Goal: Task Accomplishment & Management: Manage account settings

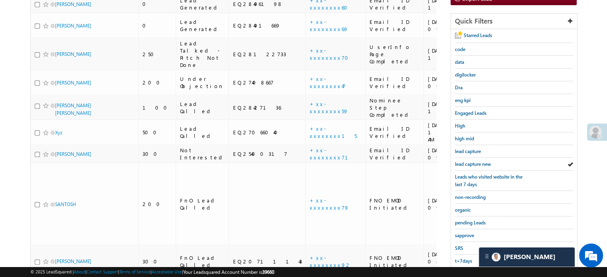
click at [465, 161] on span "lead capture new" at bounding box center [473, 164] width 36 height 6
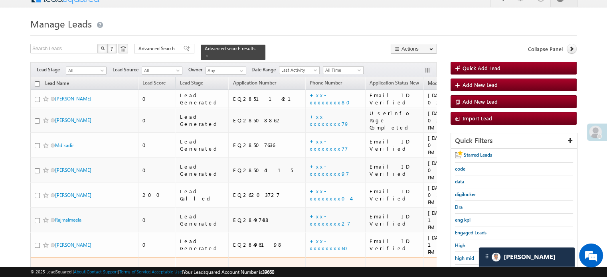
scroll to position [51, 0]
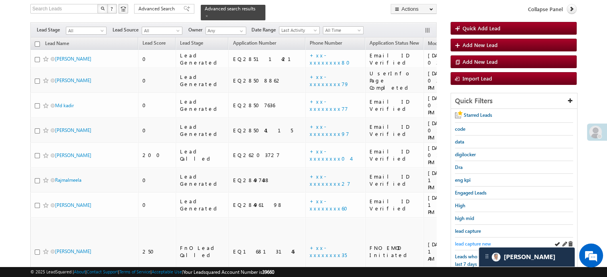
click at [469, 244] on span "lead capture new" at bounding box center [473, 244] width 36 height 6
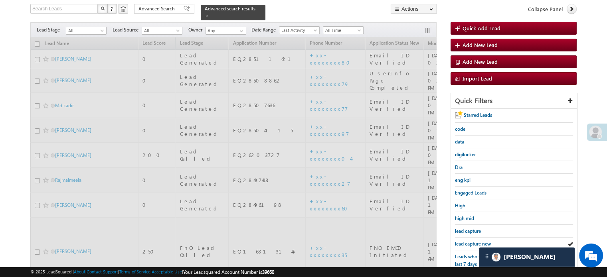
click at [469, 244] on span "lead capture new" at bounding box center [473, 244] width 36 height 6
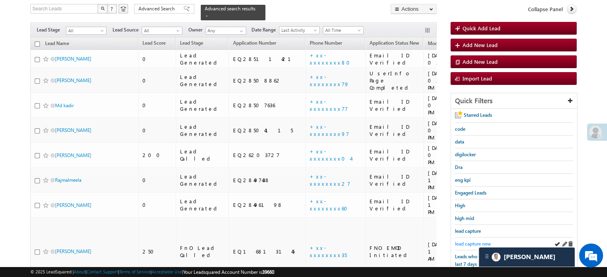
click at [467, 240] on link "lead capture new" at bounding box center [473, 244] width 36 height 8
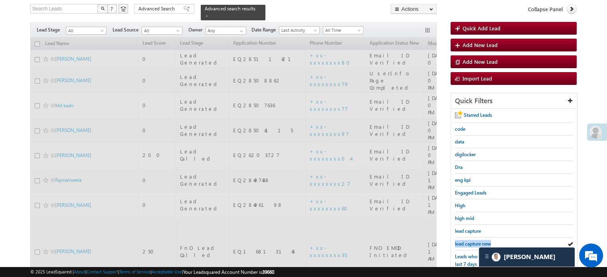
click at [467, 240] on link "lead capture new" at bounding box center [473, 244] width 36 height 8
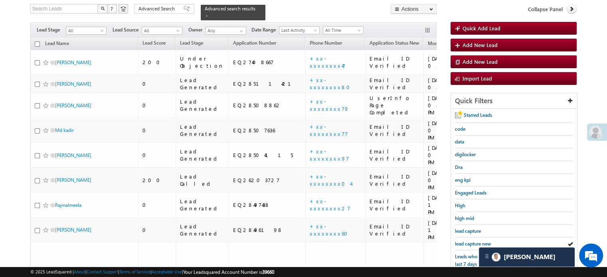
click at [467, 240] on link "lead capture new" at bounding box center [473, 244] width 36 height 8
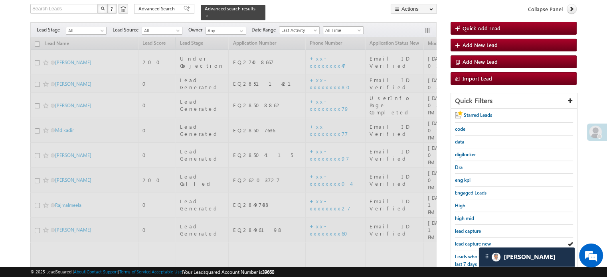
click at [467, 240] on link "lead capture new" at bounding box center [473, 244] width 36 height 8
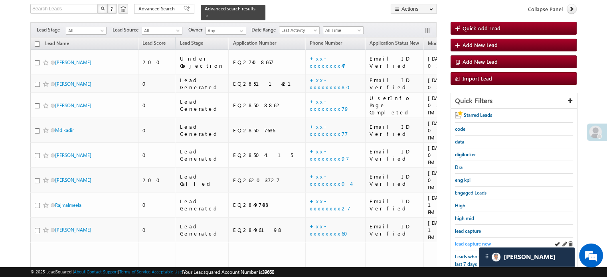
click at [468, 240] on link "lead capture new" at bounding box center [473, 244] width 36 height 8
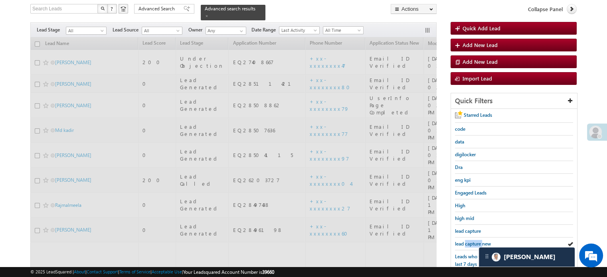
click at [468, 240] on link "lead capture new" at bounding box center [473, 244] width 36 height 8
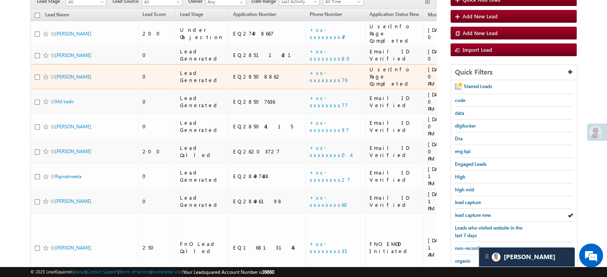
scroll to position [91, 0]
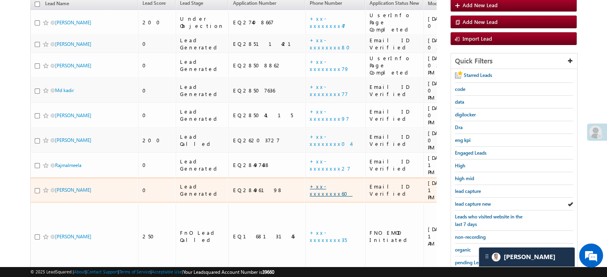
click at [310, 183] on link "+xx-xxxxxxxx60" at bounding box center [331, 190] width 43 height 14
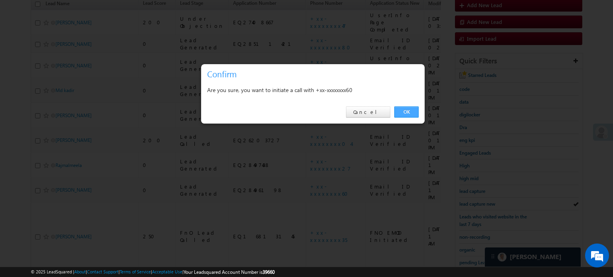
click at [408, 110] on link "OK" at bounding box center [406, 111] width 24 height 11
click at [428, 130] on div "09/07/25 01:05 PM" at bounding box center [449, 141] width 43 height 22
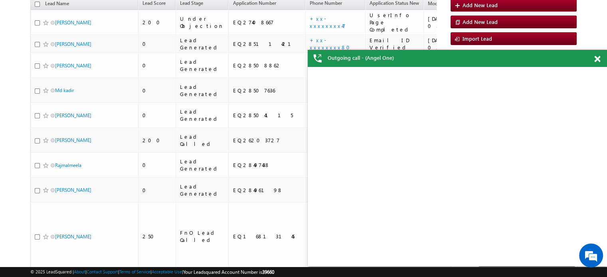
scroll to position [0, 0]
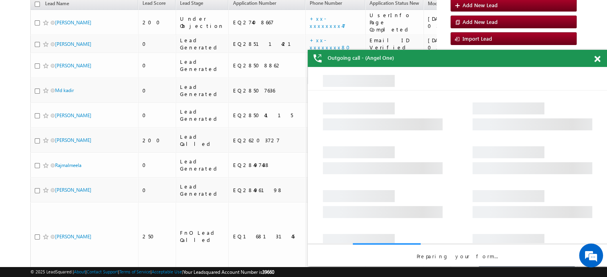
click at [596, 59] on span at bounding box center [597, 59] width 6 height 7
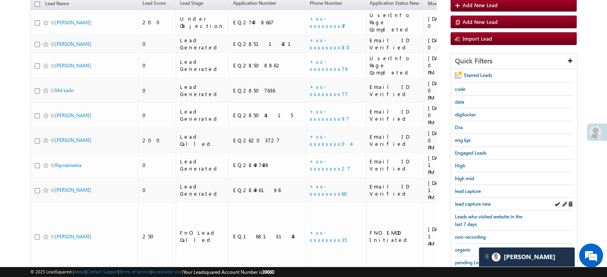
click at [471, 198] on div "lead capture new" at bounding box center [514, 204] width 118 height 13
click at [471, 200] on link "lead capture new" at bounding box center [473, 204] width 36 height 8
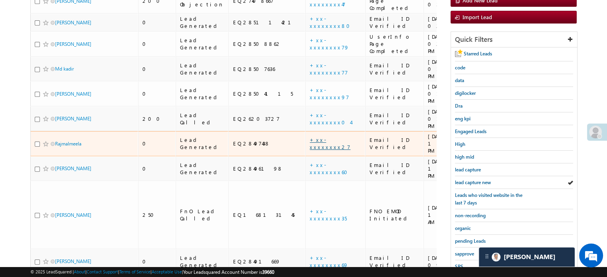
click at [310, 136] on link "+xx-xxxxxxxx27" at bounding box center [330, 143] width 41 height 14
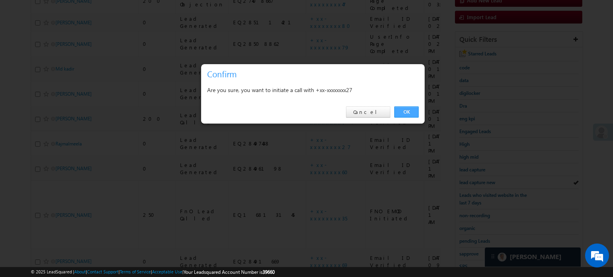
click at [412, 109] on link "OK" at bounding box center [406, 111] width 24 height 11
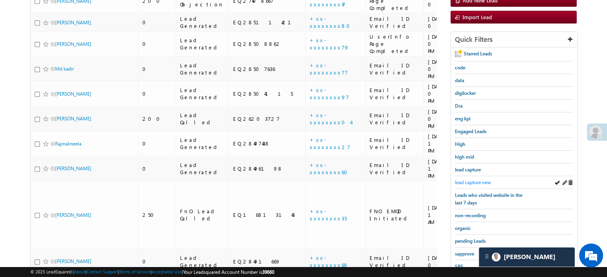
click at [472, 181] on span "lead capture new" at bounding box center [473, 182] width 36 height 6
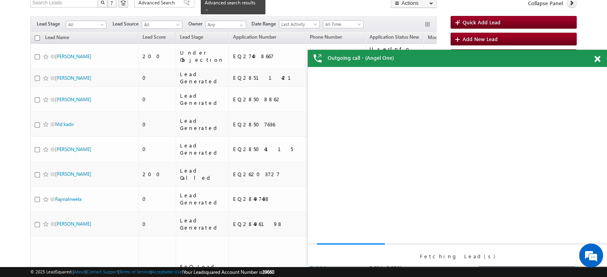
scroll to position [54, 0]
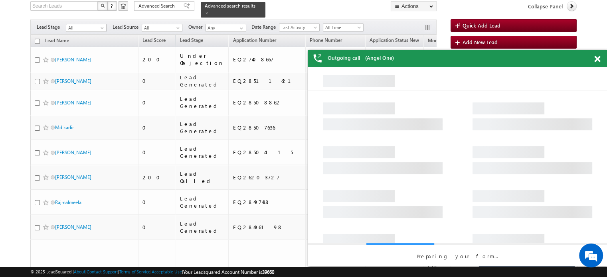
click at [596, 58] on span at bounding box center [597, 59] width 6 height 7
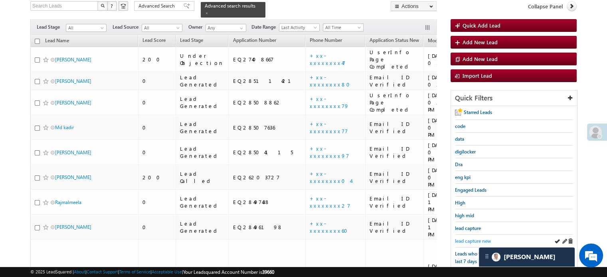
click at [474, 239] on span "lead capture new" at bounding box center [473, 241] width 36 height 6
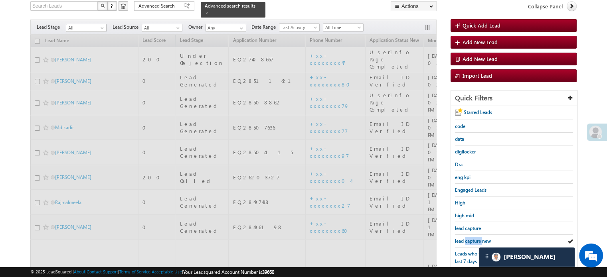
click at [474, 239] on span "lead capture new" at bounding box center [473, 241] width 36 height 6
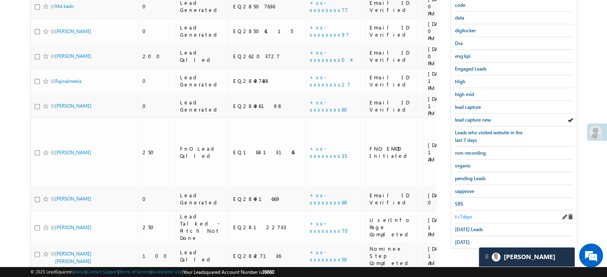
scroll to position [214, 0]
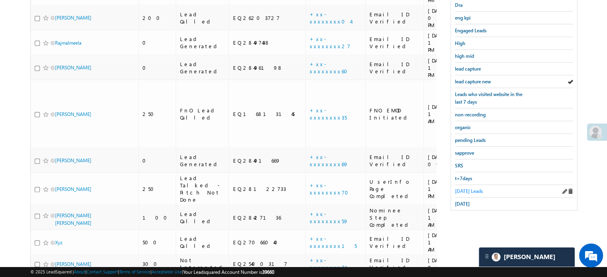
click at [468, 188] on span "Today's Leads" at bounding box center [469, 191] width 28 height 6
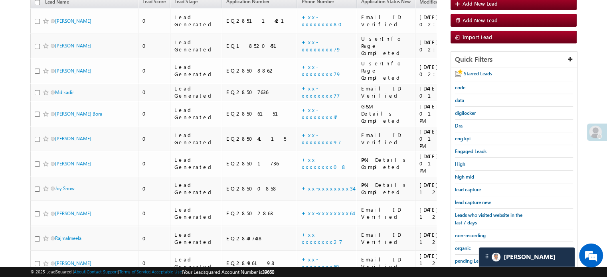
scroll to position [94, 0]
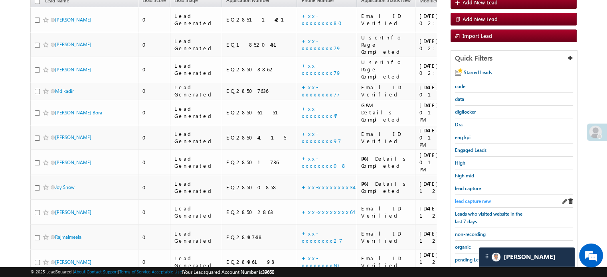
click at [463, 197] on link "lead capture new" at bounding box center [473, 201] width 36 height 8
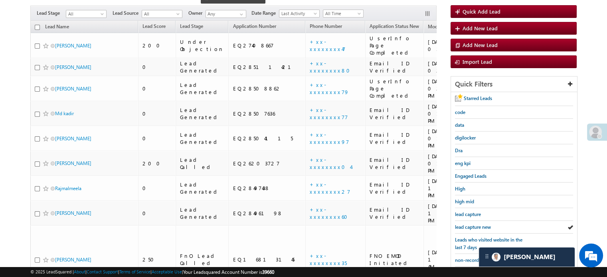
scroll to position [54, 0]
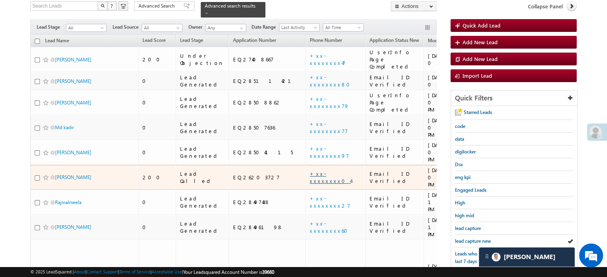
click at [310, 170] on link "+xx-xxxxxxxx04" at bounding box center [330, 177] width 41 height 14
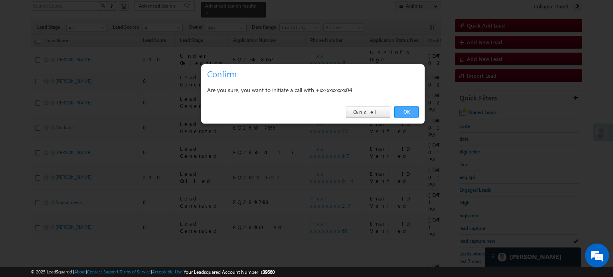
click at [407, 113] on link "OK" at bounding box center [406, 111] width 24 height 11
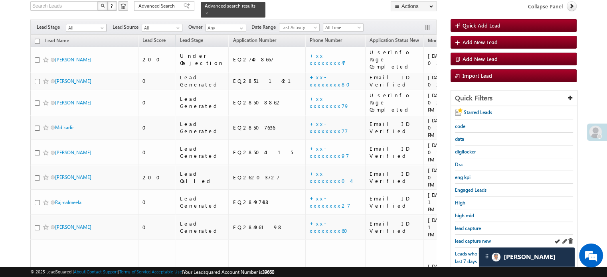
click at [458, 235] on div "lead capture new" at bounding box center [514, 241] width 118 height 13
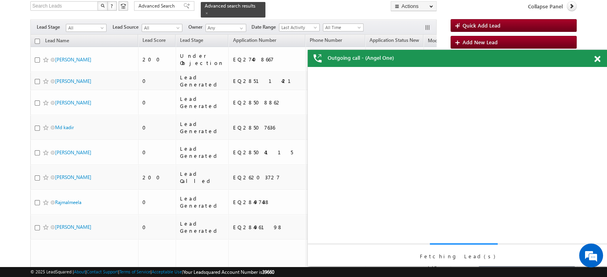
scroll to position [0, 0]
click at [463, 238] on div "Fetching Lead(s)" at bounding box center [457, 166] width 299 height 199
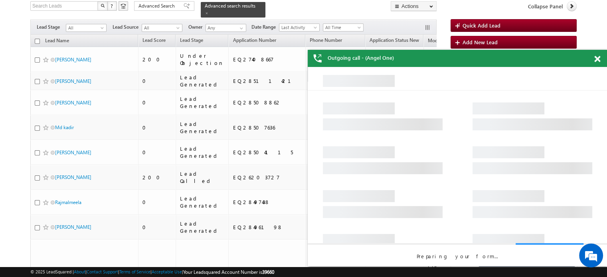
click at [596, 59] on span at bounding box center [597, 59] width 6 height 7
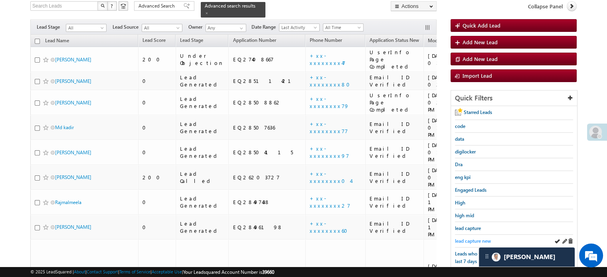
click at [471, 238] on span "lead capture new" at bounding box center [473, 241] width 36 height 6
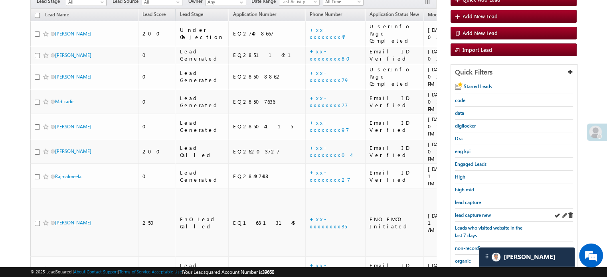
scroll to position [94, 0]
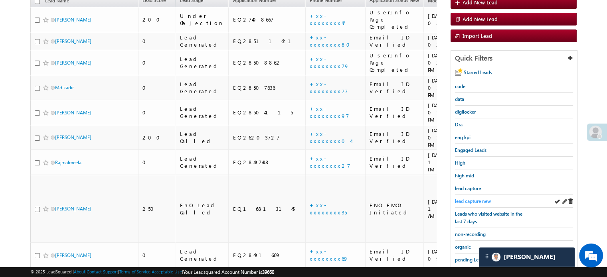
click at [466, 199] on span "lead capture new" at bounding box center [473, 201] width 36 height 6
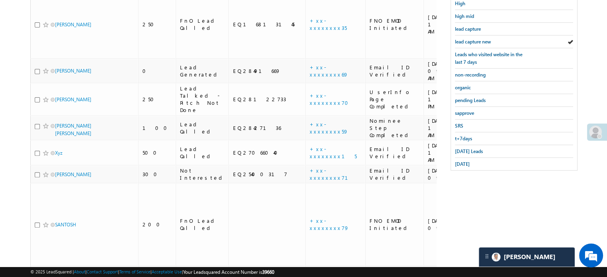
scroll to position [254, 0]
click at [456, 148] on span "Today's Leads" at bounding box center [469, 151] width 28 height 6
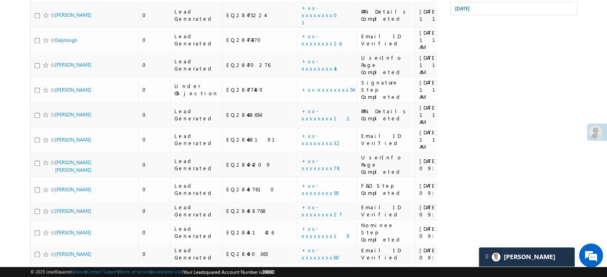
scroll to position [410, 0]
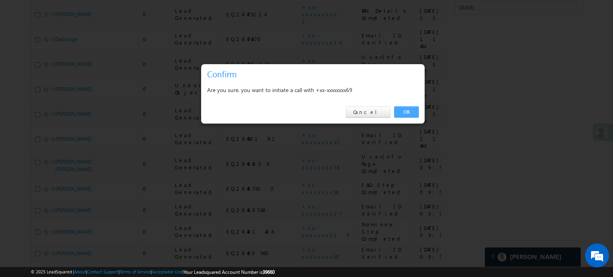
click at [402, 117] on link "OK" at bounding box center [406, 111] width 24 height 11
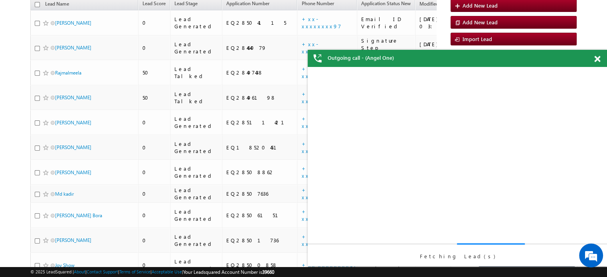
scroll to position [0, 0]
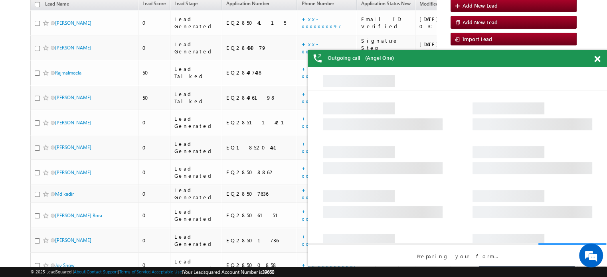
click at [595, 62] on span at bounding box center [597, 59] width 6 height 7
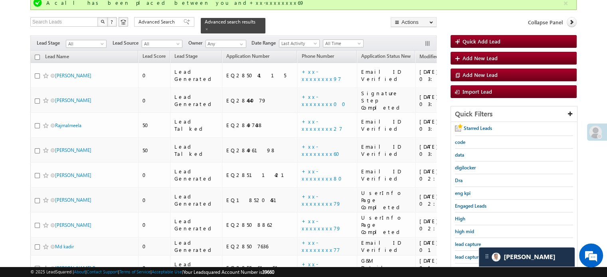
scroll to position [112, 0]
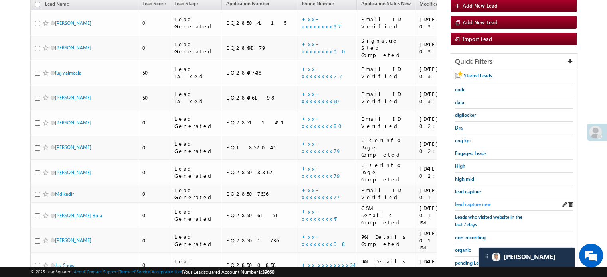
click at [480, 202] on span "lead capture new" at bounding box center [473, 204] width 36 height 6
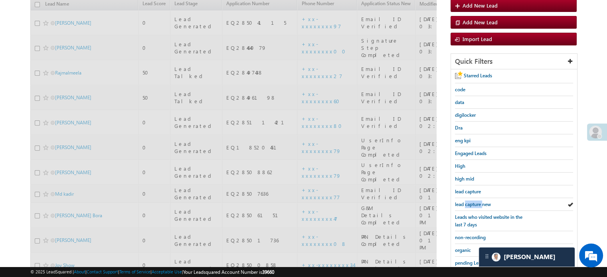
click at [480, 202] on span "lead capture new" at bounding box center [473, 204] width 36 height 6
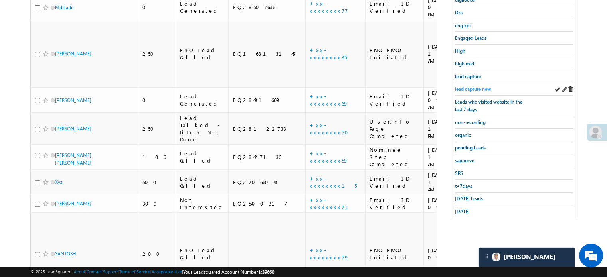
scroll to position [272, 0]
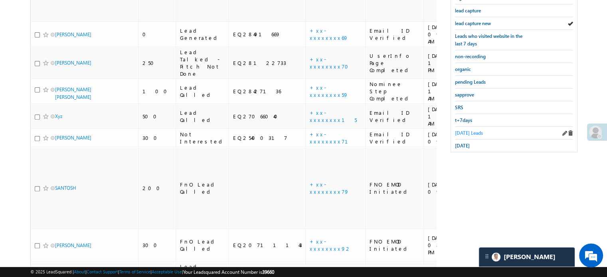
click at [466, 130] on span "Today's Leads" at bounding box center [469, 133] width 28 height 6
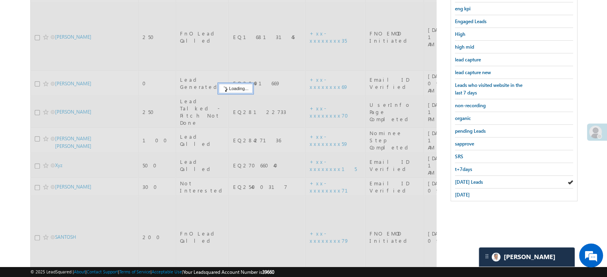
scroll to position [152, 0]
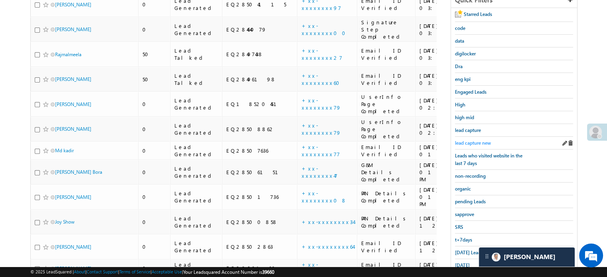
click at [467, 140] on span "lead capture new" at bounding box center [473, 143] width 36 height 6
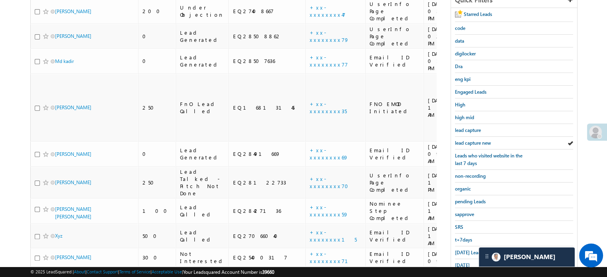
click at [467, 140] on span "lead capture new" at bounding box center [473, 143] width 36 height 6
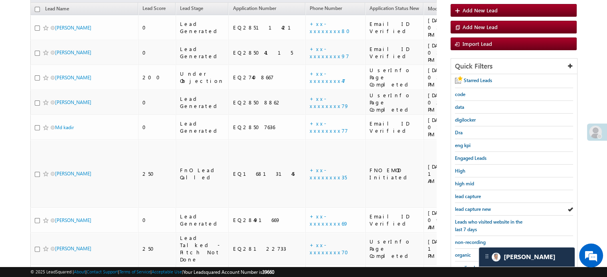
scroll to position [73, 0]
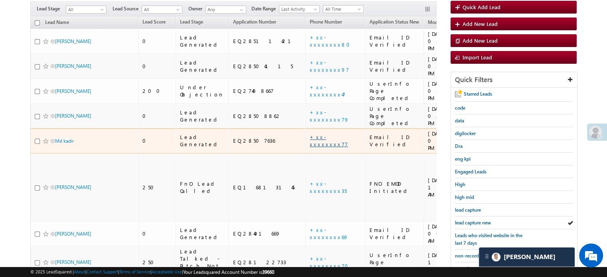
click at [310, 134] on link "+xx-xxxxxxxx77" at bounding box center [329, 141] width 38 height 14
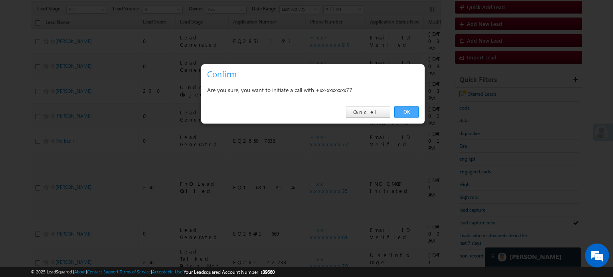
click at [404, 108] on link "OK" at bounding box center [406, 111] width 24 height 11
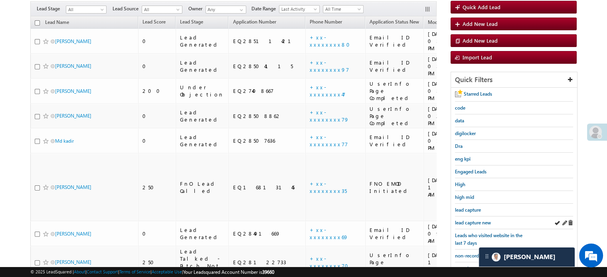
click at [472, 225] on div "lead capture new" at bounding box center [514, 223] width 118 height 13
click at [471, 223] on span "lead capture new" at bounding box center [473, 223] width 36 height 6
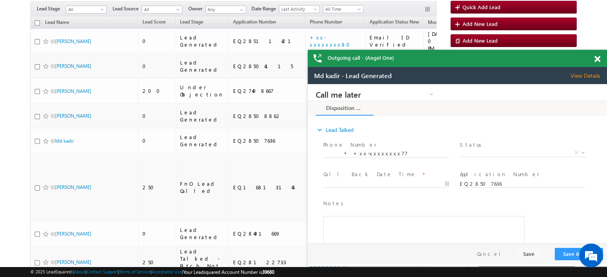
scroll to position [0, 0]
click at [595, 59] on span at bounding box center [597, 59] width 6 height 7
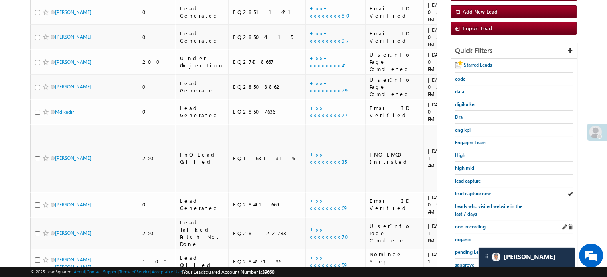
scroll to position [152, 0]
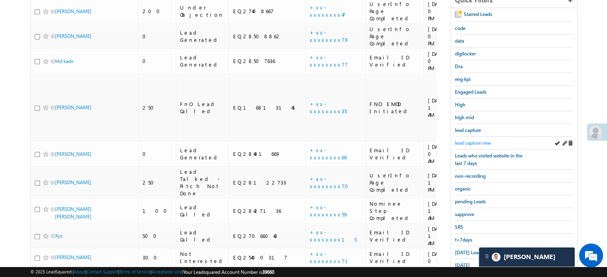
click at [465, 140] on span "lead capture new" at bounding box center [473, 143] width 36 height 6
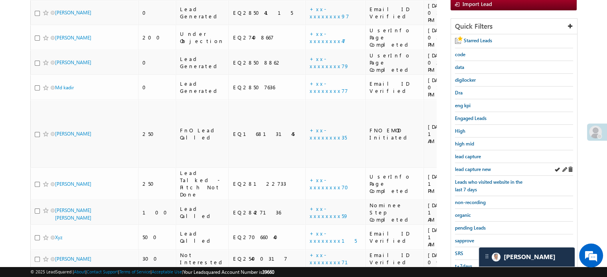
scroll to position [112, 0]
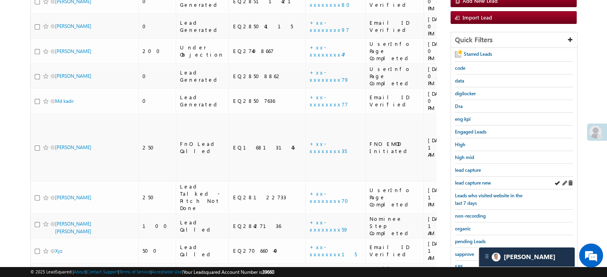
click at [475, 177] on div "lead capture new" at bounding box center [514, 183] width 118 height 13
click at [473, 180] on span "lead capture new" at bounding box center [473, 183] width 36 height 6
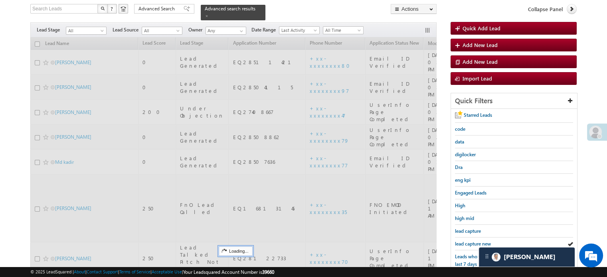
scroll to position [33, 0]
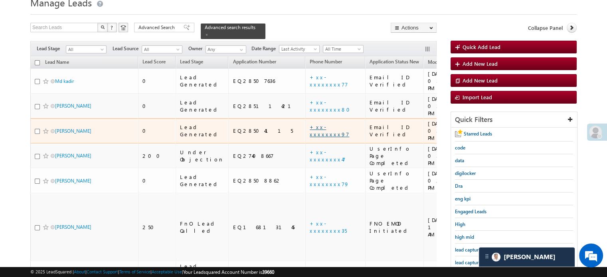
click at [310, 124] on link "+xx-xxxxxxxx97" at bounding box center [329, 131] width 39 height 14
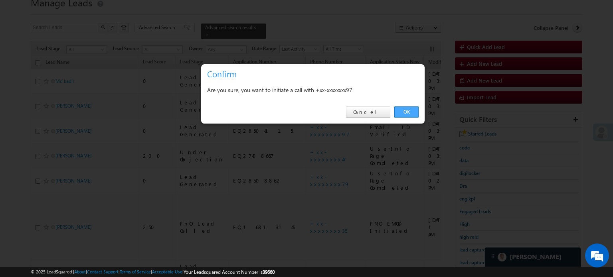
click at [407, 108] on link "OK" at bounding box center [406, 111] width 24 height 11
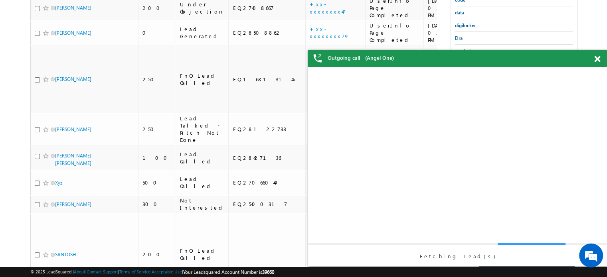
scroll to position [0, 0]
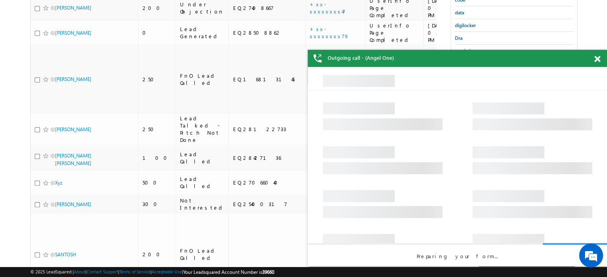
click at [600, 58] on div at bounding box center [601, 58] width 11 height 16
click at [598, 60] on span at bounding box center [597, 59] width 6 height 7
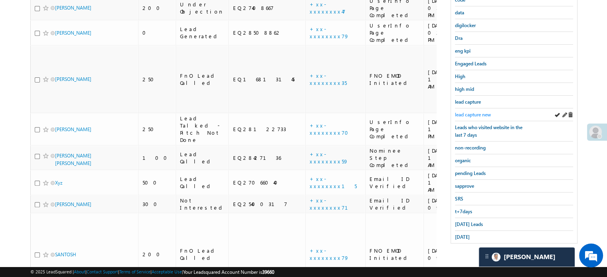
click at [479, 112] on span "lead capture new" at bounding box center [473, 115] width 36 height 6
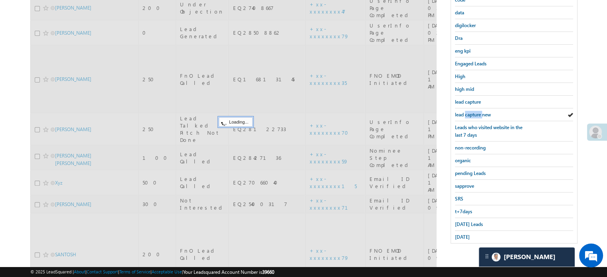
click at [479, 112] on span "lead capture new" at bounding box center [473, 115] width 36 height 6
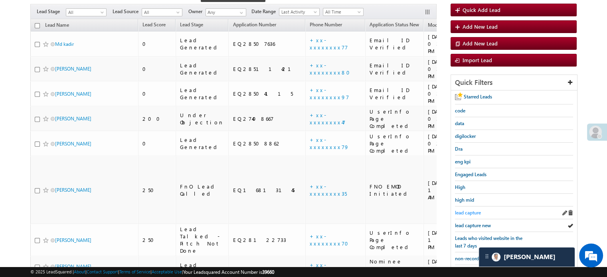
scroll to position [120, 0]
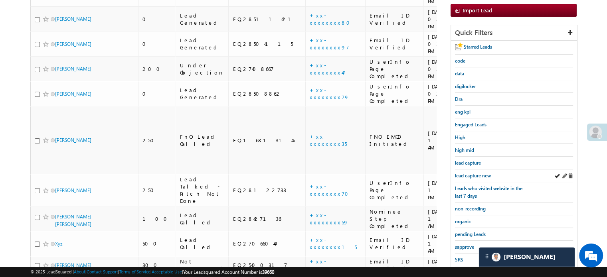
click at [468, 177] on div "lead capture new" at bounding box center [514, 176] width 118 height 13
click at [470, 174] on span "lead capture new" at bounding box center [473, 176] width 36 height 6
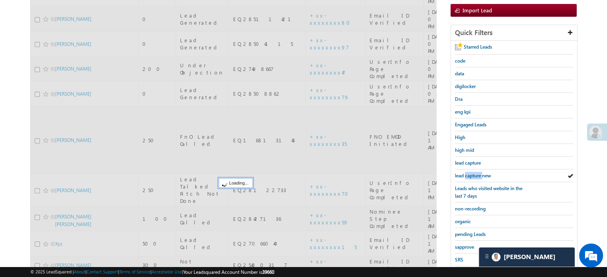
click at [470, 174] on span "lead capture new" at bounding box center [473, 176] width 36 height 6
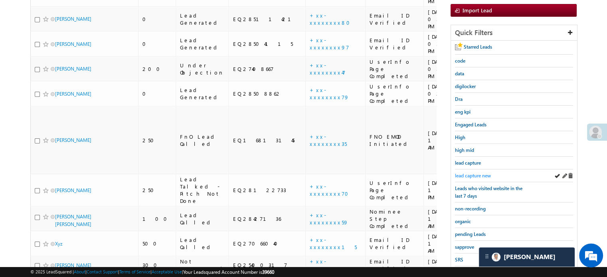
click at [471, 174] on span "lead capture new" at bounding box center [473, 176] width 36 height 6
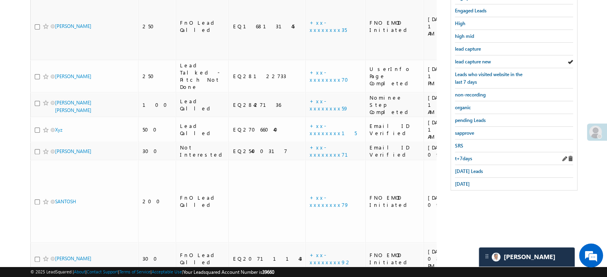
scroll to position [221, 0]
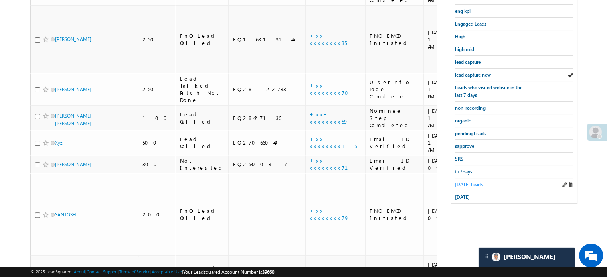
click at [467, 181] on span "Today's Leads" at bounding box center [469, 184] width 28 height 6
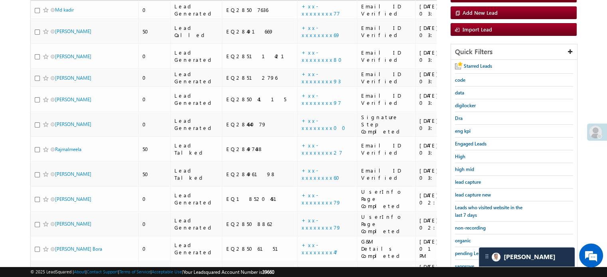
scroll to position [101, 0]
click at [467, 191] on span "lead capture new" at bounding box center [473, 194] width 36 height 6
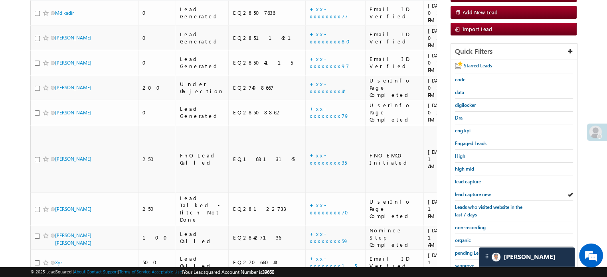
click at [467, 191] on span "lead capture new" at bounding box center [473, 194] width 36 height 6
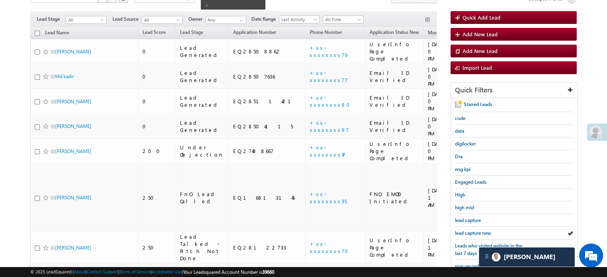
scroll to position [21, 0]
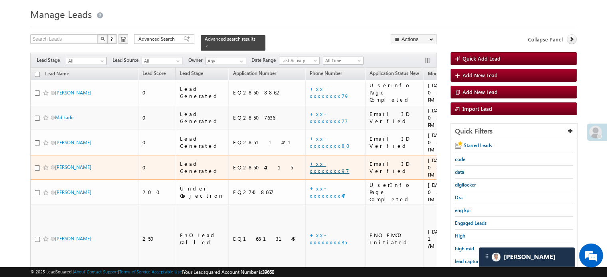
click at [310, 160] on link "+xx-xxxxxxxx97" at bounding box center [329, 167] width 39 height 14
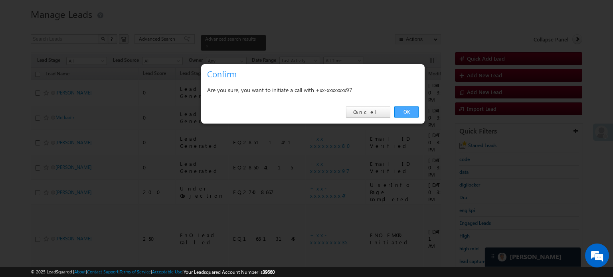
click at [414, 116] on link "OK" at bounding box center [406, 111] width 24 height 11
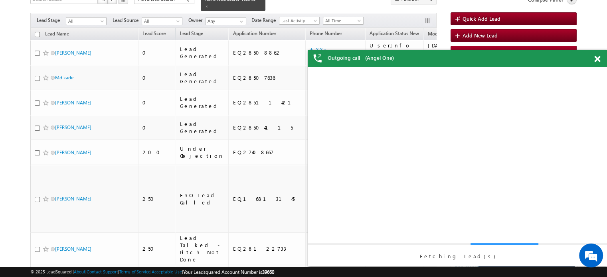
scroll to position [0, 0]
click at [472, 231] on div "Fetching Lead(s)" at bounding box center [457, 166] width 299 height 199
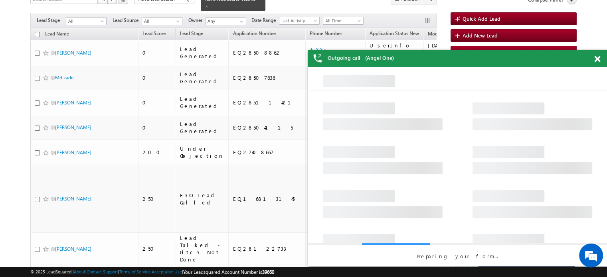
click at [596, 61] on span at bounding box center [597, 59] width 6 height 7
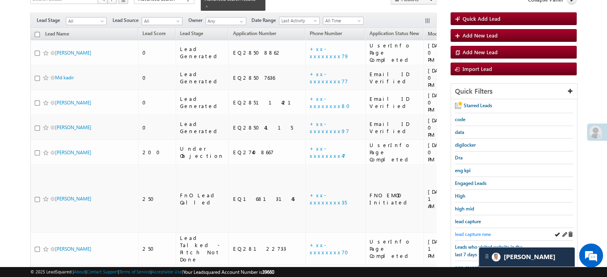
click at [477, 232] on span "lead capture new" at bounding box center [473, 234] width 36 height 6
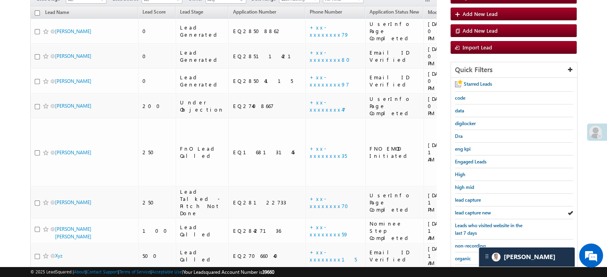
scroll to position [61, 0]
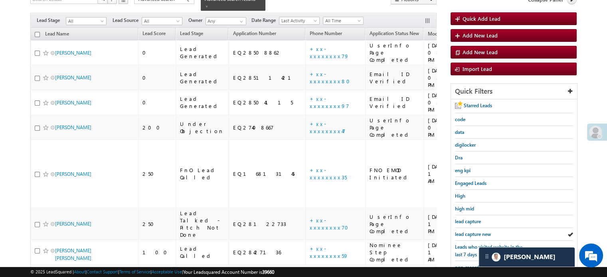
click at [477, 232] on span "lead capture new" at bounding box center [473, 234] width 36 height 6
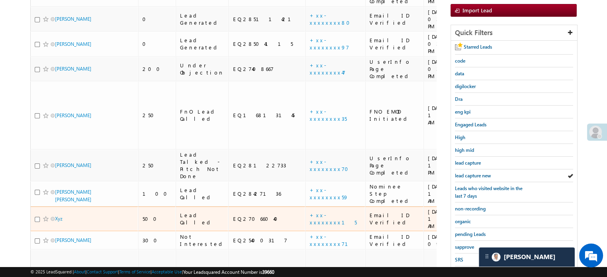
scroll to position [221, 0]
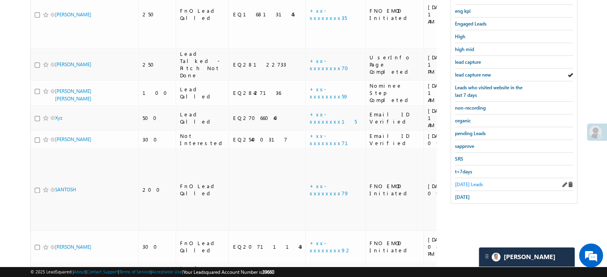
click at [460, 181] on span "Today's Leads" at bounding box center [469, 184] width 28 height 6
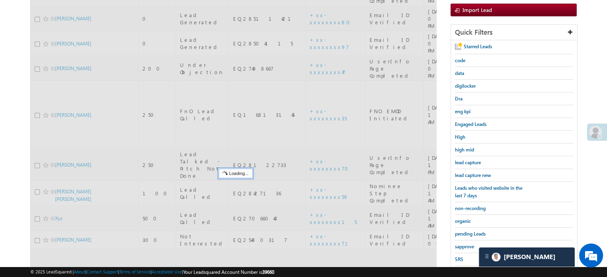
scroll to position [101, 0]
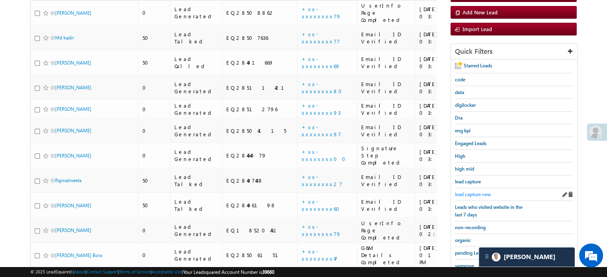
click at [466, 191] on span "lead capture new" at bounding box center [473, 194] width 36 height 6
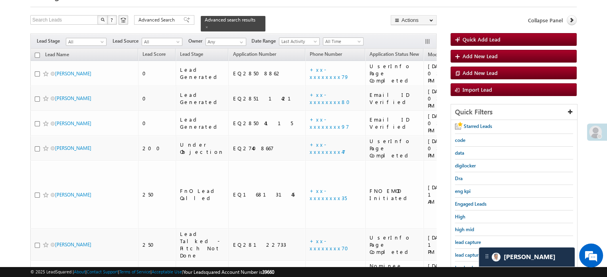
scroll to position [40, 0]
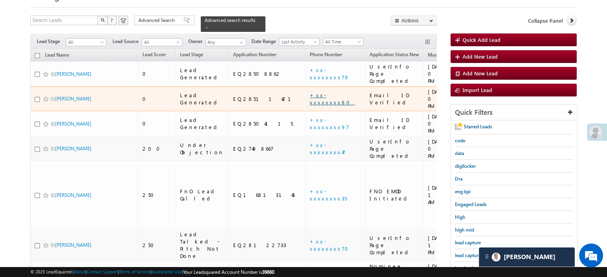
click at [310, 92] on link "+xx-xxxxxxxx80" at bounding box center [332, 99] width 45 height 14
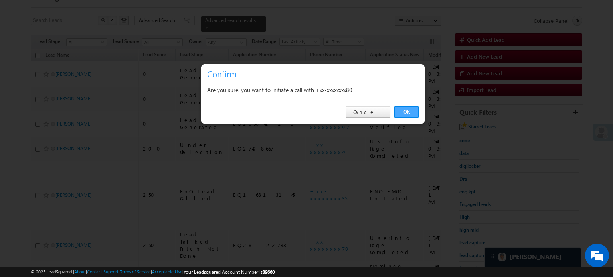
click at [404, 114] on link "OK" at bounding box center [406, 111] width 24 height 11
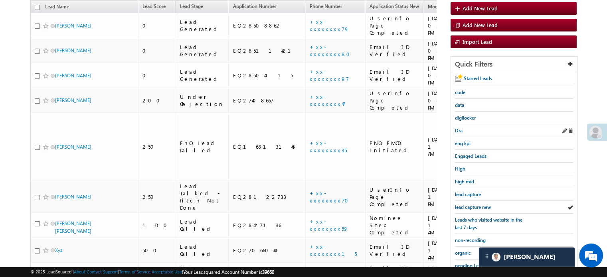
scroll to position [120, 0]
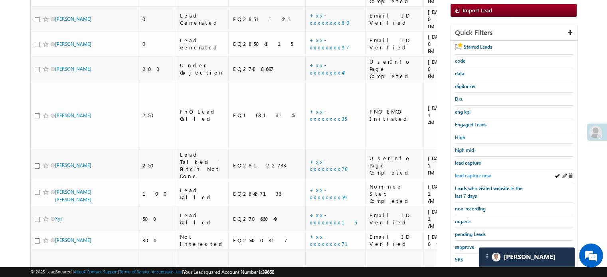
click at [478, 172] on link "lead capture new" at bounding box center [473, 176] width 36 height 8
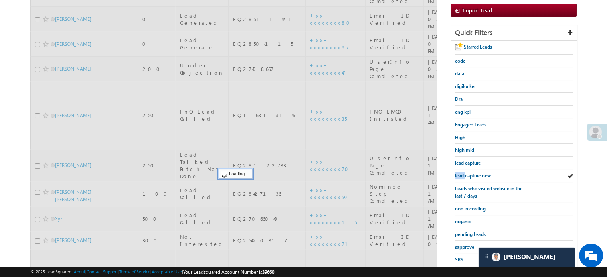
click at [478, 172] on link "lead capture new" at bounding box center [473, 176] width 36 height 8
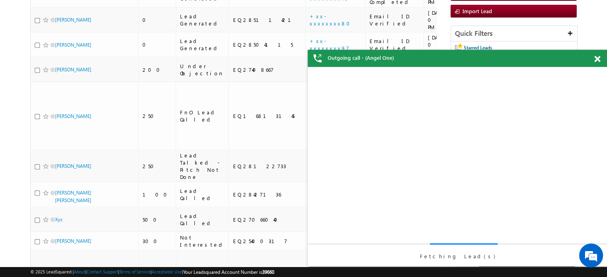
scroll to position [0, 0]
click at [595, 57] on span at bounding box center [597, 59] width 6 height 7
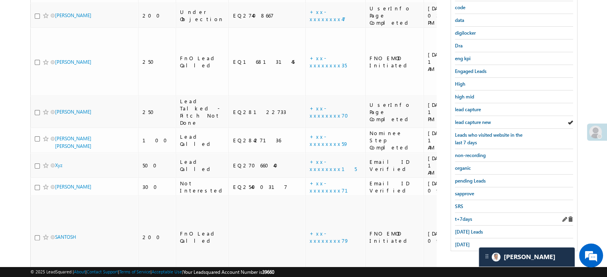
scroll to position [239, 0]
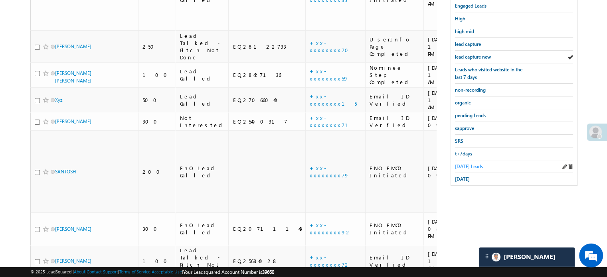
click at [463, 164] on span "Today's Leads" at bounding box center [469, 167] width 28 height 6
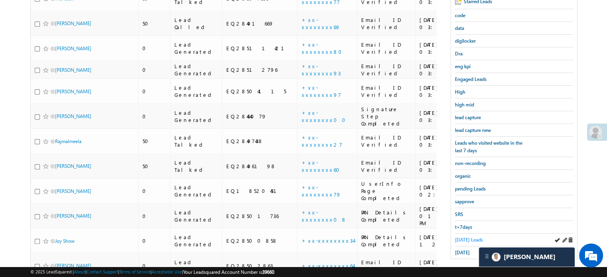
scroll to position [119, 0]
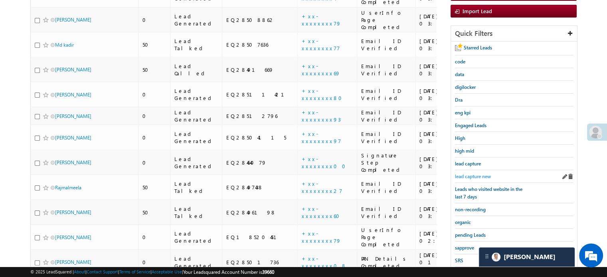
click at [470, 174] on span "lead capture new" at bounding box center [473, 177] width 36 height 6
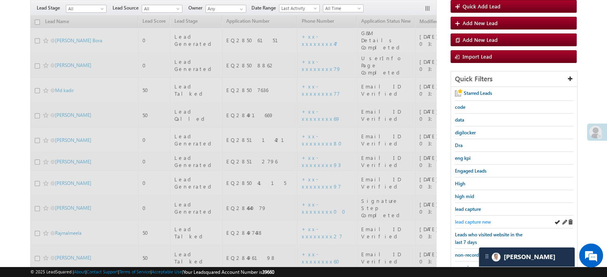
scroll to position [39, 0]
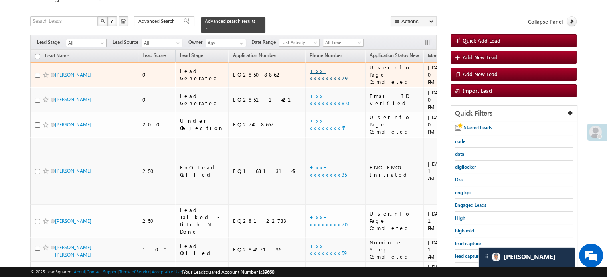
click at [310, 67] on link "+xx-xxxxxxxx79" at bounding box center [329, 74] width 39 height 14
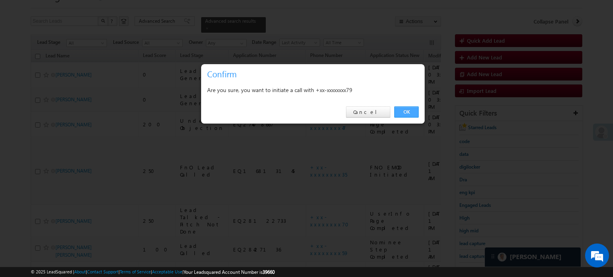
click at [401, 113] on link "OK" at bounding box center [406, 111] width 24 height 11
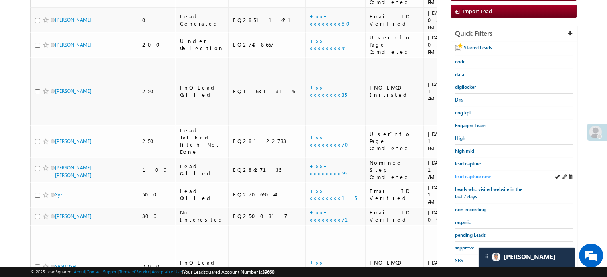
click at [465, 174] on span "lead capture new" at bounding box center [473, 177] width 36 height 6
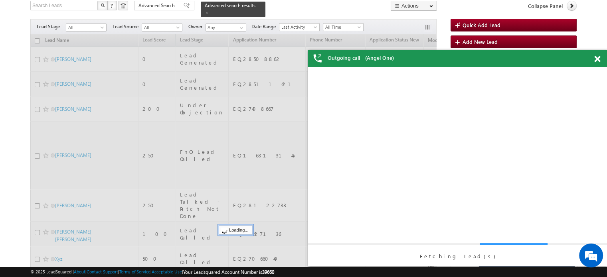
scroll to position [0, 0]
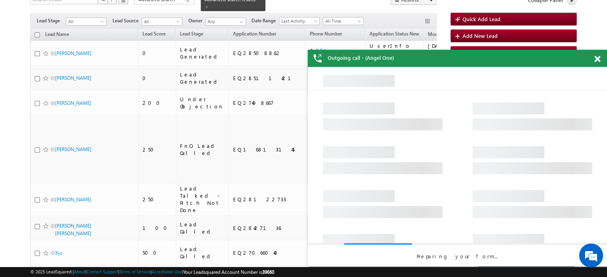
click at [597, 59] on span at bounding box center [597, 59] width 6 height 7
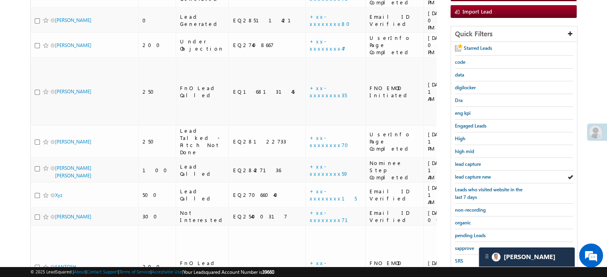
scroll to position [180, 0]
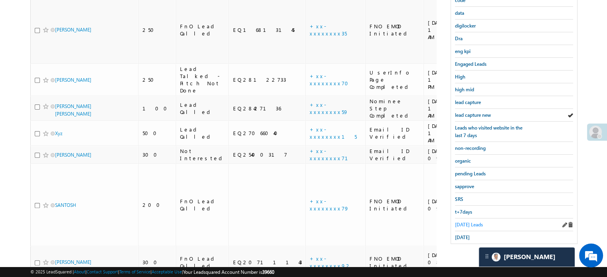
click at [456, 222] on span "Today's Leads" at bounding box center [469, 225] width 28 height 6
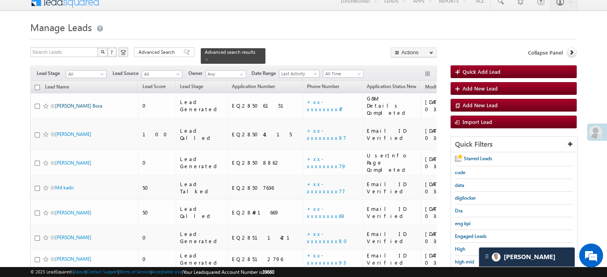
scroll to position [0, 0]
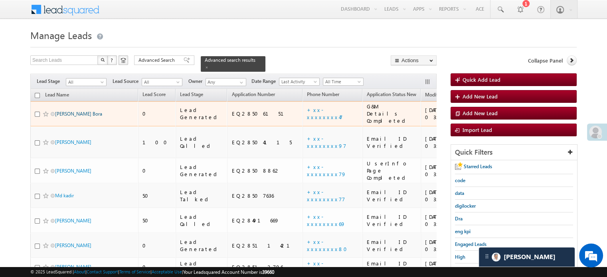
drag, startPoint x: 62, startPoint y: 70, endPoint x: 61, endPoint y: 105, distance: 34.7
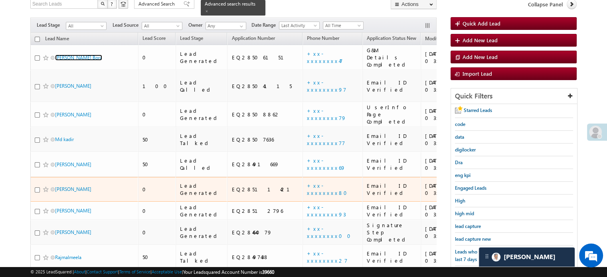
scroll to position [80, 0]
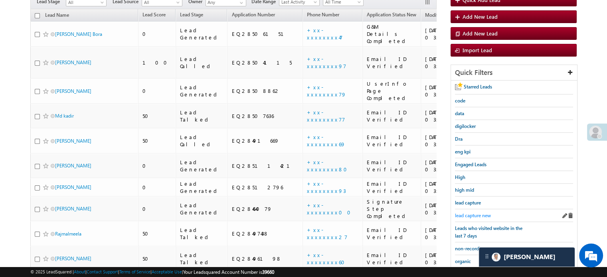
click at [480, 215] on span "lead capture new" at bounding box center [473, 216] width 36 height 6
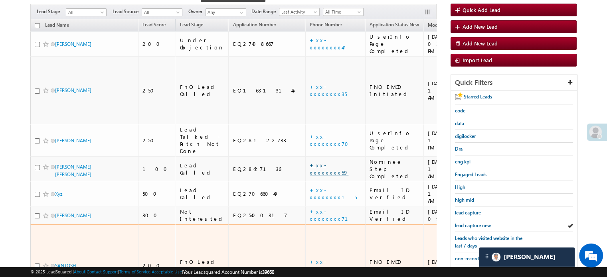
scroll to position [69, 0]
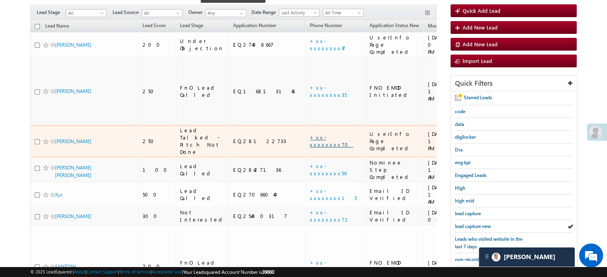
click at [310, 134] on link "+xx-xxxxxxxx70" at bounding box center [331, 141] width 43 height 14
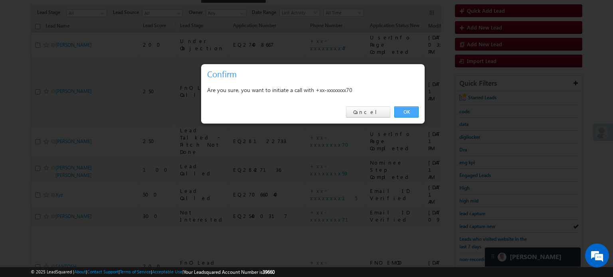
click at [399, 108] on link "OK" at bounding box center [406, 111] width 24 height 11
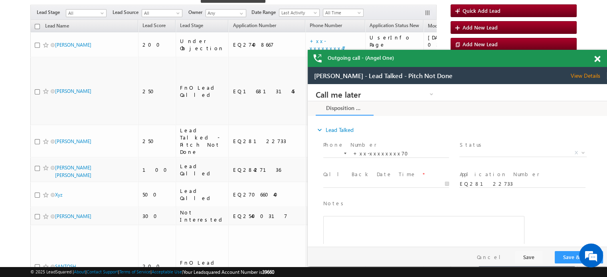
scroll to position [0, 0]
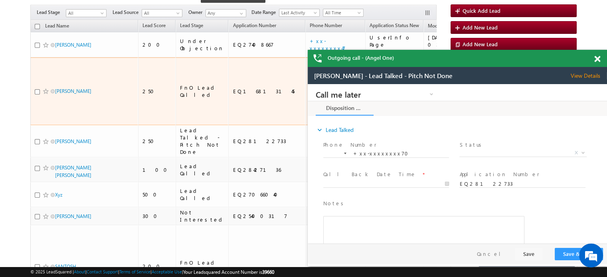
click at [310, 84] on link "+xx-xxxxxxxx35" at bounding box center [328, 91] width 37 height 14
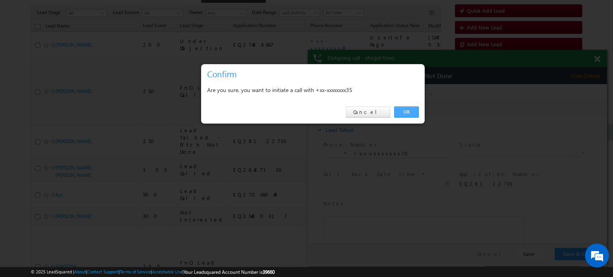
click at [412, 116] on link "OK" at bounding box center [406, 111] width 24 height 11
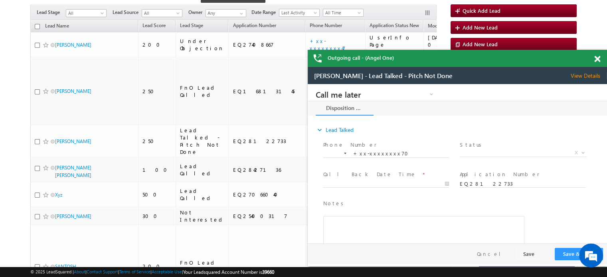
click at [593, 59] on div "Outgoing call - (Angel One)" at bounding box center [457, 58] width 299 height 17
click at [594, 59] on span at bounding box center [597, 59] width 6 height 7
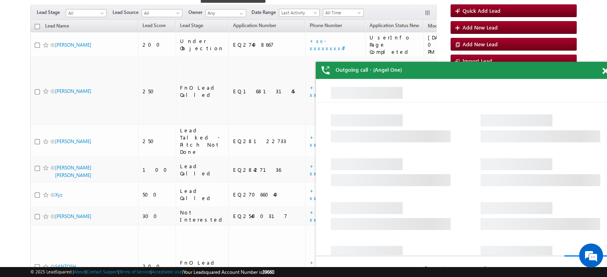
click at [603, 68] on span at bounding box center [605, 71] width 6 height 7
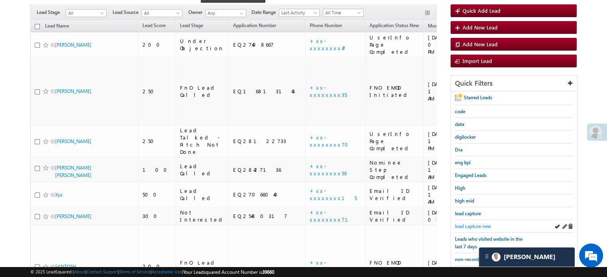
click at [475, 225] on span "lead capture new" at bounding box center [473, 226] width 36 height 6
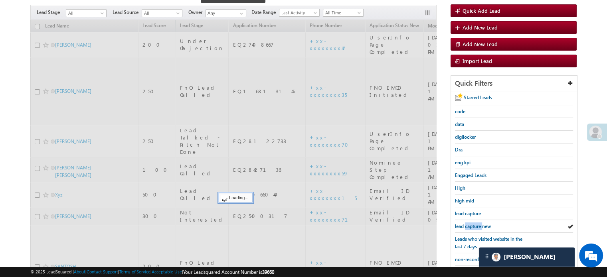
click at [475, 225] on span "lead capture new" at bounding box center [473, 226] width 36 height 6
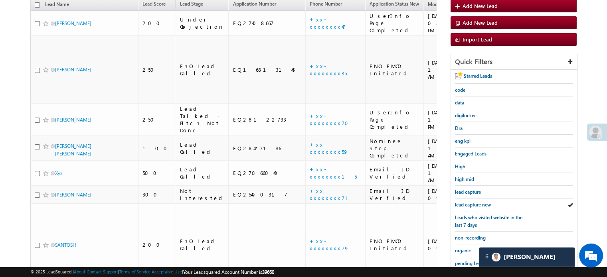
scroll to position [69, 0]
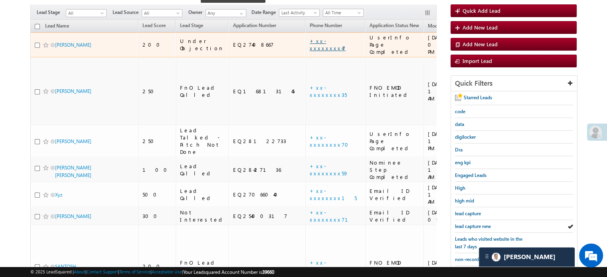
click at [310, 37] on link "+xx-xxxxxxxx47" at bounding box center [328, 44] width 36 height 14
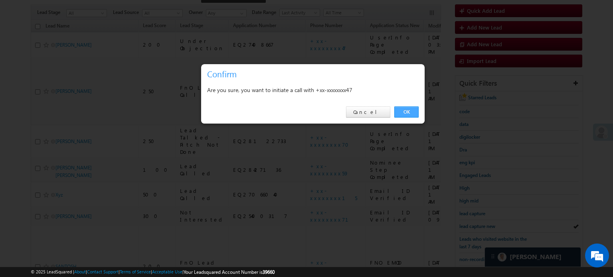
click at [408, 112] on link "OK" at bounding box center [406, 111] width 24 height 11
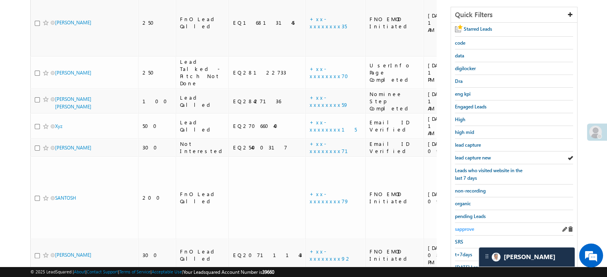
scroll to position [189, 0]
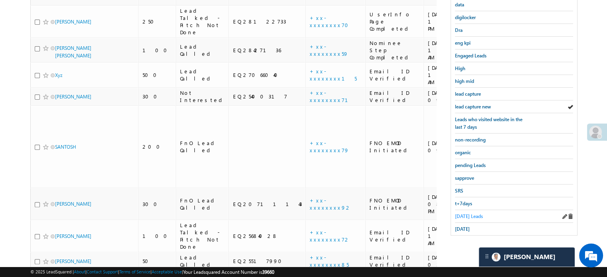
click at [470, 213] on span "Today's Leads" at bounding box center [469, 216] width 28 height 6
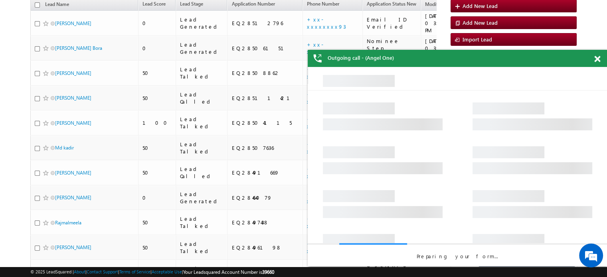
scroll to position [69, 0]
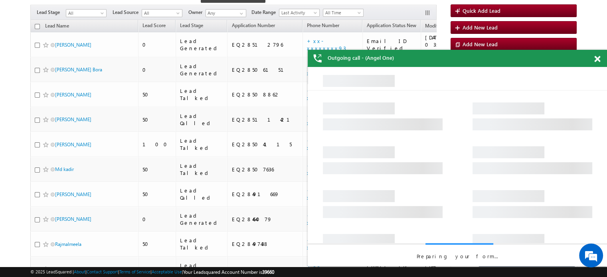
click at [596, 60] on span at bounding box center [597, 59] width 6 height 7
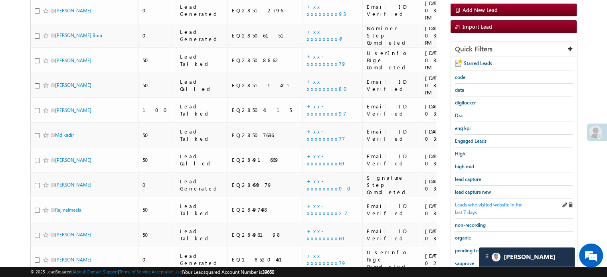
scroll to position [108, 0]
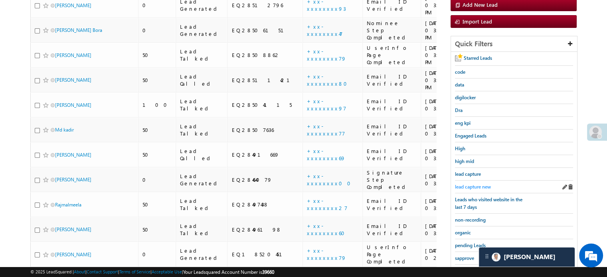
click at [470, 184] on span "lead capture new" at bounding box center [473, 187] width 36 height 6
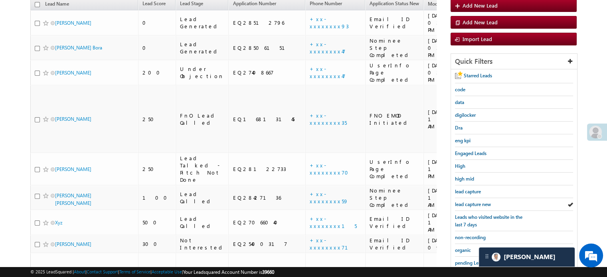
scroll to position [148, 0]
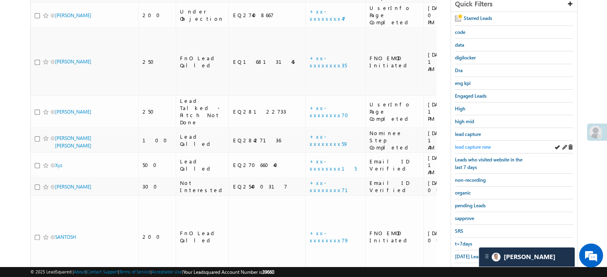
click at [474, 146] on span "lead capture new" at bounding box center [473, 147] width 36 height 6
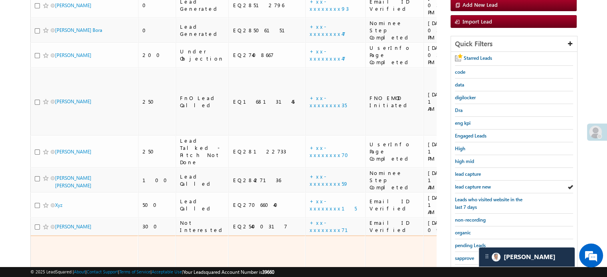
scroll to position [69, 0]
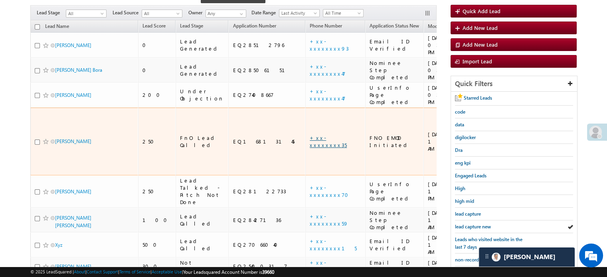
click at [310, 134] on link "+xx-xxxxxxxx35" at bounding box center [328, 141] width 37 height 14
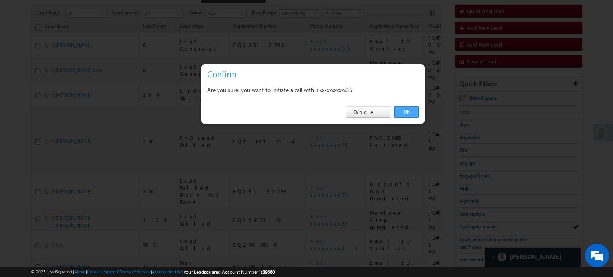
click at [397, 114] on link "OK" at bounding box center [406, 111] width 24 height 11
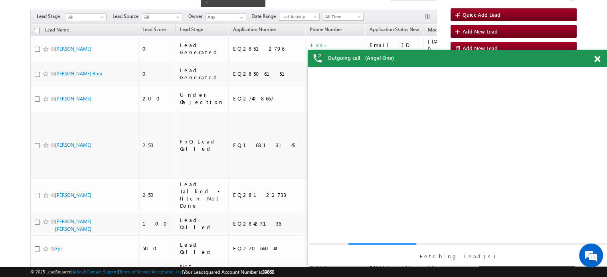
scroll to position [0, 0]
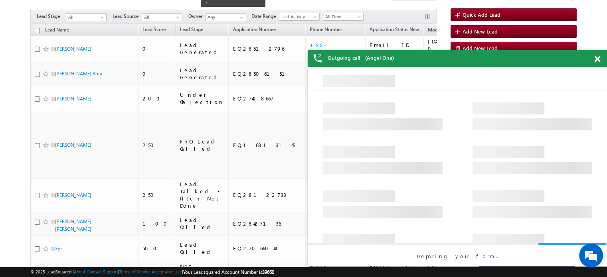
click at [595, 59] on span at bounding box center [597, 59] width 6 height 7
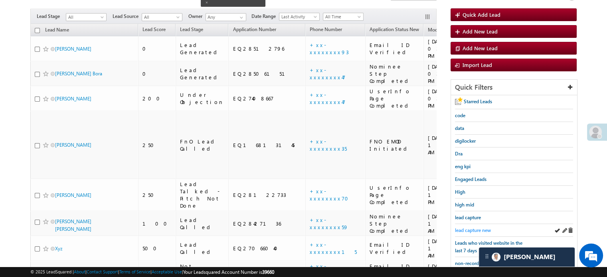
click at [475, 231] on span "lead capture new" at bounding box center [473, 230] width 36 height 6
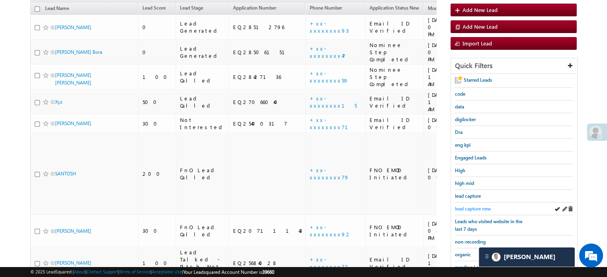
scroll to position [65, 0]
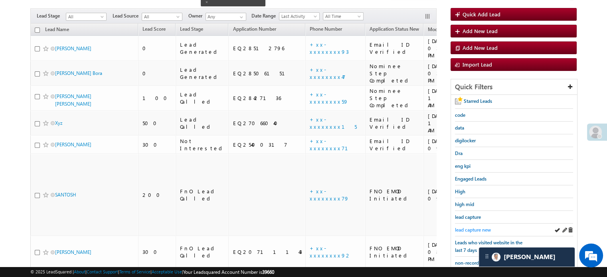
click at [475, 231] on span "lead capture new" at bounding box center [473, 230] width 36 height 6
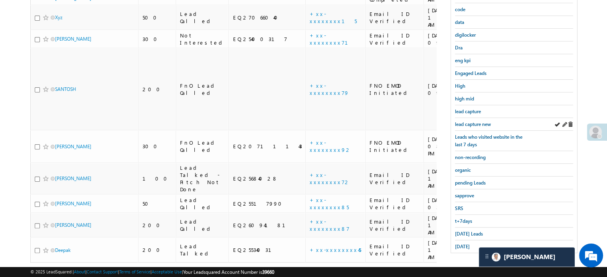
scroll to position [0, 0]
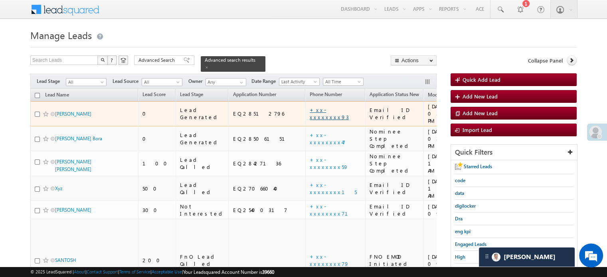
click at [310, 106] on link "+xx-xxxxxxxx93" at bounding box center [329, 113] width 39 height 14
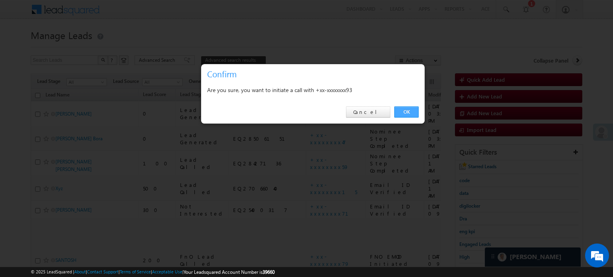
click at [407, 114] on link "OK" at bounding box center [406, 111] width 24 height 11
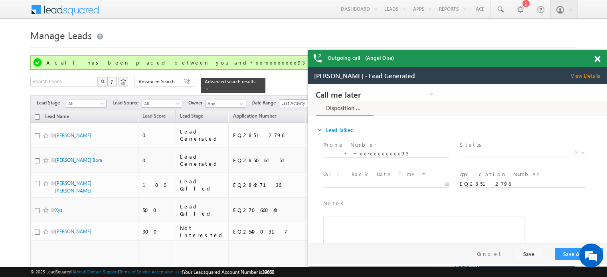
click at [596, 53] on div at bounding box center [601, 58] width 11 height 16
click at [596, 57] on span at bounding box center [597, 59] width 6 height 7
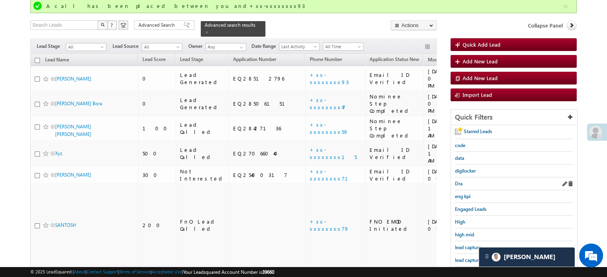
scroll to position [80, 0]
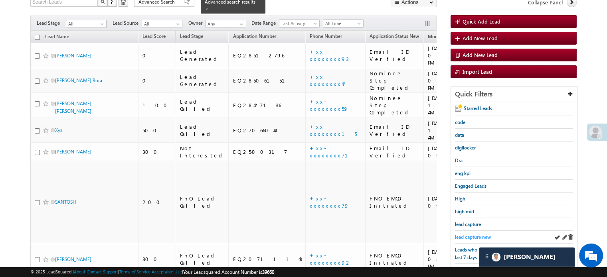
click at [473, 234] on span "lead capture new" at bounding box center [473, 237] width 36 height 6
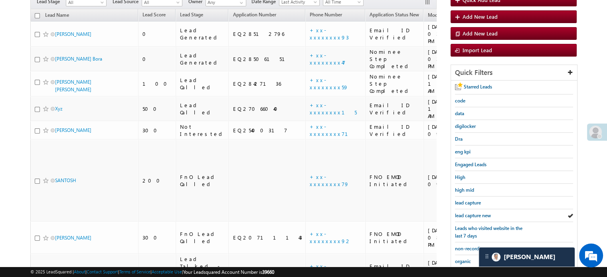
scroll to position [58, 0]
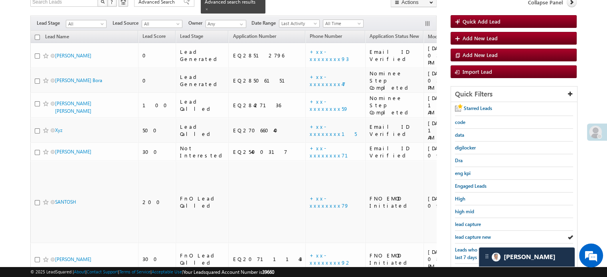
click at [473, 234] on span "lead capture new" at bounding box center [473, 237] width 36 height 6
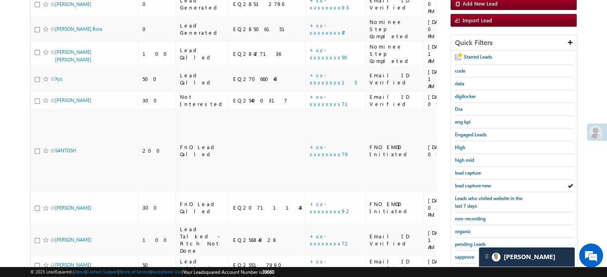
scroll to position [171, 0]
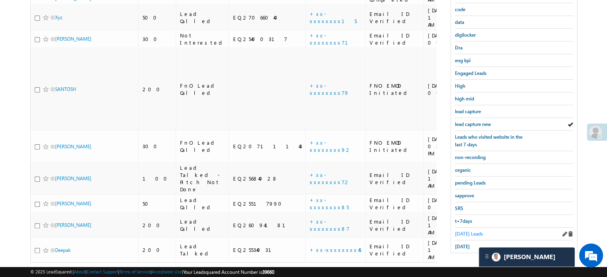
click at [469, 233] on span "Today's Leads" at bounding box center [469, 234] width 28 height 6
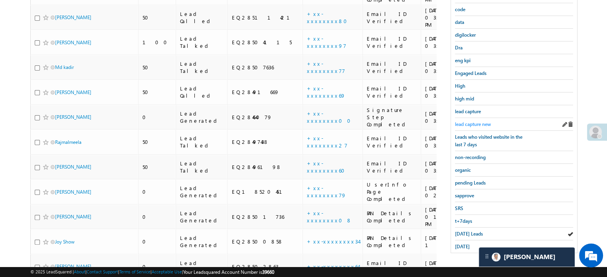
click at [468, 122] on span "lead capture new" at bounding box center [473, 124] width 36 height 6
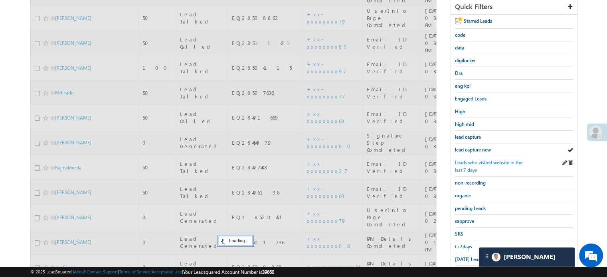
scroll to position [91, 0]
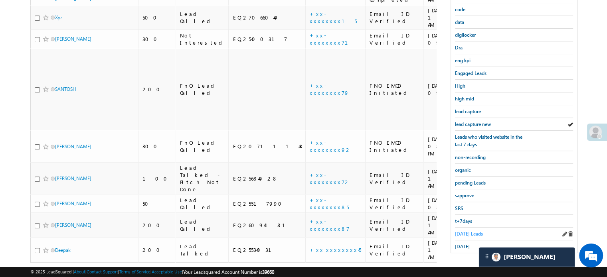
click at [478, 231] on span "Today's Leads" at bounding box center [469, 234] width 28 height 6
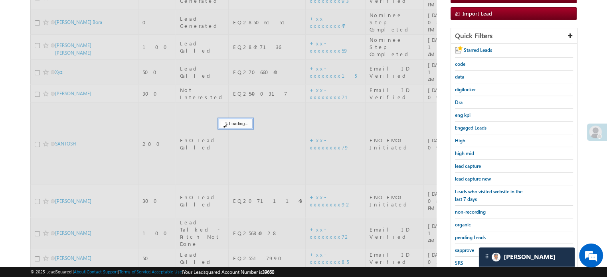
scroll to position [51, 0]
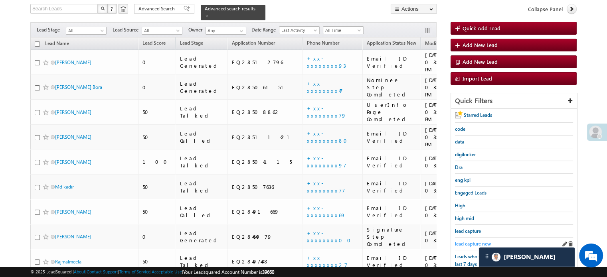
click at [473, 244] on span "lead capture new" at bounding box center [473, 244] width 36 height 6
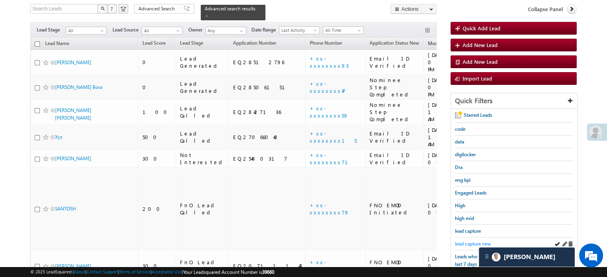
click at [472, 241] on span "lead capture new" at bounding box center [473, 244] width 36 height 6
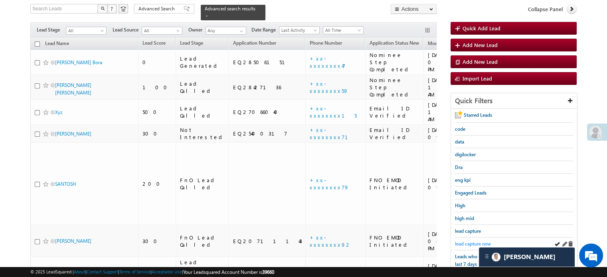
click at [473, 241] on span "lead capture new" at bounding box center [473, 244] width 36 height 6
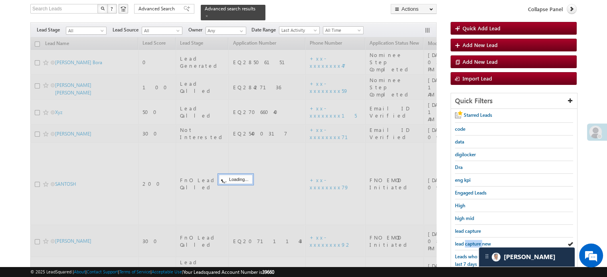
click at [473, 241] on span "lead capture new" at bounding box center [473, 244] width 36 height 6
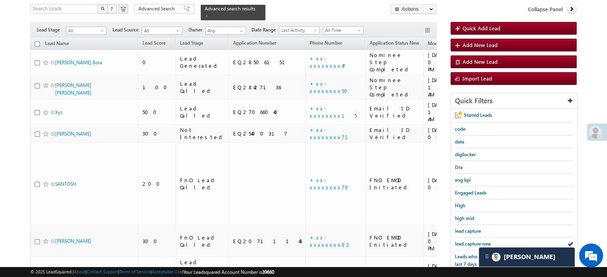
scroll to position [91, 0]
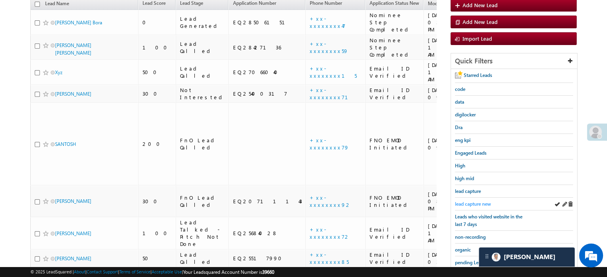
click at [466, 202] on span "lead capture new" at bounding box center [473, 204] width 36 height 6
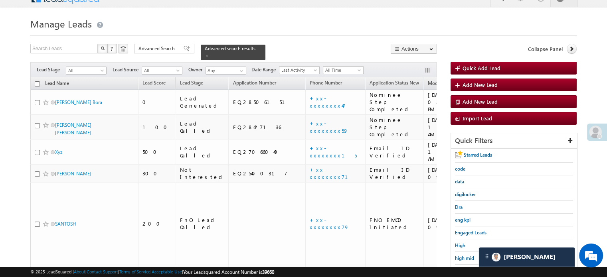
scroll to position [171, 0]
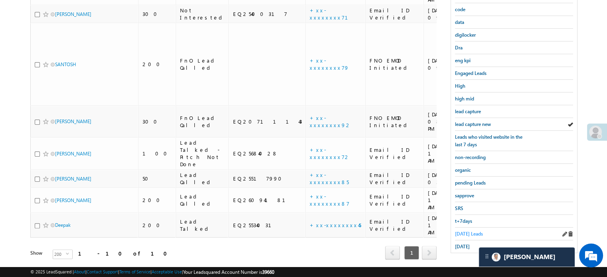
click at [467, 231] on span "Today's Leads" at bounding box center [469, 234] width 28 height 6
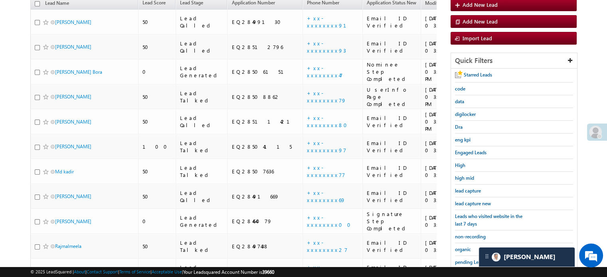
scroll to position [91, 0]
click at [469, 201] on span "lead capture new" at bounding box center [473, 204] width 36 height 6
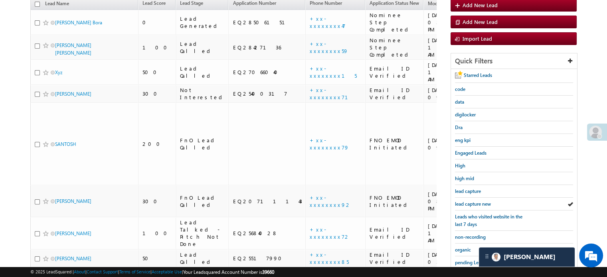
click at [469, 201] on span "lead capture new" at bounding box center [473, 204] width 36 height 6
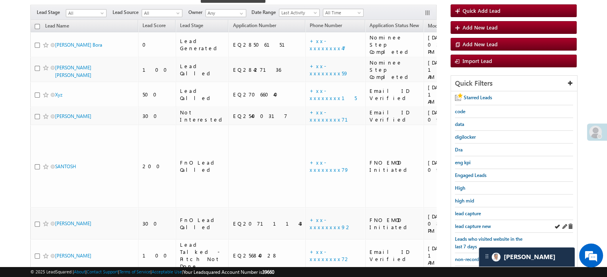
scroll to position [120, 0]
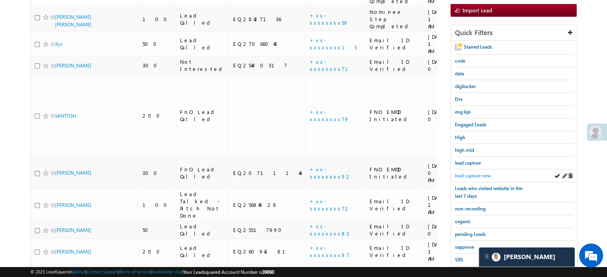
click at [483, 175] on span "lead capture new" at bounding box center [473, 176] width 36 height 6
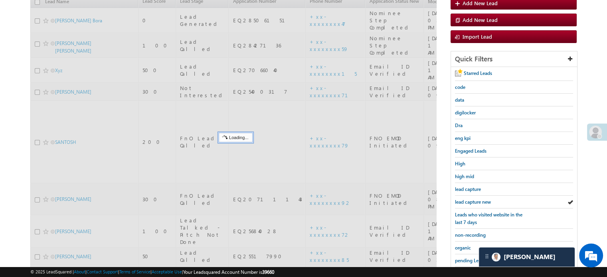
scroll to position [80, 0]
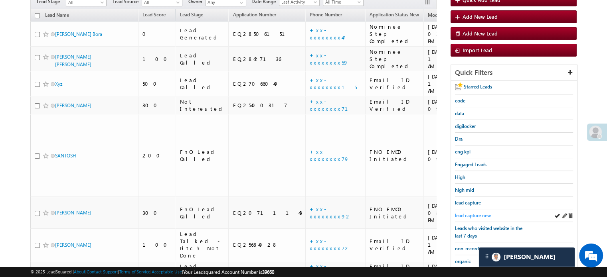
click at [469, 213] on span "lead capture new" at bounding box center [473, 216] width 36 height 6
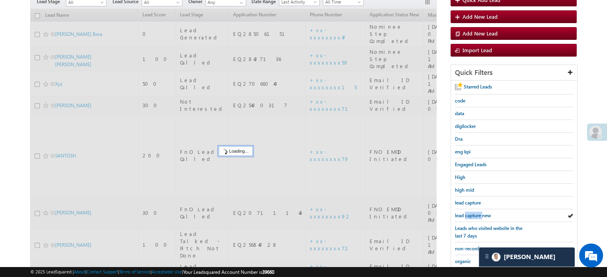
click at [469, 213] on span "lead capture new" at bounding box center [473, 216] width 36 height 6
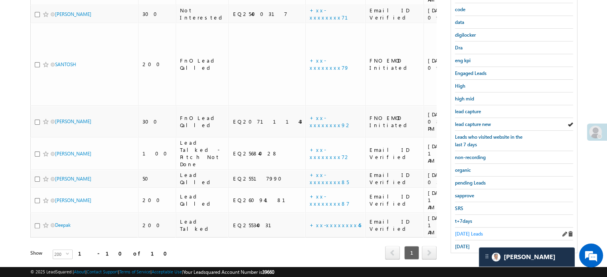
click at [463, 231] on span "Today's Leads" at bounding box center [469, 234] width 28 height 6
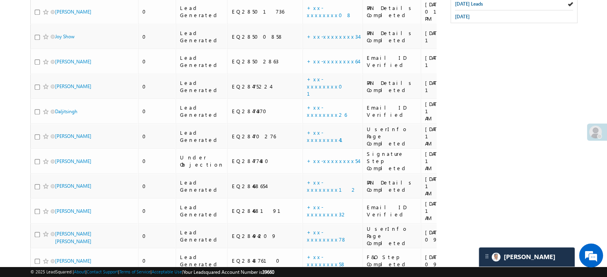
scroll to position [428, 0]
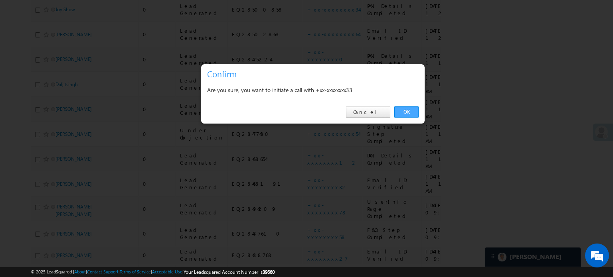
click at [409, 108] on link "OK" at bounding box center [406, 111] width 24 height 11
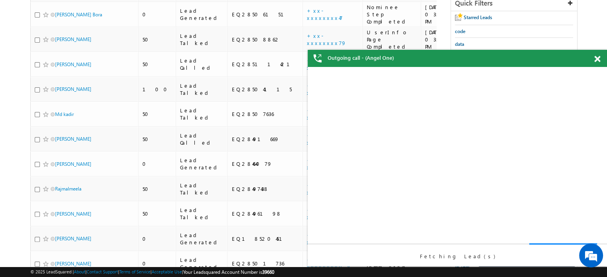
scroll to position [0, 0]
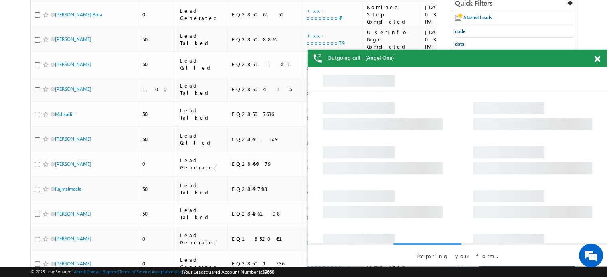
click at [598, 56] on span at bounding box center [597, 59] width 6 height 7
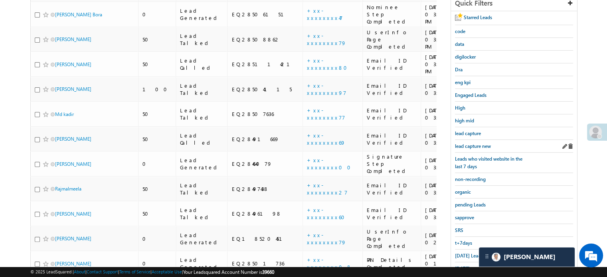
click at [477, 148] on div "lead capture new" at bounding box center [514, 146] width 118 height 13
click at [475, 147] on link "lead capture new" at bounding box center [473, 146] width 36 height 8
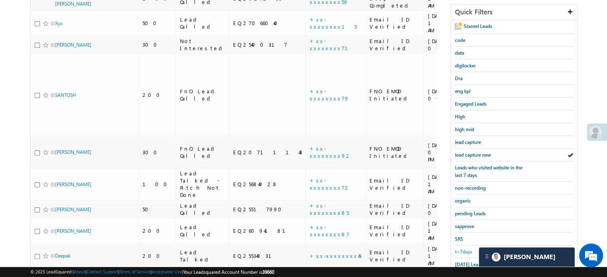
scroll to position [91, 0]
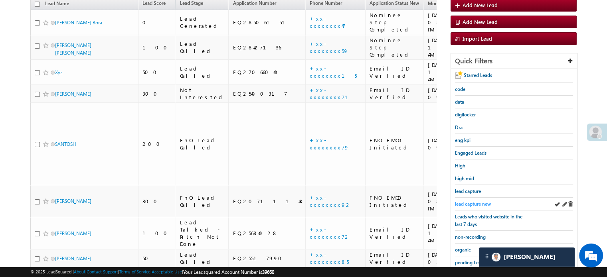
click at [477, 201] on span "lead capture new" at bounding box center [473, 204] width 36 height 6
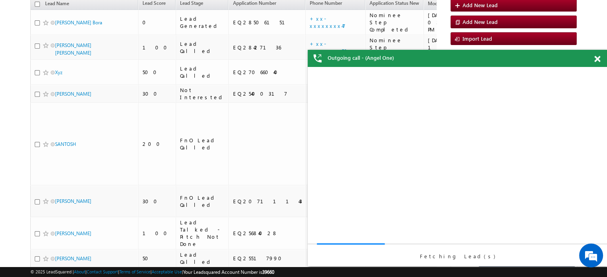
scroll to position [0, 0]
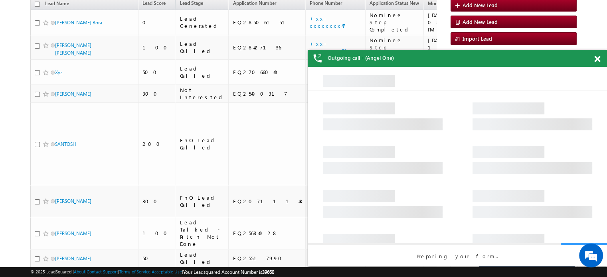
click at [597, 62] on span at bounding box center [597, 59] width 6 height 7
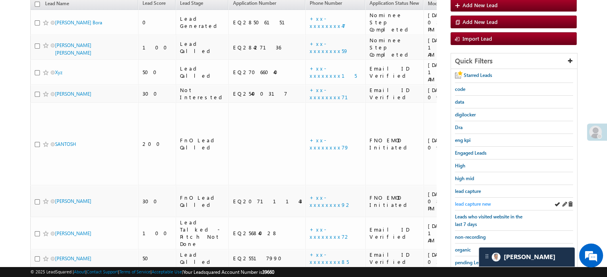
click at [476, 202] on span "lead capture new" at bounding box center [473, 204] width 36 height 6
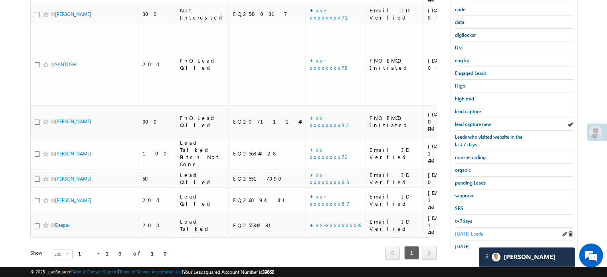
click at [458, 233] on span "Today's Leads" at bounding box center [469, 234] width 28 height 6
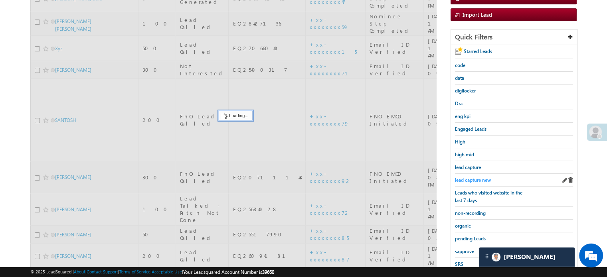
scroll to position [51, 0]
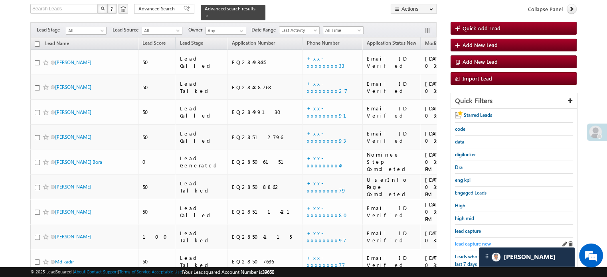
click at [473, 243] on span "lead capture new" at bounding box center [473, 244] width 36 height 6
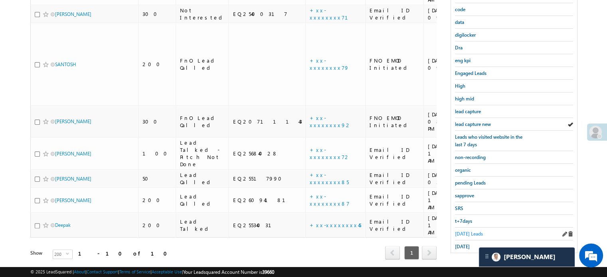
click at [469, 231] on span "Today's Leads" at bounding box center [469, 234] width 28 height 6
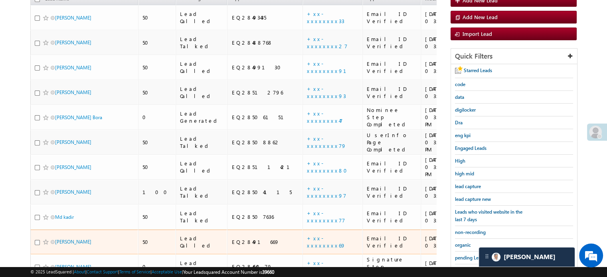
scroll to position [109, 0]
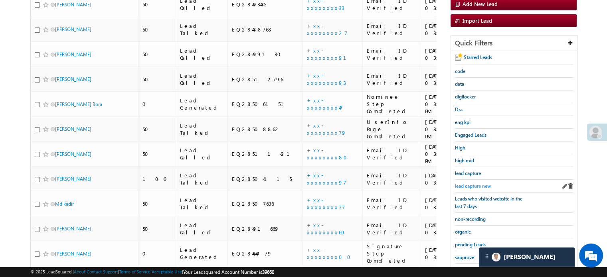
click at [467, 183] on span "lead capture new" at bounding box center [473, 186] width 36 height 6
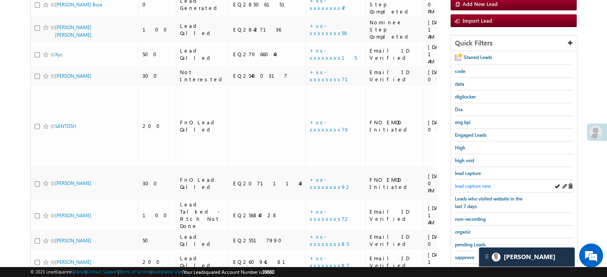
click at [469, 182] on link "lead capture new" at bounding box center [473, 186] width 36 height 8
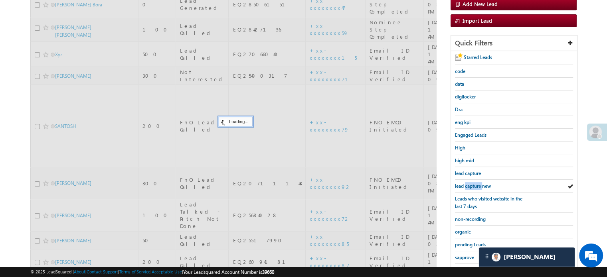
click at [469, 182] on link "lead capture new" at bounding box center [473, 186] width 36 height 8
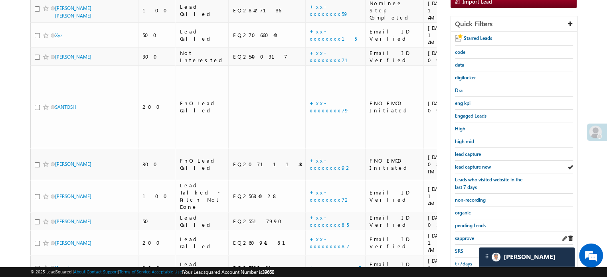
scroll to position [171, 0]
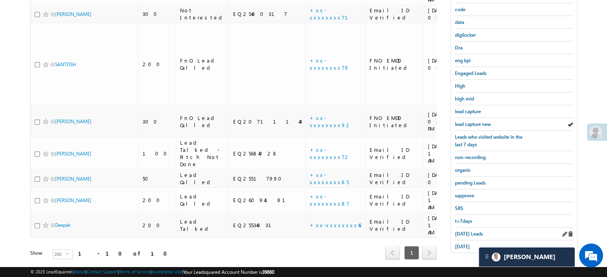
click at [460, 234] on div "Today's Leads" at bounding box center [514, 234] width 118 height 13
click at [460, 232] on span "Today's Leads" at bounding box center [469, 234] width 28 height 6
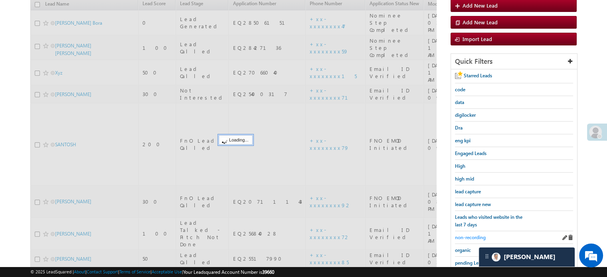
scroll to position [91, 0]
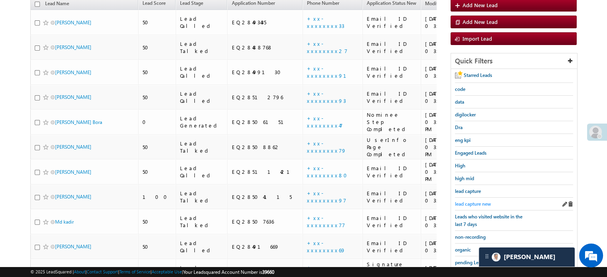
click at [471, 201] on span "lead capture new" at bounding box center [473, 204] width 36 height 6
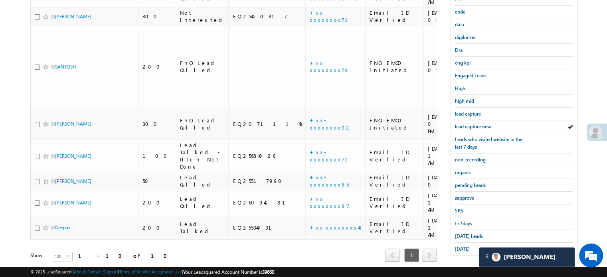
scroll to position [171, 0]
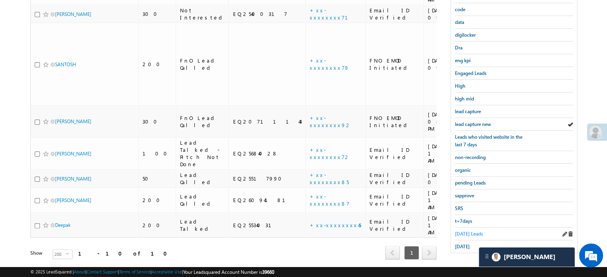
click at [464, 231] on span "Today's Leads" at bounding box center [469, 234] width 28 height 6
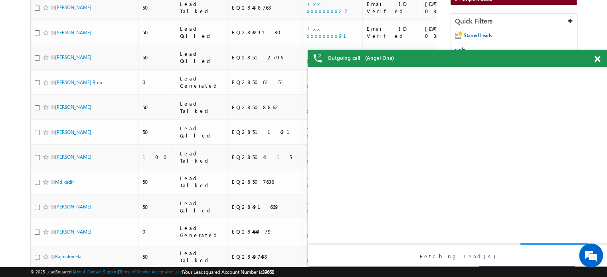
scroll to position [0, 0]
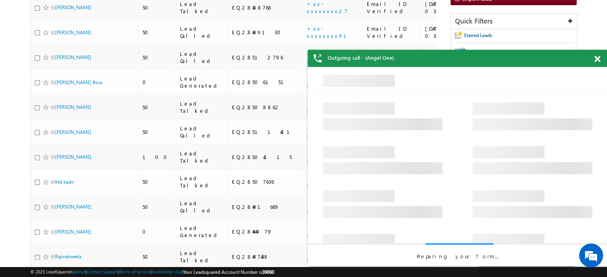
click at [597, 59] on span at bounding box center [597, 59] width 6 height 7
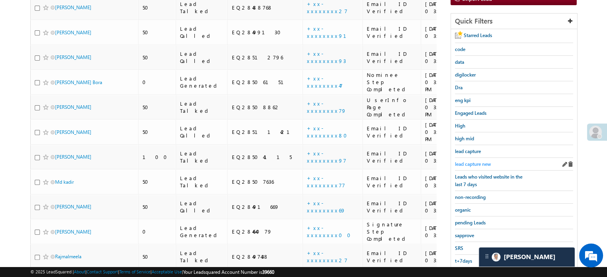
click at [467, 161] on span "lead capture new" at bounding box center [473, 164] width 36 height 6
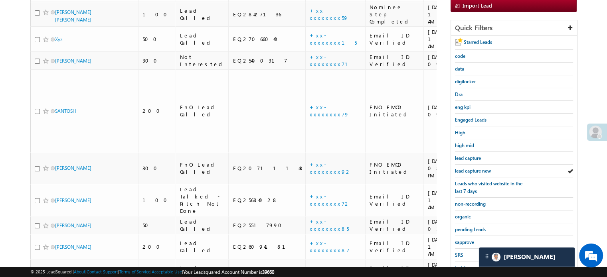
scroll to position [171, 0]
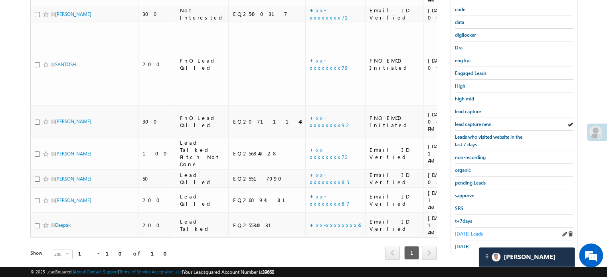
click at [461, 231] on span "Today's Leads" at bounding box center [469, 234] width 28 height 6
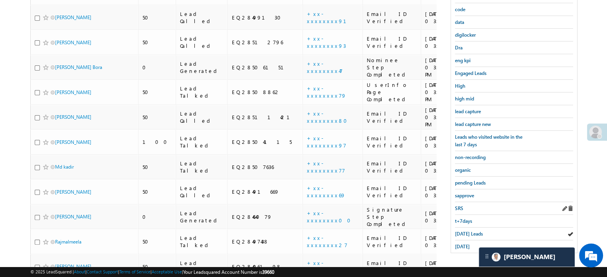
scroll to position [91, 0]
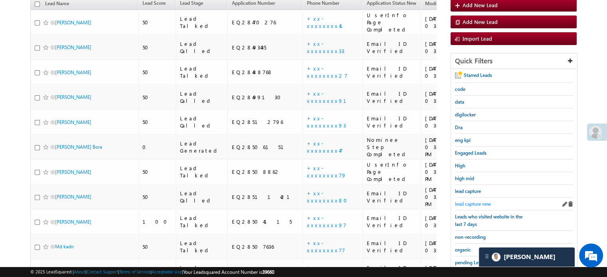
click at [463, 201] on span "lead capture new" at bounding box center [473, 204] width 36 height 6
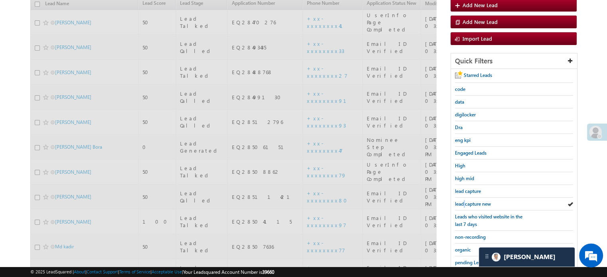
click at [463, 201] on span "lead capture new" at bounding box center [473, 204] width 36 height 6
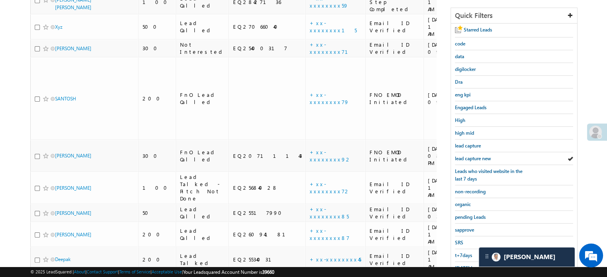
scroll to position [171, 0]
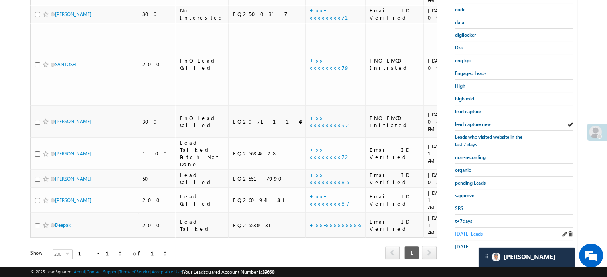
click at [471, 231] on span "Today's Leads" at bounding box center [469, 234] width 28 height 6
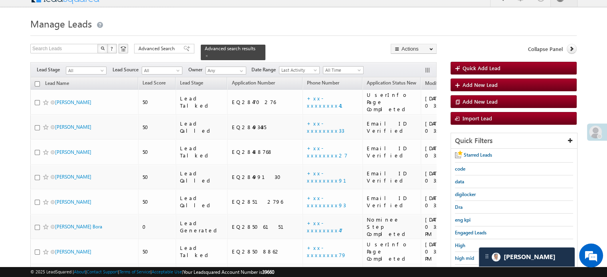
scroll to position [428, 0]
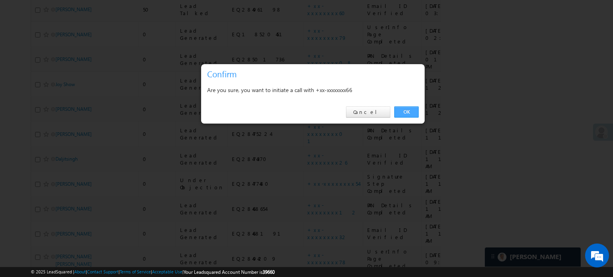
click at [406, 110] on link "OK" at bounding box center [406, 111] width 24 height 11
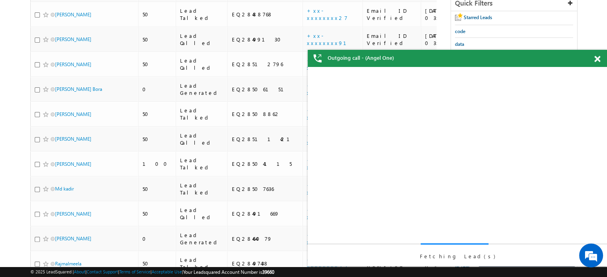
scroll to position [0, 0]
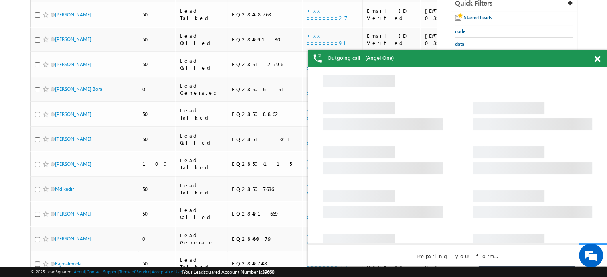
click at [600, 64] on div at bounding box center [601, 58] width 11 height 16
click at [596, 60] on span at bounding box center [597, 59] width 6 height 7
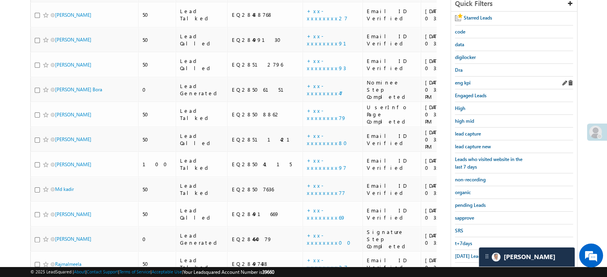
scroll to position [171, 0]
click at [475, 148] on div "lead capture new" at bounding box center [514, 146] width 118 height 13
click at [473, 146] on span "lead capture new" at bounding box center [473, 146] width 36 height 6
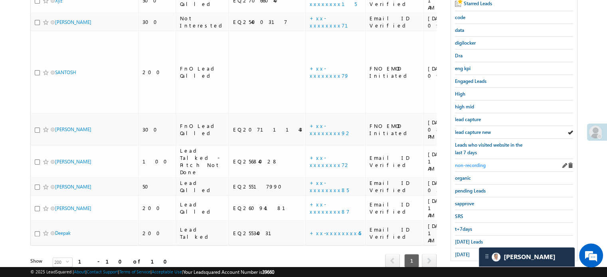
scroll to position [171, 0]
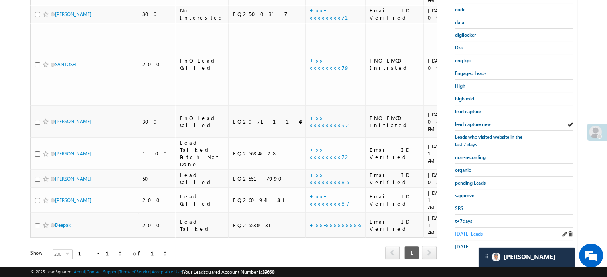
click at [458, 231] on span "Today's Leads" at bounding box center [469, 234] width 28 height 6
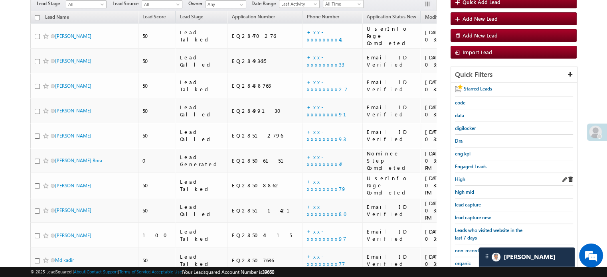
scroll to position [91, 0]
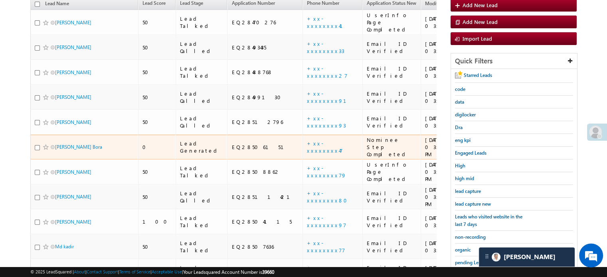
click at [302, 135] on td "+xx-xxxxxxxx47" at bounding box center [332, 147] width 60 height 25
click at [307, 140] on link "+xx-xxxxxxxx47" at bounding box center [325, 147] width 36 height 14
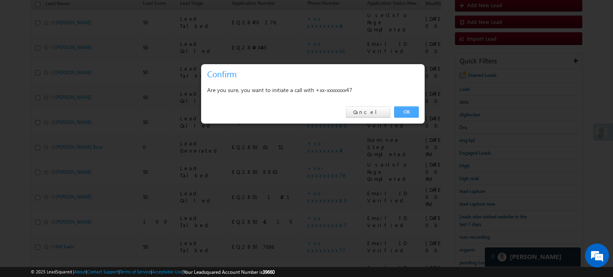
click at [401, 111] on link "OK" at bounding box center [406, 111] width 24 height 11
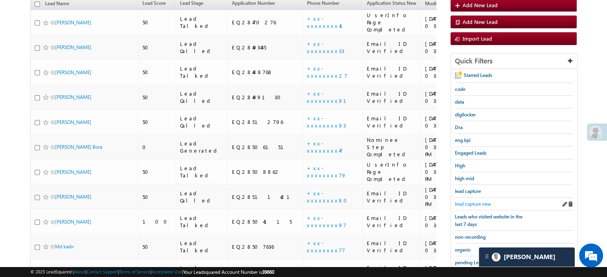
click at [469, 201] on span "lead capture new" at bounding box center [473, 204] width 36 height 6
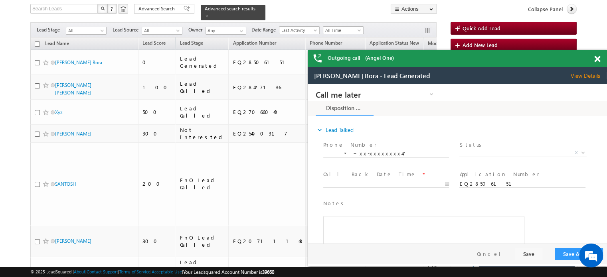
scroll to position [0, 0]
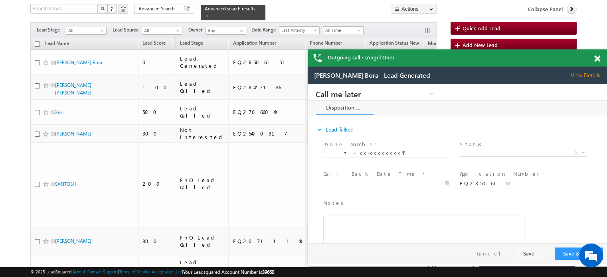
click at [599, 54] on div at bounding box center [601, 57] width 11 height 16
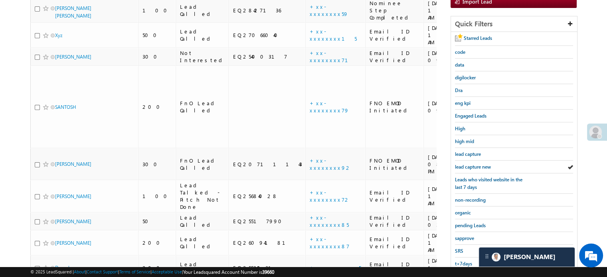
scroll to position [153, 0]
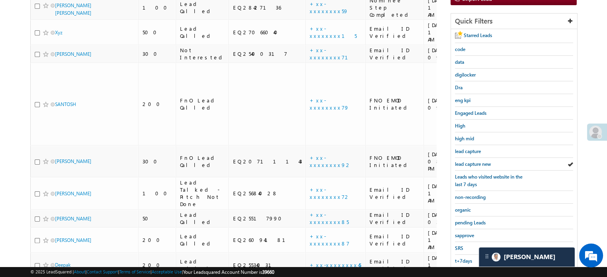
click at [474, 157] on div at bounding box center [457, 86] width 299 height 199
click at [475, 158] on div at bounding box center [457, 86] width 299 height 199
click at [474, 161] on div at bounding box center [457, 86] width 299 height 199
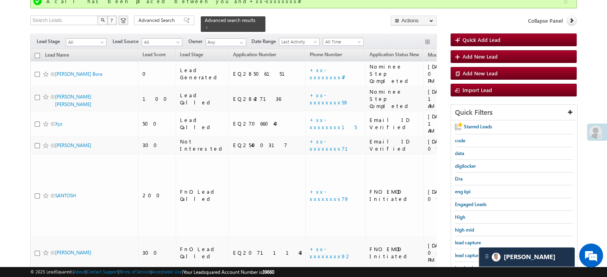
scroll to position [120, 0]
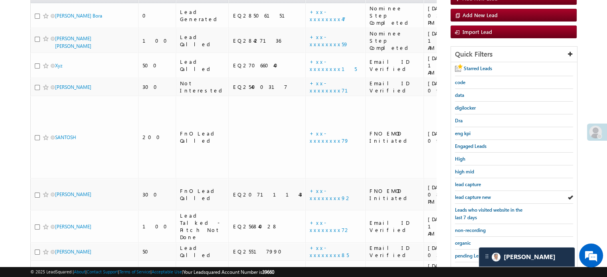
click at [469, 189] on div at bounding box center [457, 119] width 299 height 199
click at [471, 193] on div at bounding box center [457, 119] width 299 height 199
click at [472, 196] on div at bounding box center [457, 119] width 299 height 199
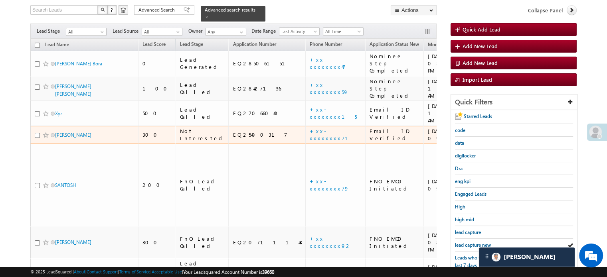
scroll to position [160, 0]
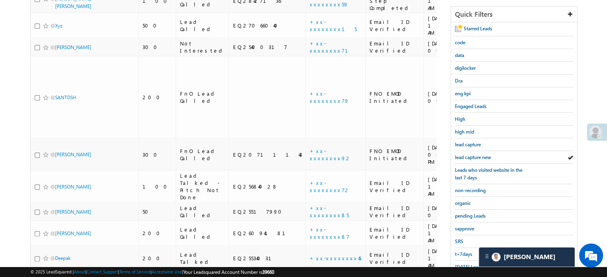
click at [461, 156] on div at bounding box center [457, 79] width 299 height 199
click at [461, 154] on div at bounding box center [457, 79] width 299 height 199
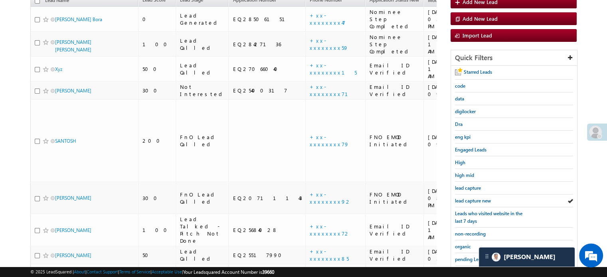
scroll to position [193, 0]
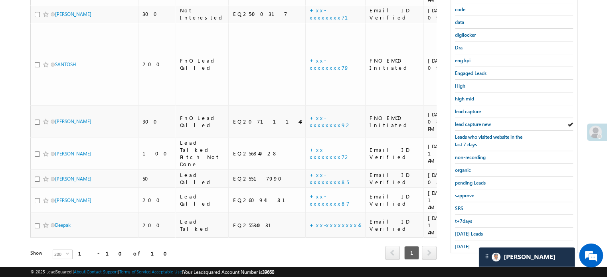
click at [471, 121] on div at bounding box center [457, 46] width 299 height 199
click at [471, 123] on div at bounding box center [457, 46] width 299 height 199
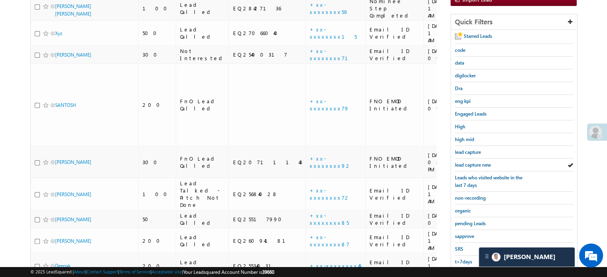
scroll to position [113, 0]
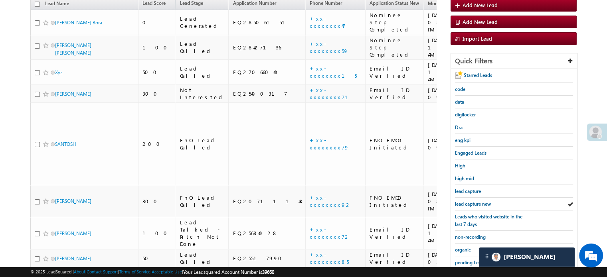
click at [470, 203] on div at bounding box center [457, 126] width 299 height 199
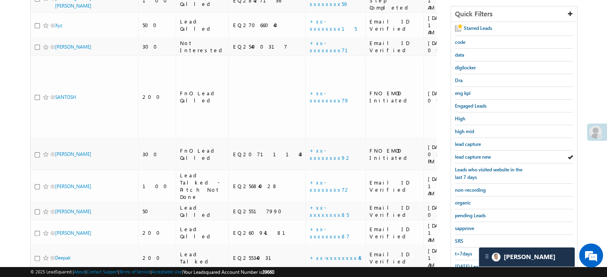
scroll to position [193, 0]
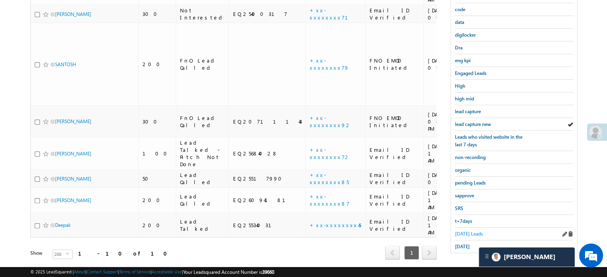
click at [463, 231] on span "Today's Leads" at bounding box center [469, 234] width 28 height 6
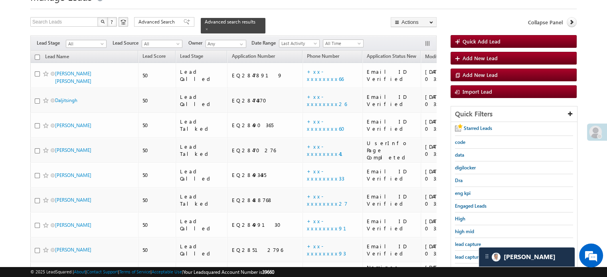
scroll to position [113, 0]
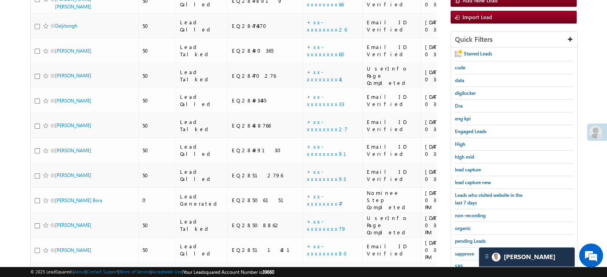
click at [467, 181] on div at bounding box center [457, 126] width 299 height 199
click at [469, 181] on div at bounding box center [457, 126] width 299 height 199
click at [472, 179] on div at bounding box center [457, 126] width 299 height 199
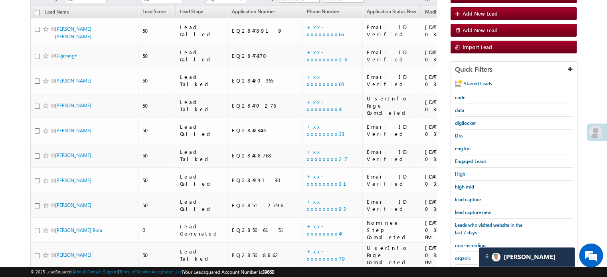
scroll to position [153, 0]
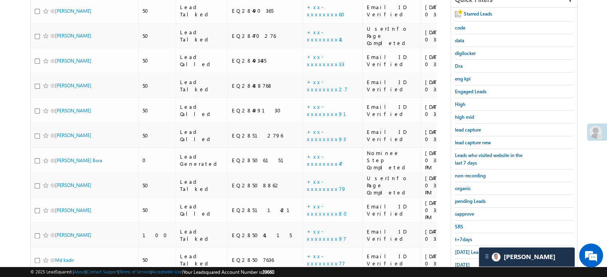
click at [469, 141] on div at bounding box center [457, 86] width 299 height 199
click at [469, 143] on div at bounding box center [457, 86] width 299 height 199
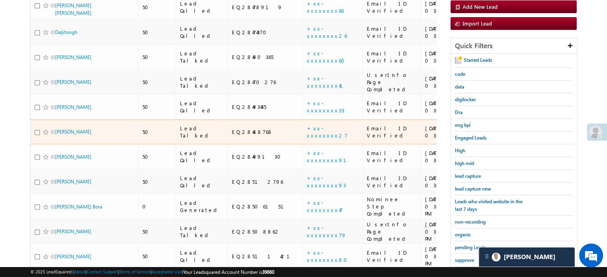
scroll to position [0, 0]
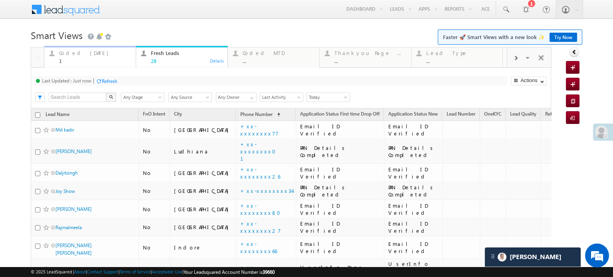
click at [83, 60] on div "1" at bounding box center [95, 61] width 72 height 6
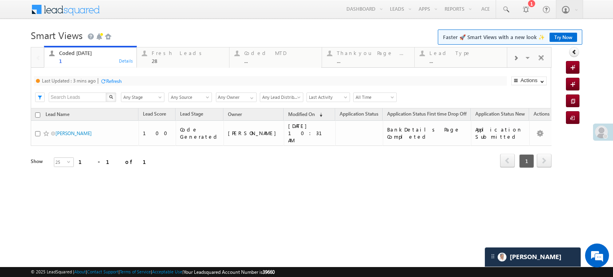
click at [105, 83] on div at bounding box center [103, 81] width 6 height 6
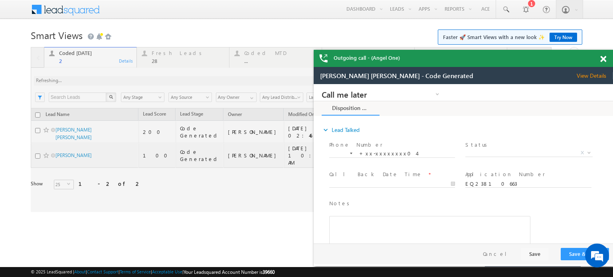
click at [602, 56] on span at bounding box center [603, 59] width 6 height 7
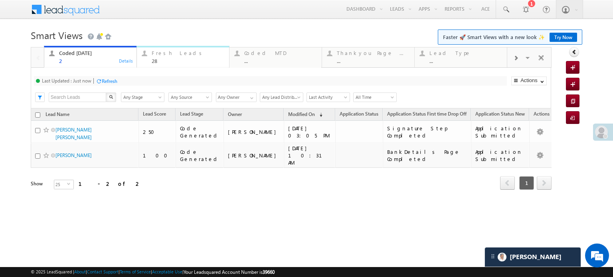
click at [163, 57] on div "Fresh Leads 28" at bounding box center [188, 56] width 73 height 16
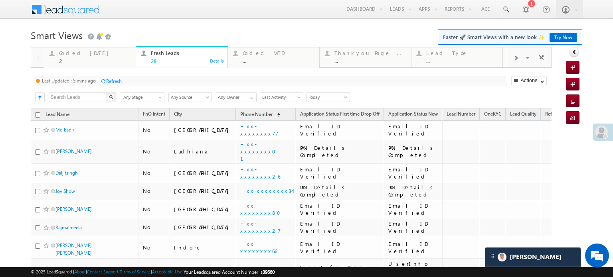
click at [114, 83] on div "Refresh" at bounding box center [114, 81] width 16 height 6
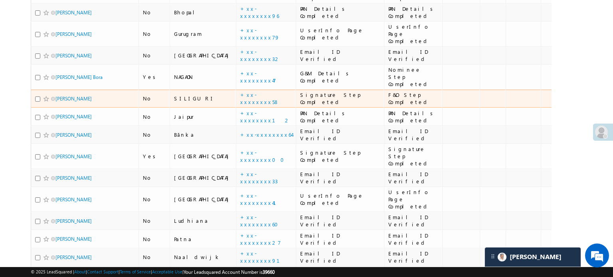
scroll to position [309, 0]
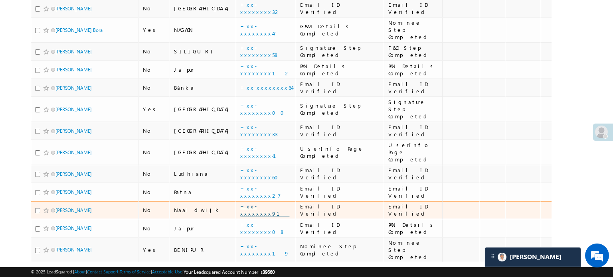
click at [240, 203] on link "+xx-xxxxxxxx91" at bounding box center [264, 210] width 49 height 14
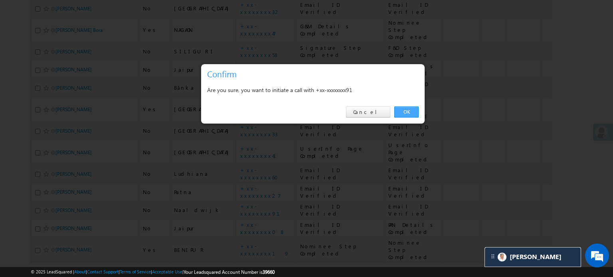
click at [402, 111] on link "OK" at bounding box center [406, 111] width 24 height 11
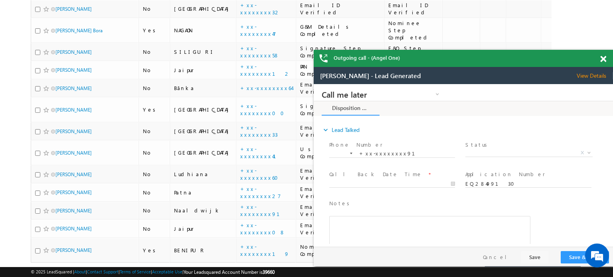
scroll to position [0, 0]
click at [605, 57] on span at bounding box center [603, 59] width 6 height 7
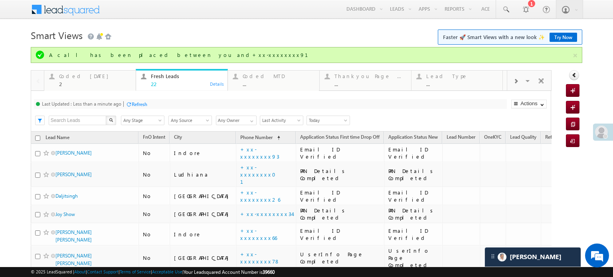
click at [132, 101] on div "Refresh" at bounding box center [140, 104] width 16 height 6
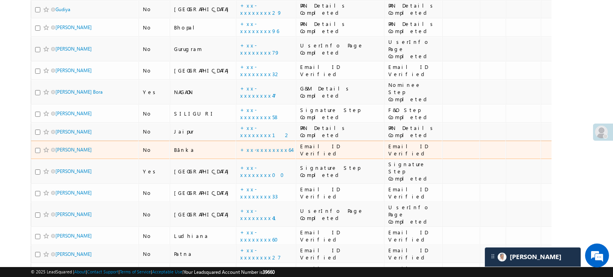
scroll to position [291, 0]
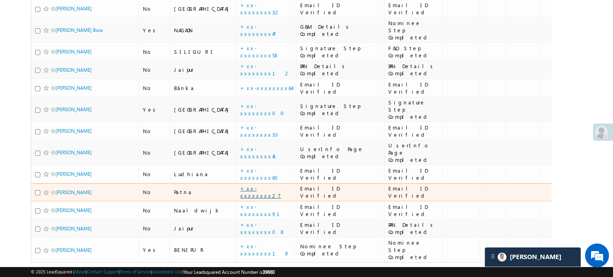
click at [240, 185] on link "+xx-xxxxxxxx27" at bounding box center [260, 192] width 41 height 14
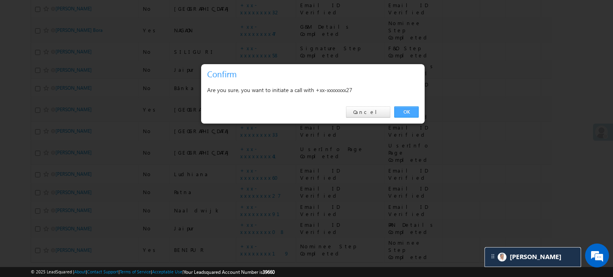
click at [414, 110] on link "OK" at bounding box center [406, 111] width 24 height 11
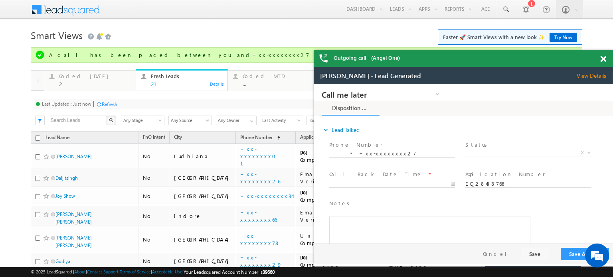
scroll to position [0, 0]
click at [138, 104] on div "Refresh" at bounding box center [140, 104] width 16 height 6
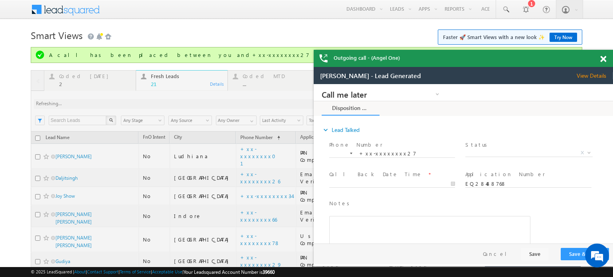
click at [601, 58] on span at bounding box center [603, 59] width 6 height 7
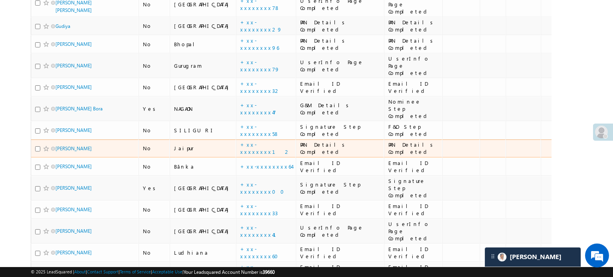
scroll to position [273, 0]
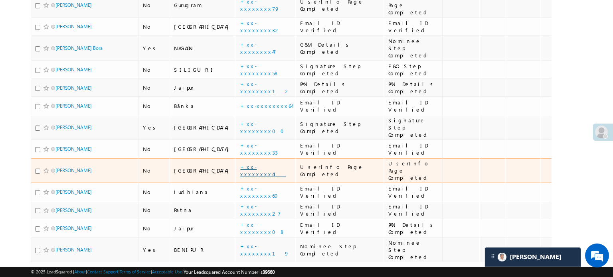
click at [240, 164] on link "+xx-xxxxxxxx41" at bounding box center [262, 171] width 45 height 14
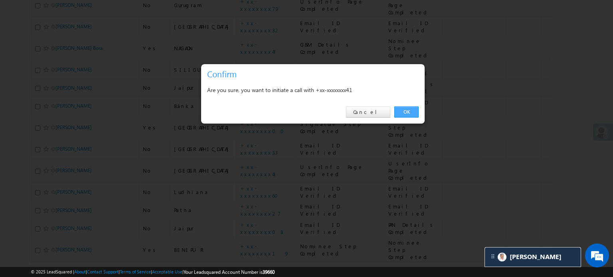
click at [407, 107] on link "OK" at bounding box center [406, 111] width 24 height 11
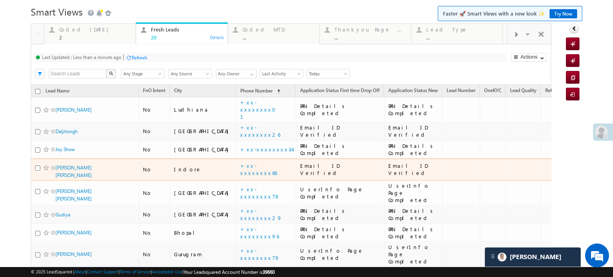
scroll to position [0, 0]
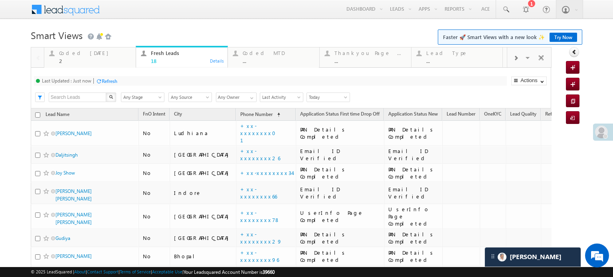
click at [108, 82] on div "Refresh" at bounding box center [110, 81] width 16 height 6
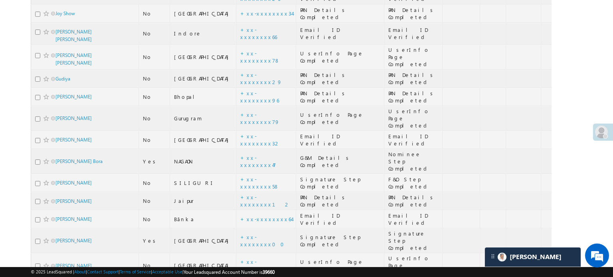
scroll to position [237, 0]
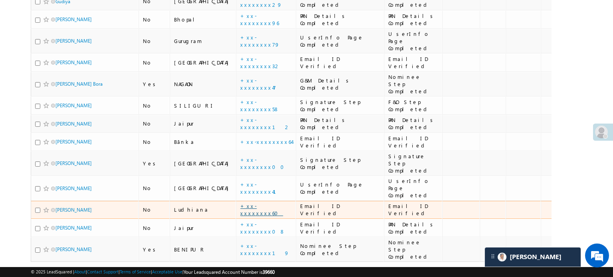
click at [240, 203] on link "+xx-xxxxxxxx60" at bounding box center [261, 210] width 43 height 14
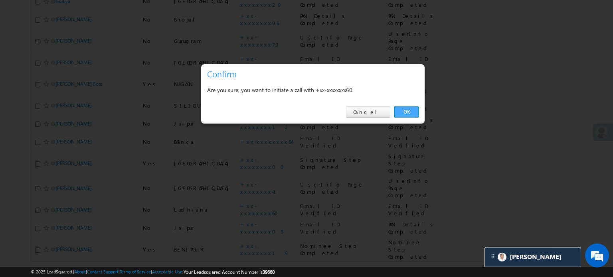
click at [405, 111] on link "OK" at bounding box center [406, 111] width 24 height 11
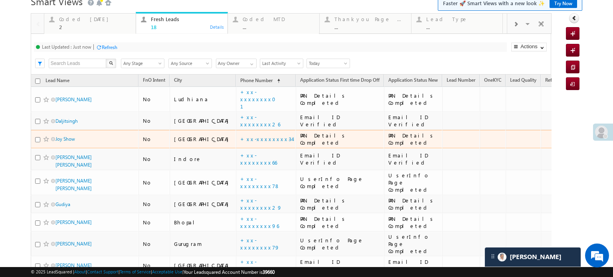
scroll to position [0, 0]
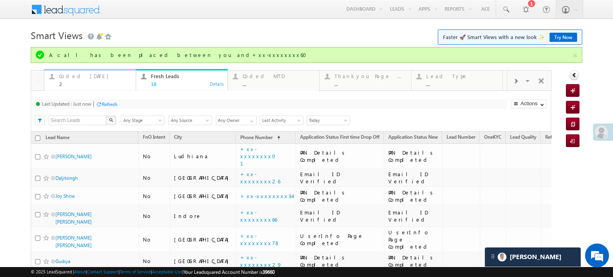
click at [101, 81] on div "2" at bounding box center [95, 84] width 72 height 6
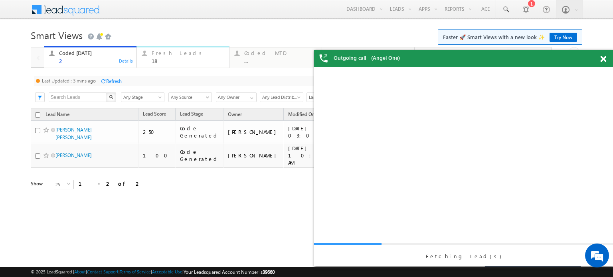
click at [166, 59] on div "18" at bounding box center [188, 61] width 73 height 6
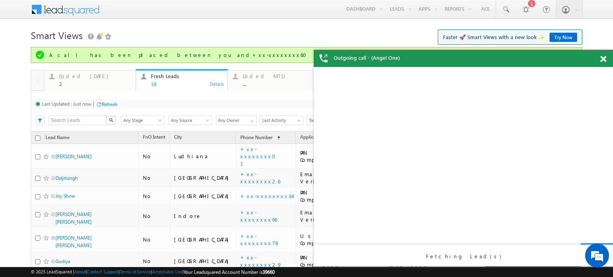
click at [106, 105] on div "Refresh" at bounding box center [110, 104] width 16 height 6
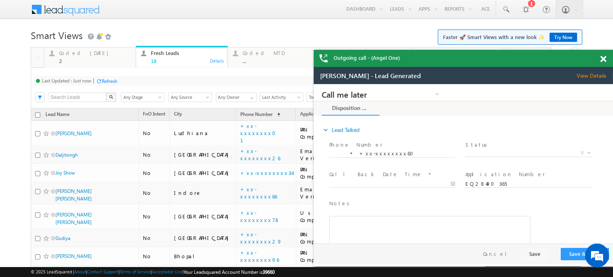
click at [108, 79] on div "Refresh" at bounding box center [110, 81] width 16 height 6
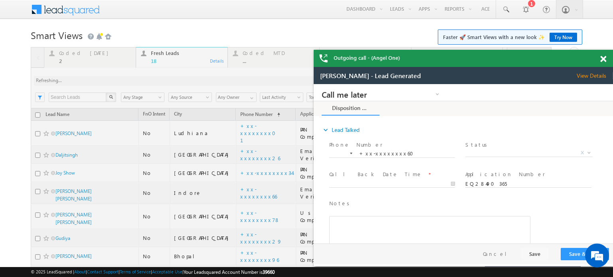
click at [605, 59] on span at bounding box center [603, 59] width 6 height 7
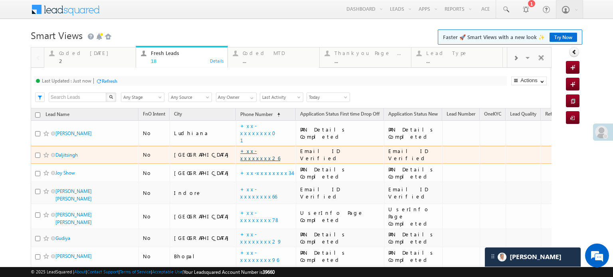
click at [240, 149] on link "+xx-xxxxxxxx26" at bounding box center [260, 155] width 40 height 14
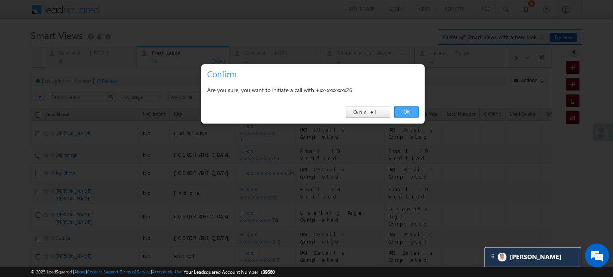
click at [400, 111] on link "OK" at bounding box center [406, 111] width 24 height 11
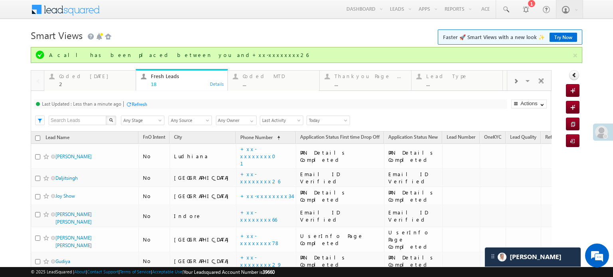
click at [130, 104] on div at bounding box center [129, 104] width 6 height 6
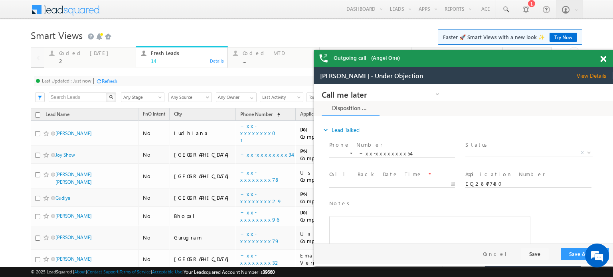
click at [605, 57] on span at bounding box center [603, 59] width 6 height 7
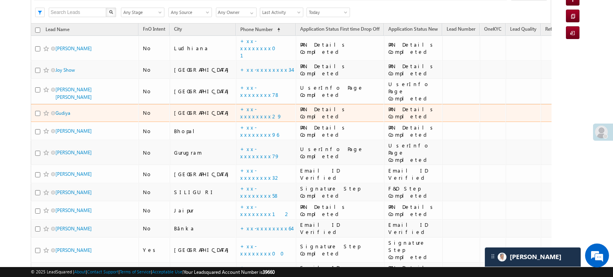
scroll to position [147, 0]
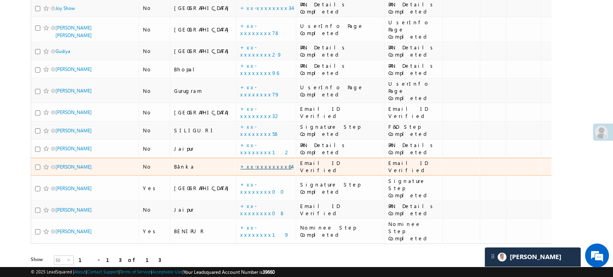
click at [240, 163] on link "+xx-xxxxxxxx64" at bounding box center [265, 166] width 51 height 7
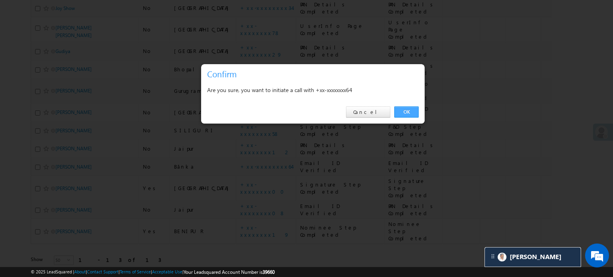
click at [400, 107] on link "OK" at bounding box center [406, 111] width 24 height 11
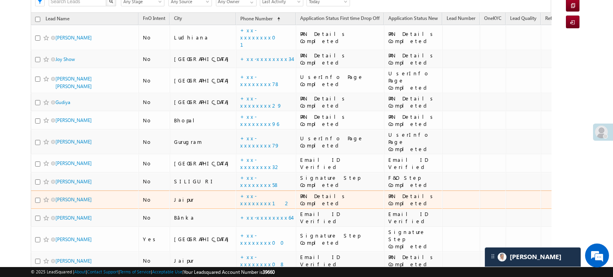
scroll to position [0, 0]
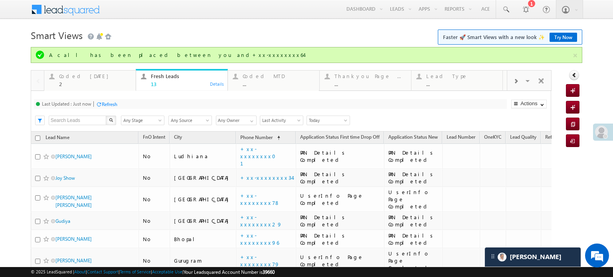
click at [101, 80] on div "Coded Today 2" at bounding box center [95, 79] width 72 height 16
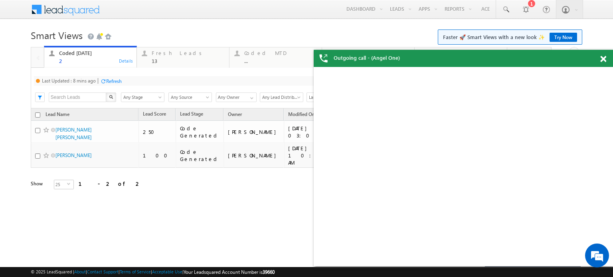
click at [107, 79] on div "Refresh" at bounding box center [114, 81] width 16 height 6
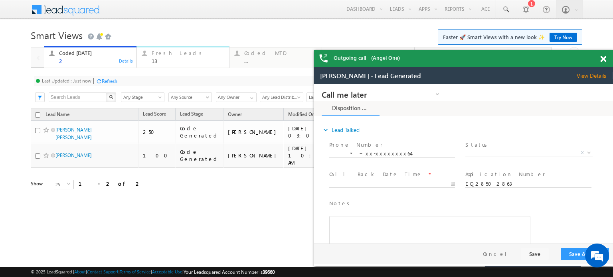
click at [160, 51] on div "Fresh Leads" at bounding box center [188, 53] width 73 height 6
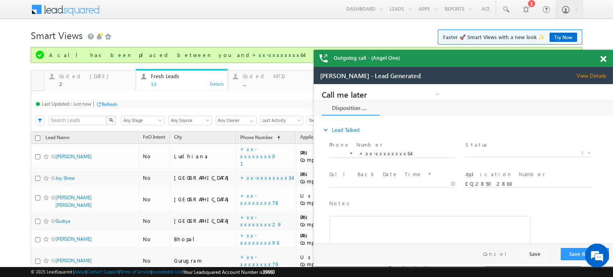
click at [108, 108] on div "Refresh" at bounding box center [107, 104] width 22 height 8
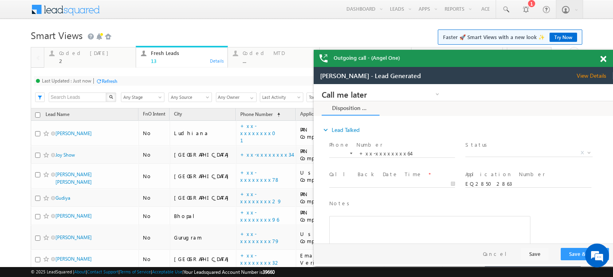
click at [602, 57] on span at bounding box center [603, 59] width 6 height 7
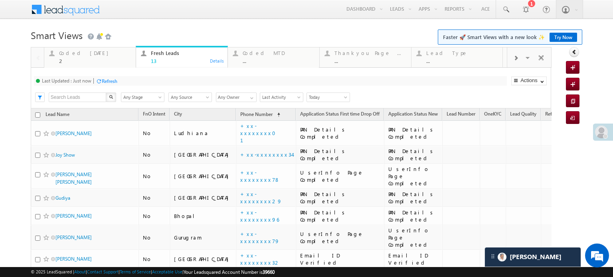
scroll to position [147, 0]
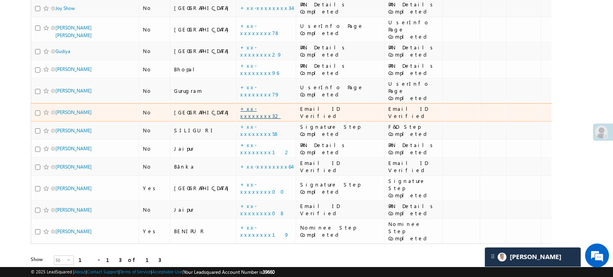
click at [240, 105] on link "+xx-xxxxxxxx32" at bounding box center [260, 112] width 40 height 14
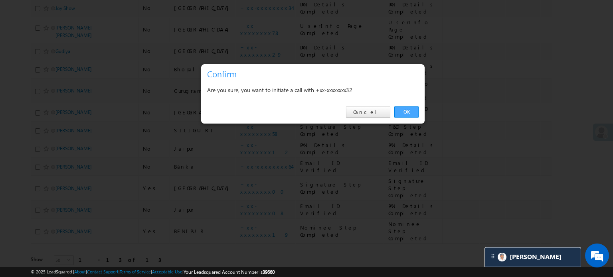
click at [398, 113] on link "OK" at bounding box center [406, 111] width 24 height 11
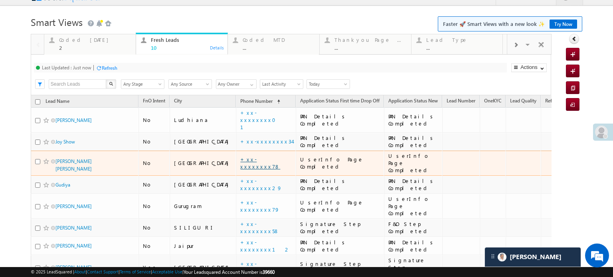
scroll to position [53, 0]
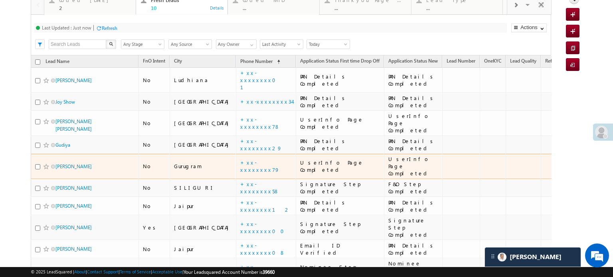
click at [240, 159] on div "+xx-xxxxxxxx79" at bounding box center [266, 166] width 52 height 14
click at [240, 159] on link "+xx-xxxxxxxx79" at bounding box center [259, 166] width 39 height 14
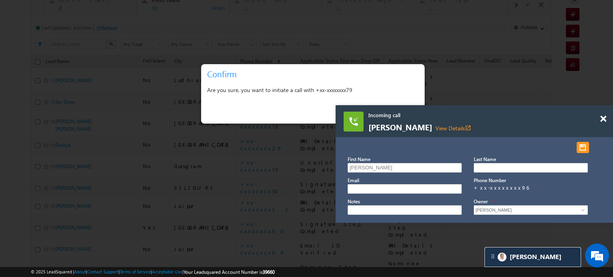
drag, startPoint x: 448, startPoint y: 106, endPoint x: 450, endPoint y: 118, distance: 12.5
click at [450, 118] on span "Incoming call" at bounding box center [463, 115] width 191 height 7
click at [603, 116] on span at bounding box center [603, 119] width 6 height 7
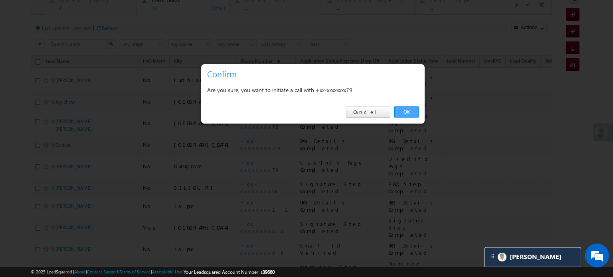
click at [405, 110] on link "OK" at bounding box center [406, 111] width 24 height 11
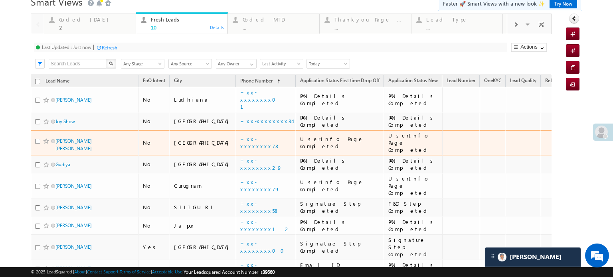
scroll to position [0, 0]
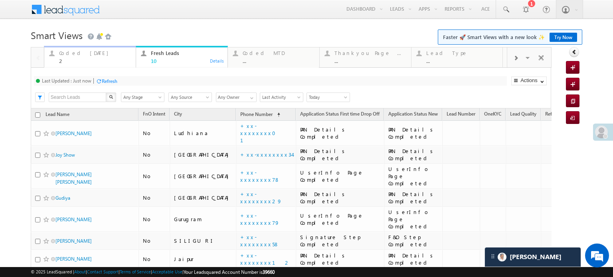
click at [83, 62] on div "2" at bounding box center [95, 61] width 72 height 6
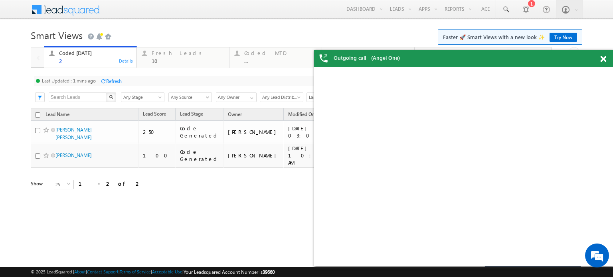
click at [113, 79] on div "Refresh" at bounding box center [114, 81] width 16 height 6
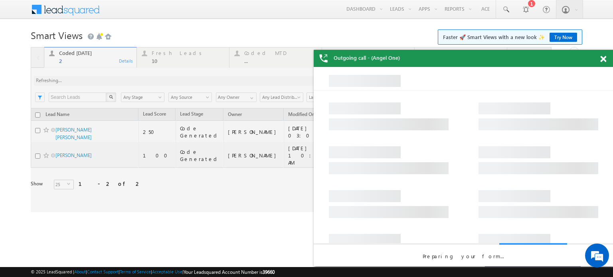
drag, startPoint x: 603, startPoint y: 62, endPoint x: 292, endPoint y: 1, distance: 316.7
click at [603, 62] on span at bounding box center [603, 59] width 6 height 7
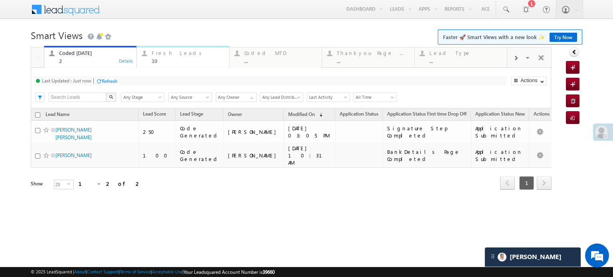
click at [176, 54] on div "Fresh Leads" at bounding box center [188, 53] width 73 height 6
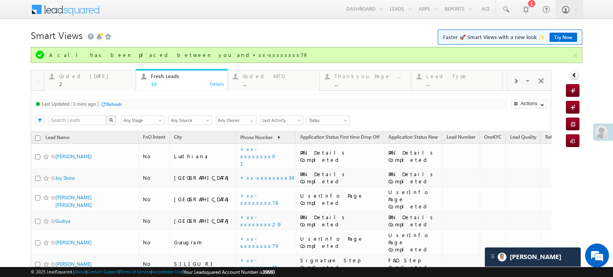
click at [111, 103] on div "Refresh" at bounding box center [114, 104] width 16 height 6
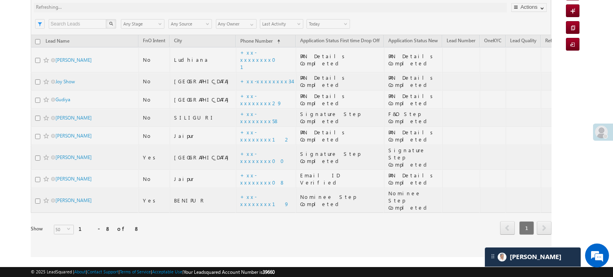
scroll to position [57, 0]
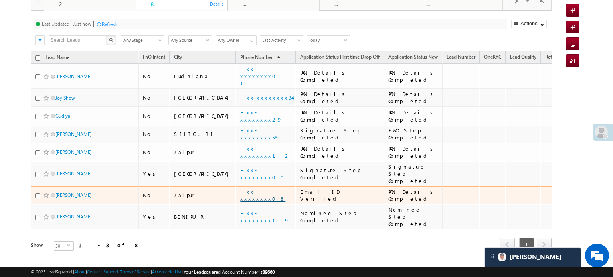
click at [240, 188] on link "+xx-xxxxxxxx08" at bounding box center [262, 195] width 45 height 14
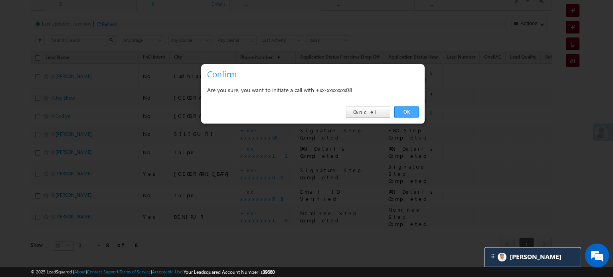
click at [410, 113] on link "OK" at bounding box center [406, 111] width 24 height 11
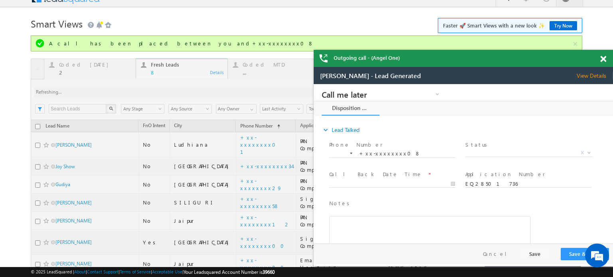
scroll to position [0, 0]
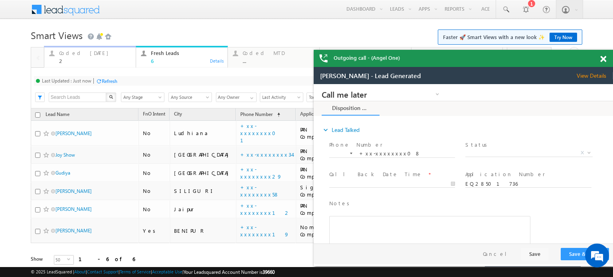
click at [96, 58] on div "2" at bounding box center [95, 61] width 72 height 6
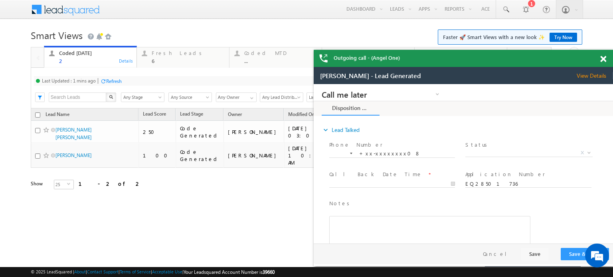
click at [112, 76] on div "Last Updated : 1 mins ago Refresh Refreshing..." at bounding box center [270, 81] width 473 height 10
click at [116, 84] on div "Refresh" at bounding box center [114, 81] width 16 height 6
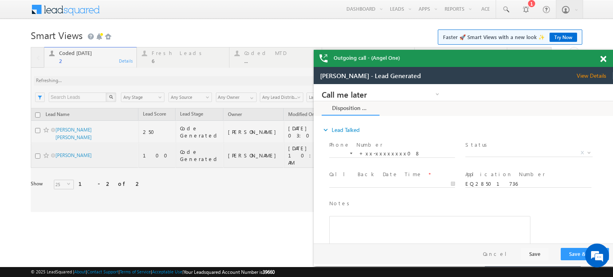
click at [116, 84] on div at bounding box center [291, 129] width 521 height 165
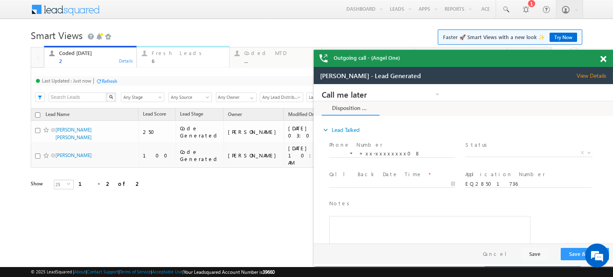
click at [161, 53] on div "Fresh Leads" at bounding box center [188, 53] width 73 height 6
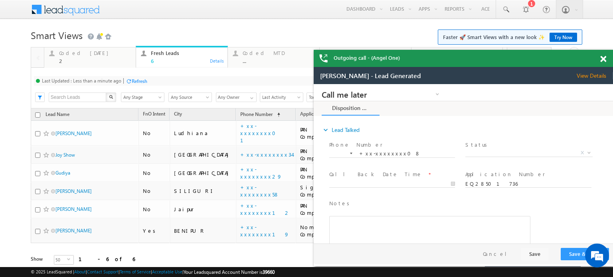
click at [138, 84] on div "Refresh" at bounding box center [140, 81] width 16 height 6
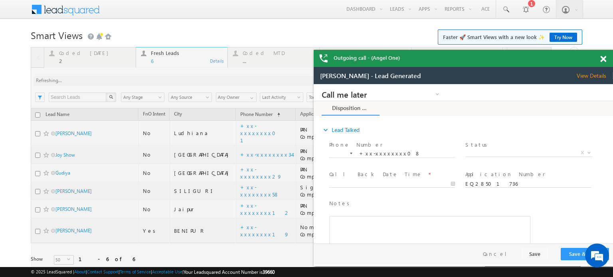
click at [605, 58] on span at bounding box center [603, 59] width 6 height 7
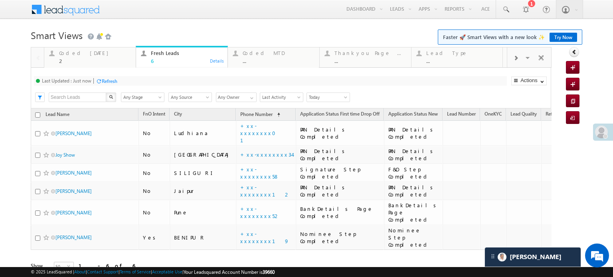
click at [113, 81] on div "Refresh" at bounding box center [110, 81] width 16 height 6
click at [95, 53] on div "Coded Today" at bounding box center [95, 53] width 72 height 6
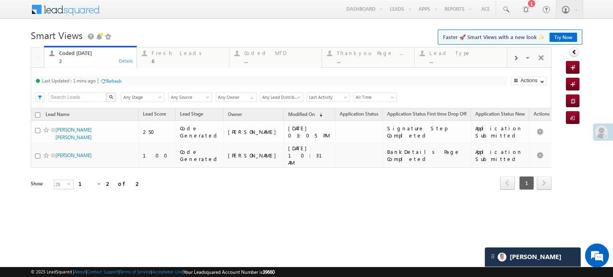
click at [117, 84] on div "Refresh" at bounding box center [111, 81] width 22 height 8
click at [174, 51] on div "Fresh Leads" at bounding box center [188, 53] width 73 height 6
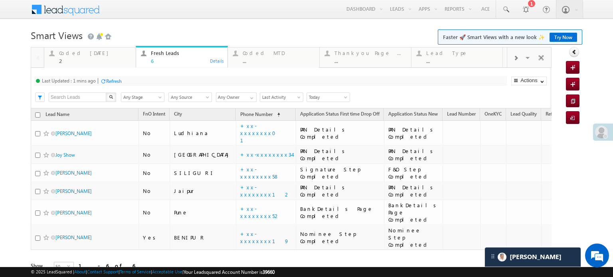
click at [120, 78] on div "Refresh" at bounding box center [114, 81] width 16 height 6
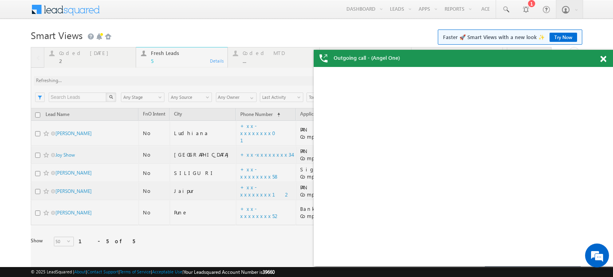
click at [604, 61] on span at bounding box center [603, 59] width 6 height 7
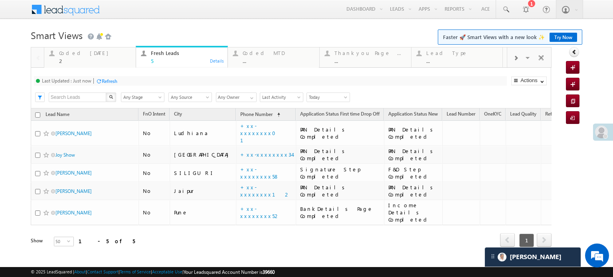
click at [118, 78] on div "Last Updated : Just now Refresh Refreshing..." at bounding box center [270, 81] width 473 height 10
click at [114, 87] on div "Last Updated : Just now Refresh Refreshing... Search X Lead Stage Any Stage Any…" at bounding box center [291, 88] width 520 height 41
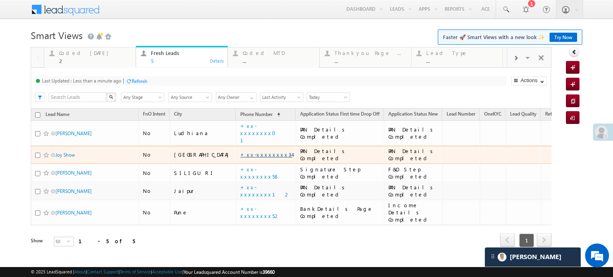
click at [240, 151] on link "+xx-xxxxxxxx34" at bounding box center [266, 154] width 52 height 7
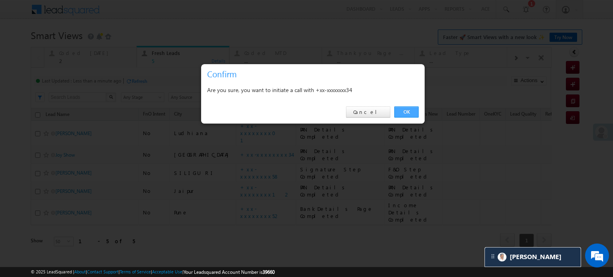
click at [404, 117] on link "OK" at bounding box center [406, 111] width 24 height 11
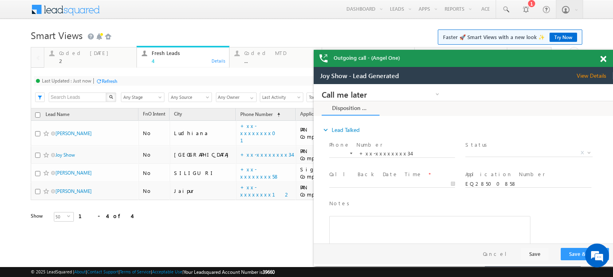
click at [113, 79] on div "Refresh" at bounding box center [110, 81] width 16 height 6
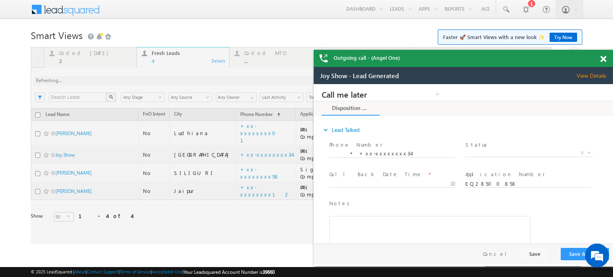
click at [602, 60] on span at bounding box center [603, 59] width 6 height 7
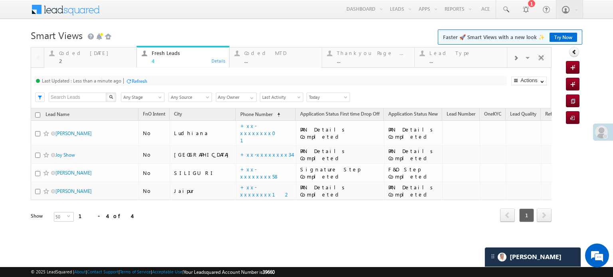
click at [139, 81] on div "Refresh" at bounding box center [140, 81] width 16 height 6
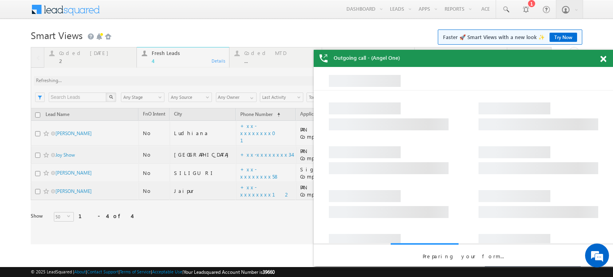
click at [601, 59] on span at bounding box center [603, 59] width 6 height 7
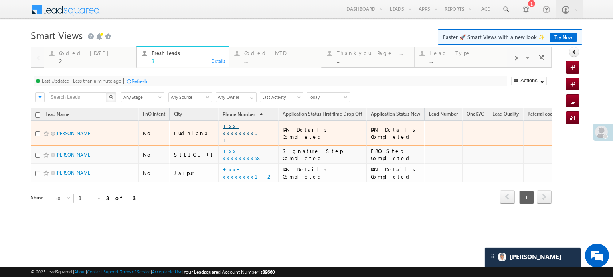
click at [223, 128] on link "+xx-xxxxxxxx01" at bounding box center [243, 132] width 40 height 21
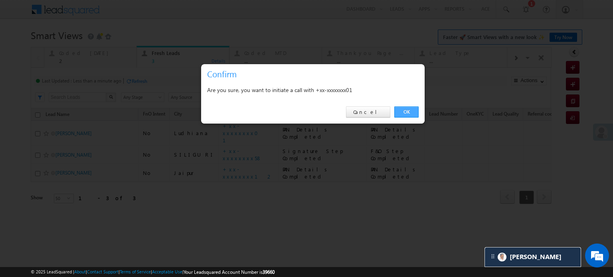
click at [417, 111] on link "OK" at bounding box center [406, 111] width 24 height 11
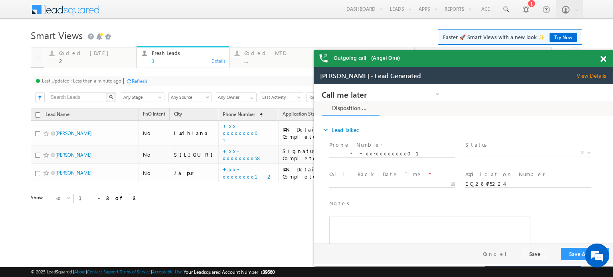
click at [600, 60] on span at bounding box center [603, 59] width 6 height 7
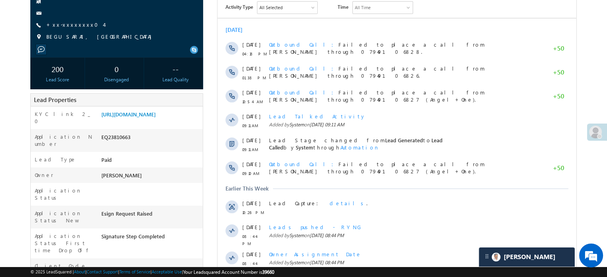
scroll to position [80, 0]
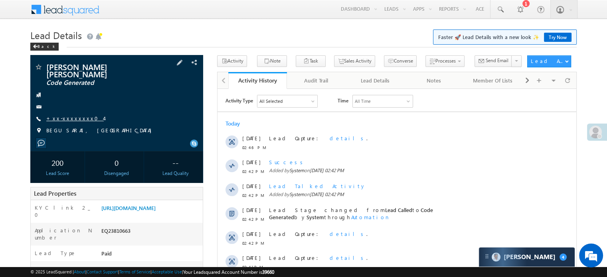
click at [63, 115] on link "+xx-xxxxxxxx04" at bounding box center [74, 118] width 57 height 7
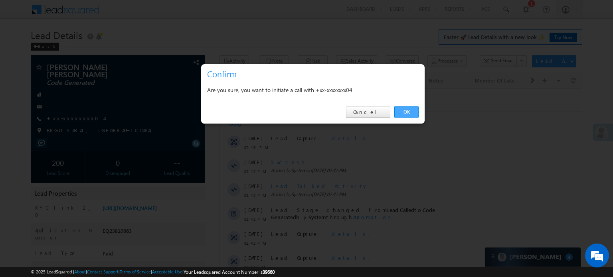
click at [399, 113] on link "OK" at bounding box center [406, 111] width 24 height 11
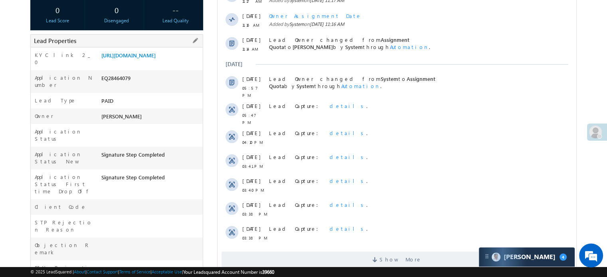
scroll to position [80, 0]
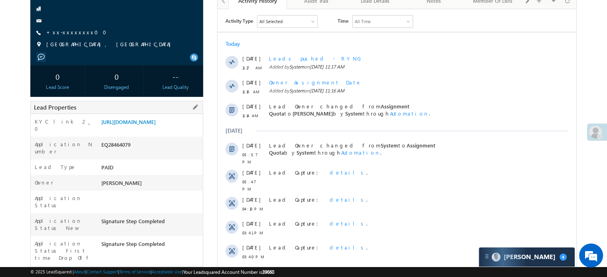
click at [140, 117] on div "KYC link 2_0 https://angelbroking1-pk3em7sa.customui-test.leadsquared.com?leadI…" at bounding box center [117, 125] width 172 height 23
click at [144, 125] on link "https://angelbroking1-pk3em7sa.customui-test.leadsquared.com?leadId=92a4749f-0b…" at bounding box center [128, 121] width 54 height 7
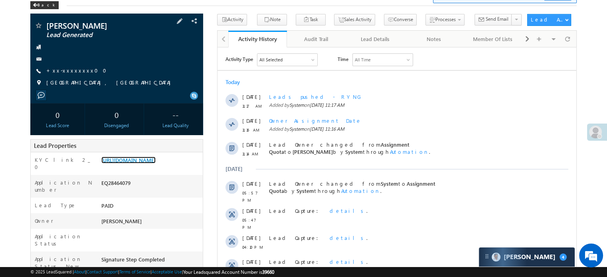
scroll to position [0, 0]
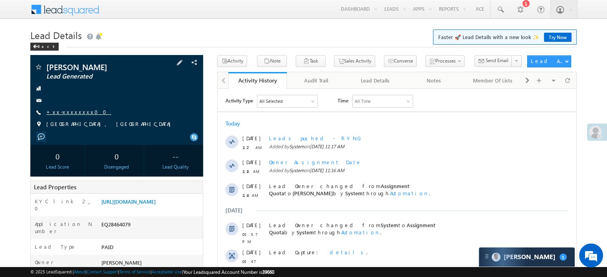
click at [62, 112] on link "+xx-xxxxxxxx00" at bounding box center [78, 111] width 65 height 7
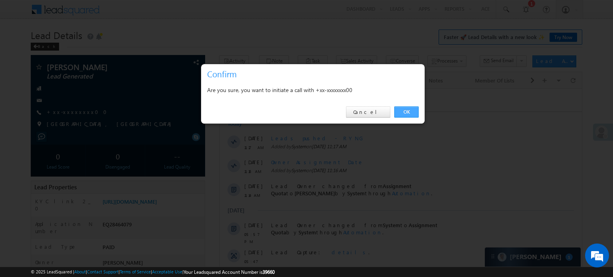
click at [400, 106] on link "OK" at bounding box center [406, 111] width 24 height 11
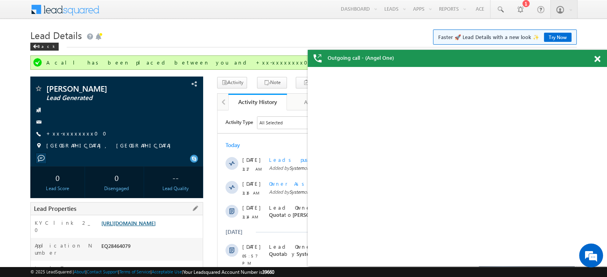
click at [138, 227] on link "https://angelbroking1-pk3em7sa.customui-test.leadsquared.com?leadId=92a4749f-0b…" at bounding box center [128, 223] width 54 height 7
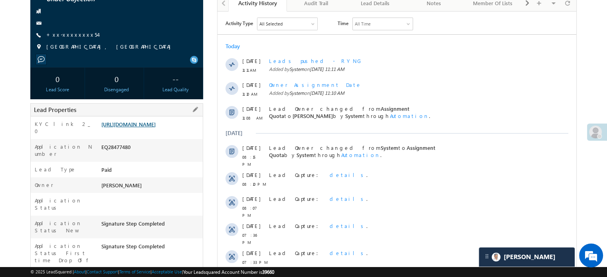
scroll to position [40, 0]
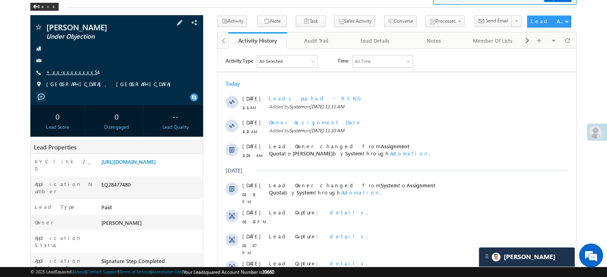
click at [69, 71] on link "+xx-xxxxxxxx54" at bounding box center [71, 72] width 51 height 7
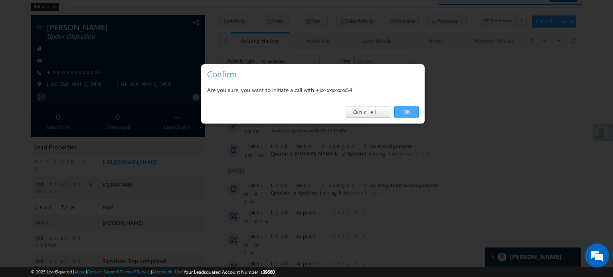
drag, startPoint x: 413, startPoint y: 114, endPoint x: 194, endPoint y: 65, distance: 224.1
click at [413, 114] on link "OK" at bounding box center [406, 111] width 24 height 11
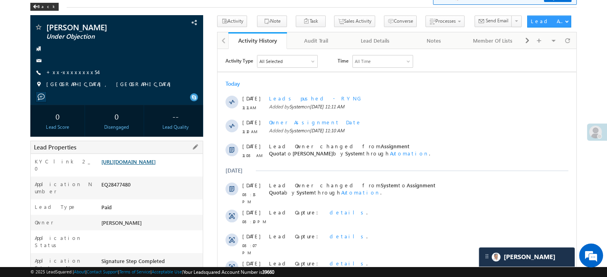
click at [156, 165] on link "[URL][DOMAIN_NAME]" at bounding box center [128, 161] width 54 height 7
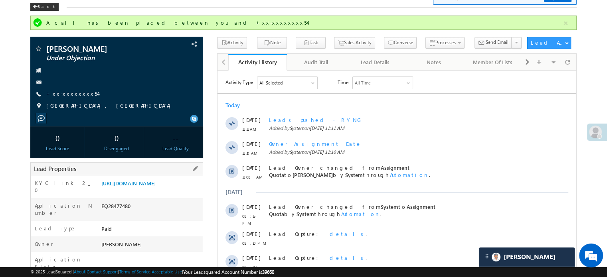
click at [149, 172] on div "Lead Properties" at bounding box center [116, 168] width 173 height 13
click at [152, 183] on link "[URL][DOMAIN_NAME]" at bounding box center [128, 183] width 54 height 7
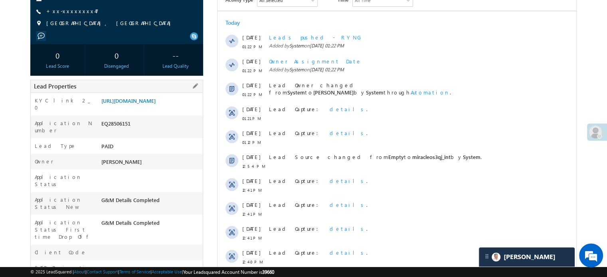
scroll to position [120, 0]
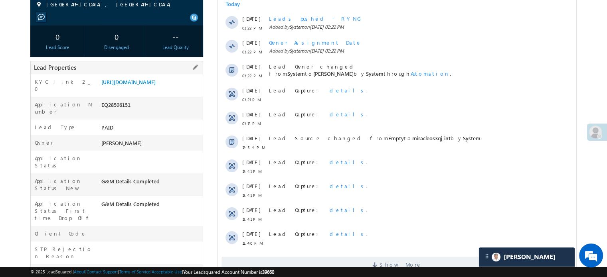
click at [144, 89] on div "https://angelbroking1-pk3em7sa.customui-test.leadsquared.com?leadId=6118f4dd-aa…" at bounding box center [150, 83] width 103 height 11
click at [152, 85] on link "https://angelbroking1-pk3em7sa.customui-test.leadsquared.com?leadId=6118f4dd-aa…" at bounding box center [128, 82] width 54 height 7
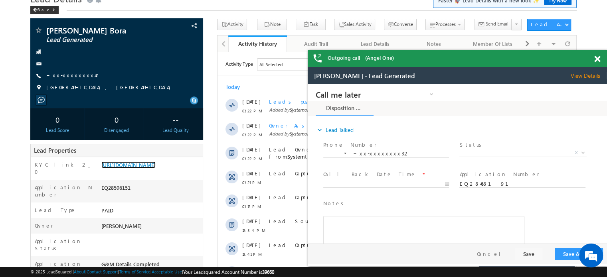
scroll to position [0, 0]
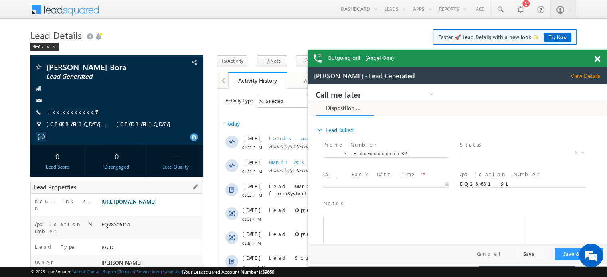
click at [140, 205] on link "https://angelbroking1-pk3em7sa.customui-test.leadsquared.com?leadId=6118f4dd-aa…" at bounding box center [128, 201] width 54 height 7
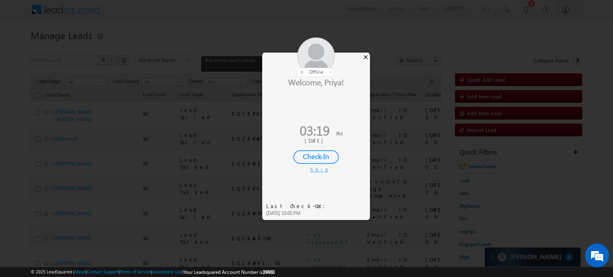
click at [363, 54] on div "×" at bounding box center [365, 57] width 8 height 9
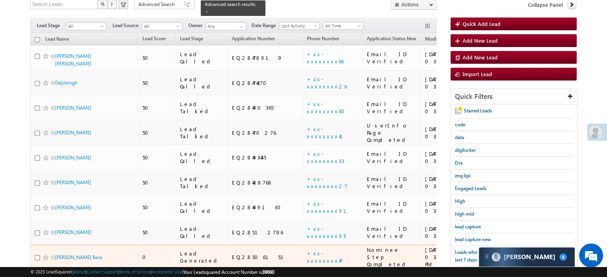
scroll to position [120, 0]
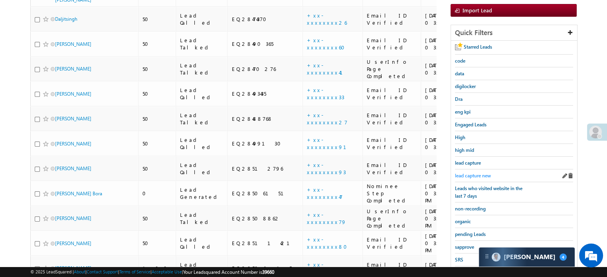
click at [470, 173] on span "lead capture new" at bounding box center [473, 176] width 36 height 6
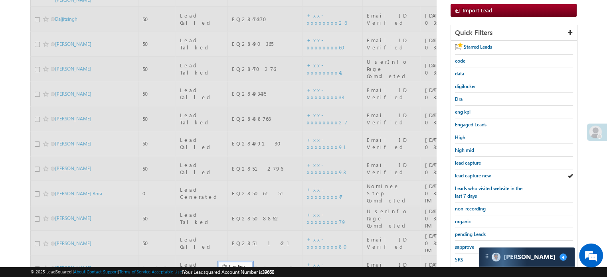
click at [470, 173] on span "lead capture new" at bounding box center [473, 176] width 36 height 6
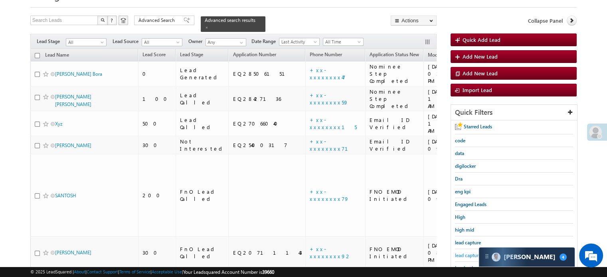
scroll to position [171, 0]
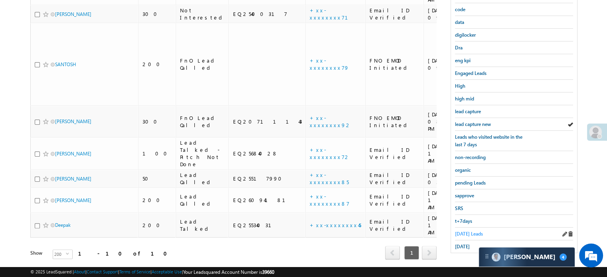
click at [464, 233] on span "[DATE] Leads" at bounding box center [469, 234] width 28 height 6
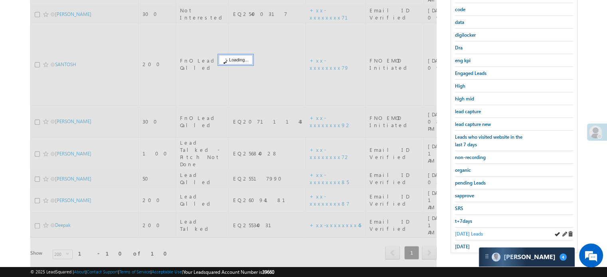
click at [463, 234] on link "[DATE] Leads" at bounding box center [469, 234] width 28 height 8
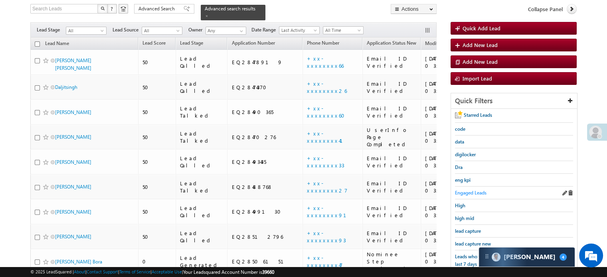
scroll to position [131, 0]
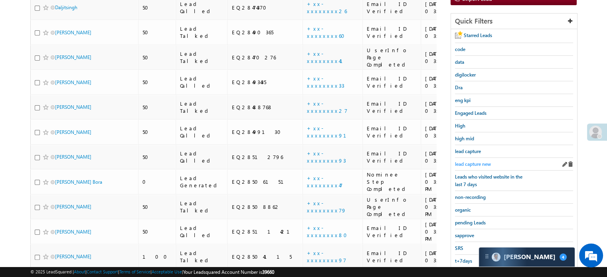
click at [475, 161] on span "lead capture new" at bounding box center [473, 164] width 36 height 6
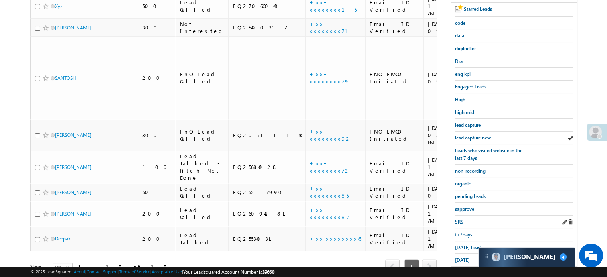
scroll to position [171, 0]
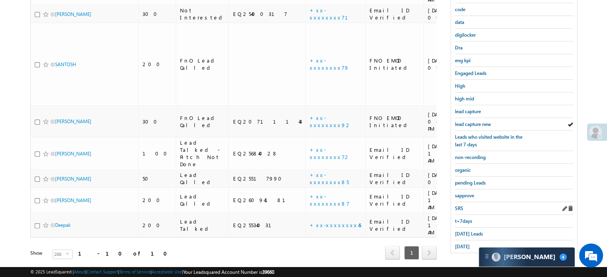
click at [464, 231] on span "Today's Leads" at bounding box center [469, 234] width 28 height 6
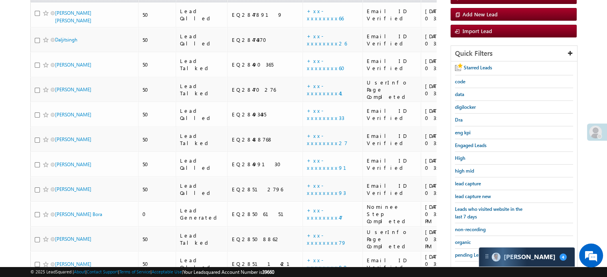
scroll to position [51, 0]
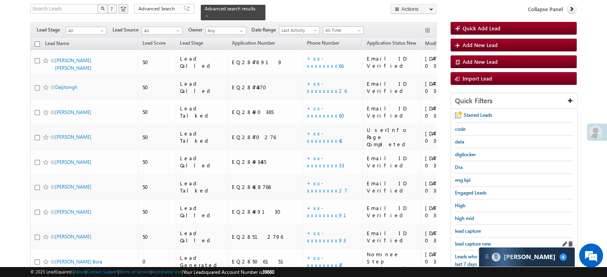
click at [466, 238] on div "lead capture new" at bounding box center [514, 244] width 118 height 13
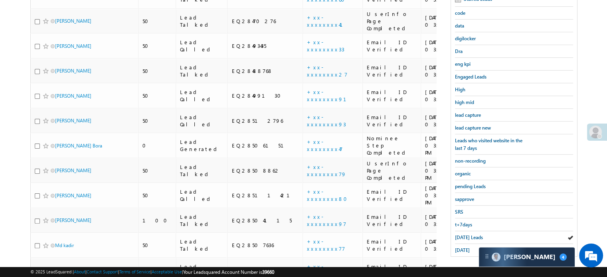
scroll to position [171, 0]
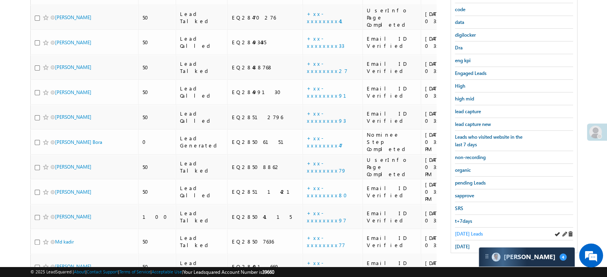
click at [469, 231] on span "Today's Leads" at bounding box center [469, 234] width 28 height 6
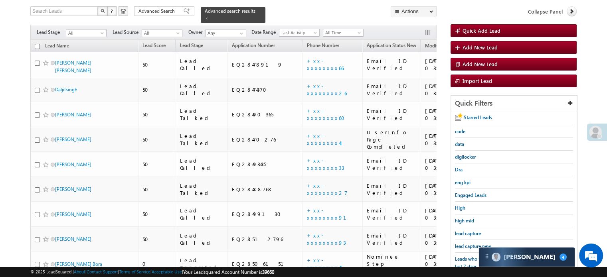
scroll to position [131, 0]
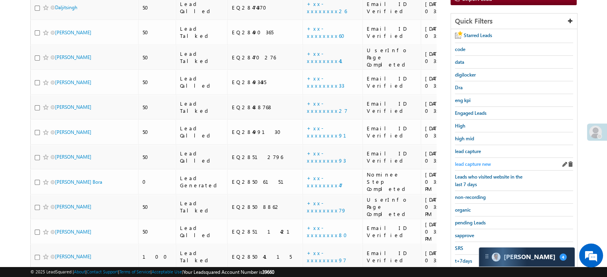
click at [467, 161] on span "lead capture new" at bounding box center [473, 164] width 36 height 6
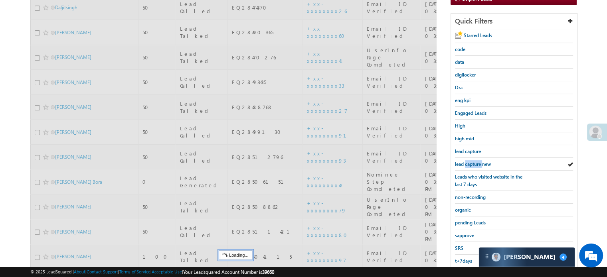
click at [467, 161] on span "lead capture new" at bounding box center [473, 164] width 36 height 6
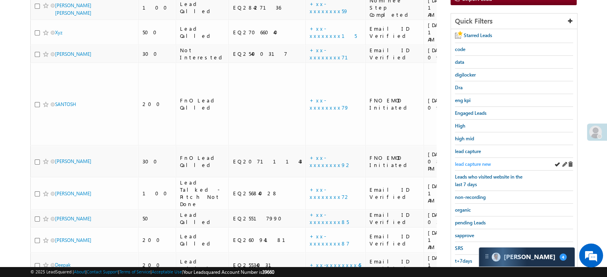
click at [466, 161] on span "lead capture new" at bounding box center [473, 164] width 36 height 6
click at [467, 161] on span "lead capture new" at bounding box center [473, 164] width 36 height 6
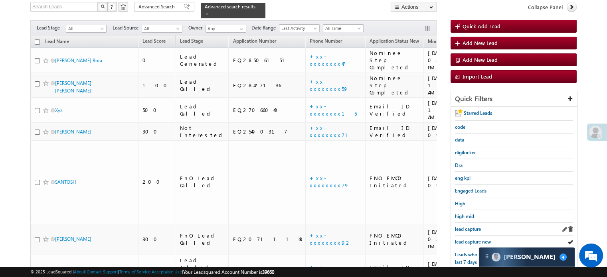
scroll to position [120, 0]
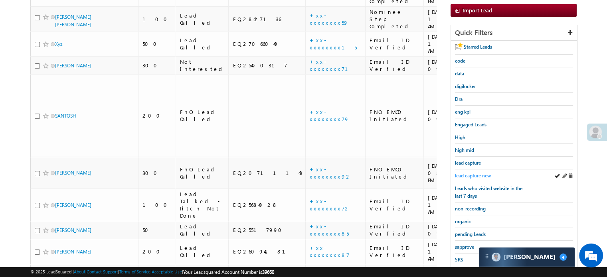
click at [474, 173] on span "lead capture new" at bounding box center [473, 176] width 36 height 6
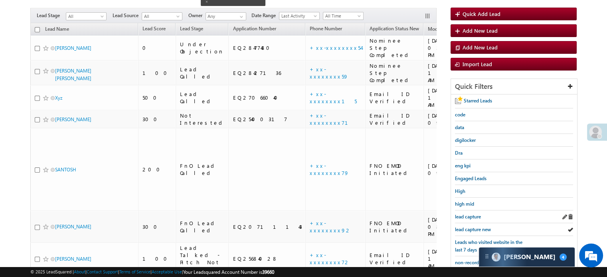
scroll to position [0, 0]
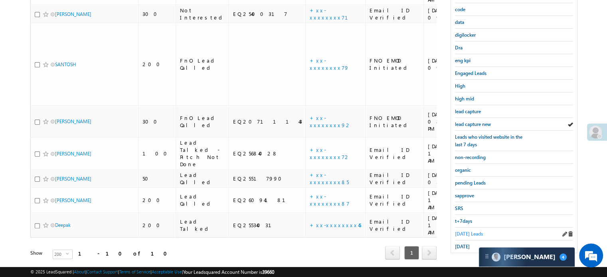
click at [472, 231] on span "Today's Leads" at bounding box center [469, 234] width 28 height 6
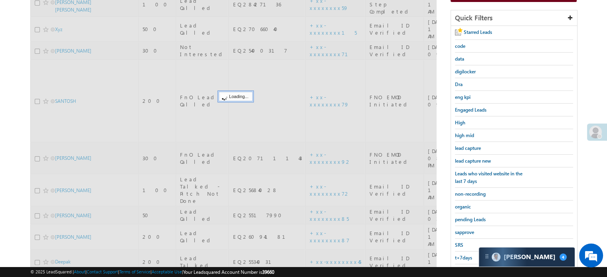
scroll to position [91, 0]
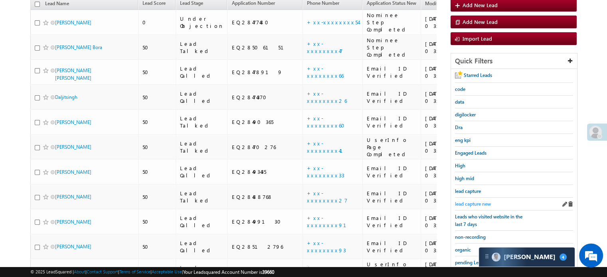
click at [469, 202] on span "lead capture new" at bounding box center [473, 204] width 36 height 6
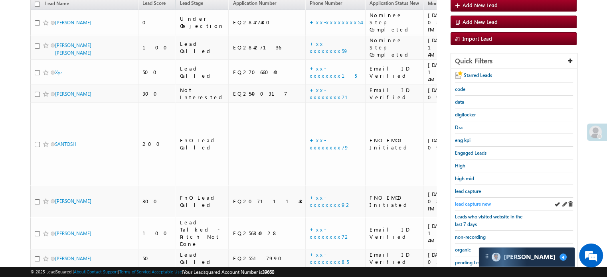
click at [468, 201] on span "lead capture new" at bounding box center [473, 204] width 36 height 6
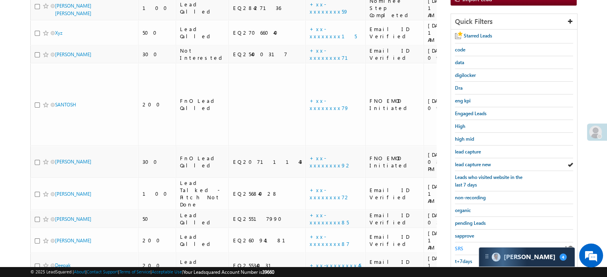
scroll to position [171, 0]
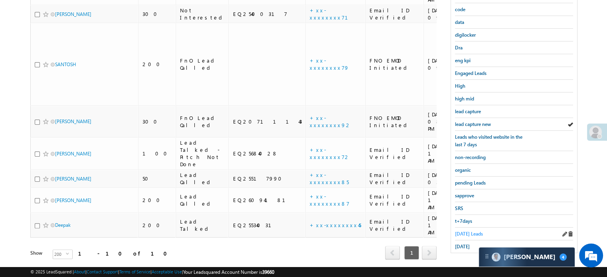
click at [463, 231] on span "Today's Leads" at bounding box center [469, 234] width 28 height 6
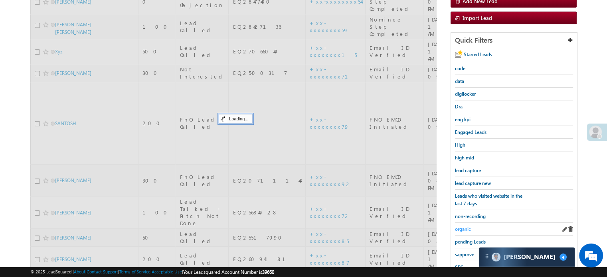
scroll to position [51, 0]
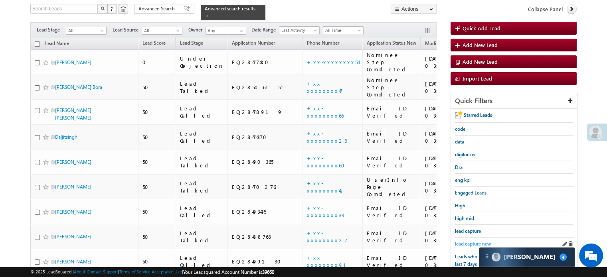
click at [463, 241] on span "lead capture new" at bounding box center [473, 244] width 36 height 6
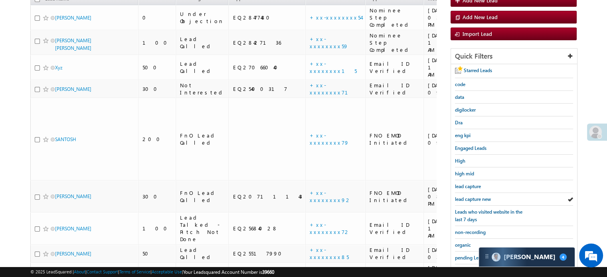
scroll to position [171, 0]
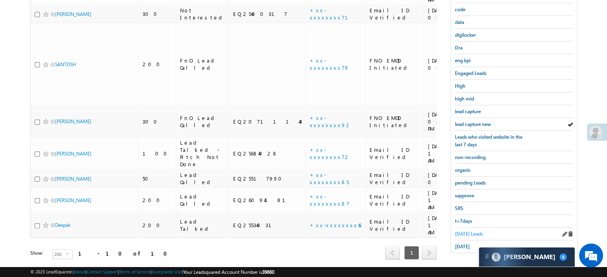
click at [464, 232] on span "Today's Leads" at bounding box center [469, 234] width 28 height 6
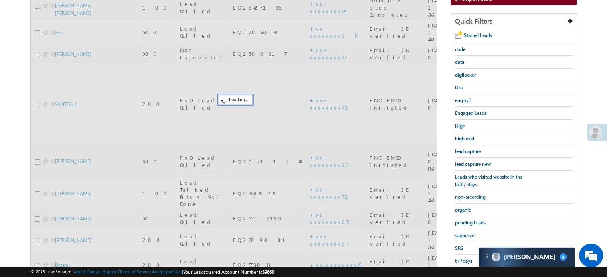
scroll to position [51, 0]
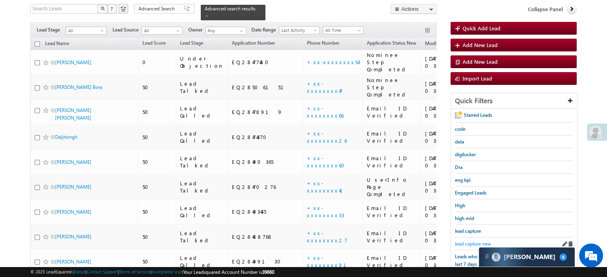
click at [466, 241] on span "lead capture new" at bounding box center [473, 244] width 36 height 6
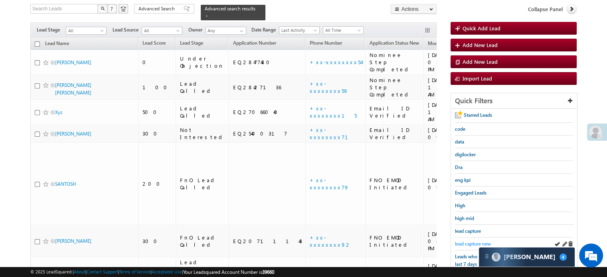
click at [471, 240] on link "lead capture new" at bounding box center [473, 244] width 36 height 8
click at [469, 244] on span "lead capture new" at bounding box center [473, 244] width 36 height 6
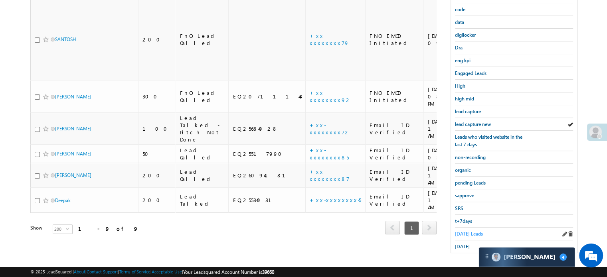
click at [466, 232] on span "Today's Leads" at bounding box center [469, 234] width 28 height 6
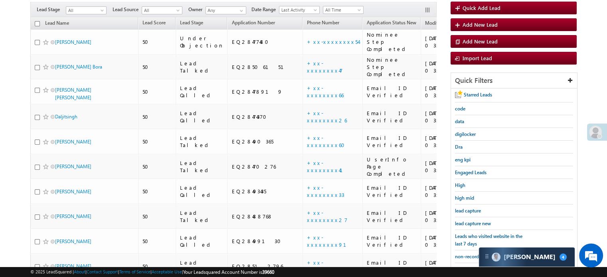
scroll to position [69, 0]
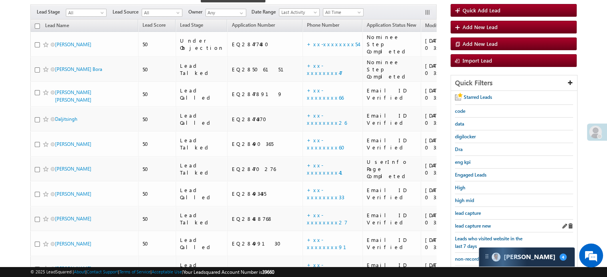
click at [465, 220] on div "lead capture new" at bounding box center [514, 226] width 118 height 13
click at [471, 224] on span "lead capture new" at bounding box center [473, 226] width 36 height 6
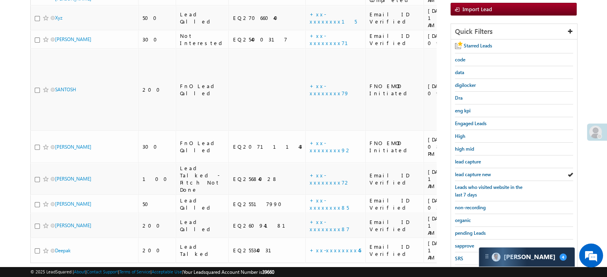
scroll to position [171, 0]
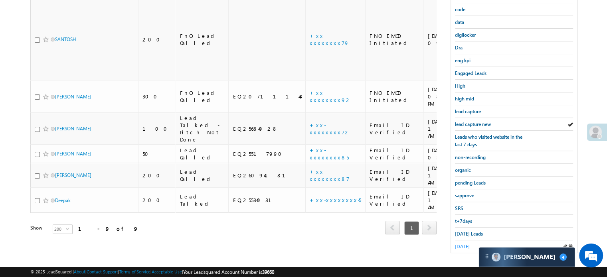
click at [463, 244] on span "yesterday" at bounding box center [462, 247] width 15 height 6
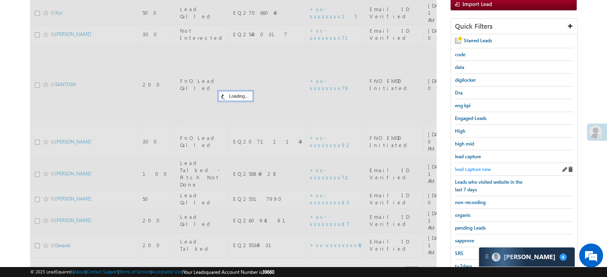
scroll to position [51, 0]
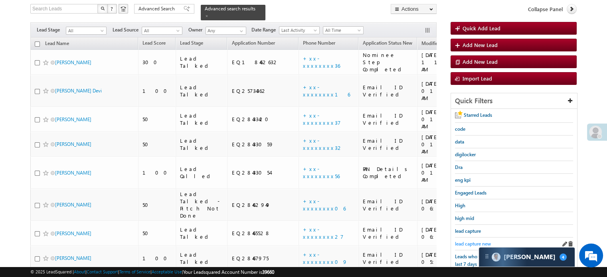
click at [468, 242] on span "lead capture new" at bounding box center [473, 244] width 36 height 6
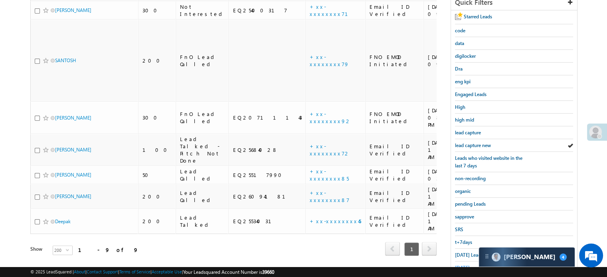
scroll to position [160, 0]
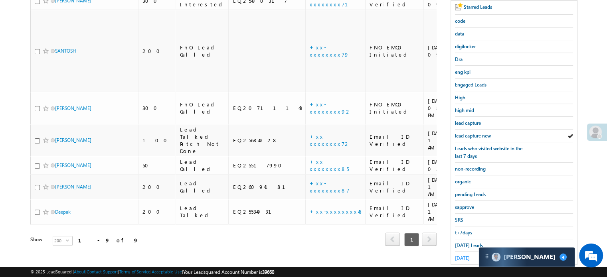
click at [467, 255] on span "yesterday" at bounding box center [462, 258] width 15 height 6
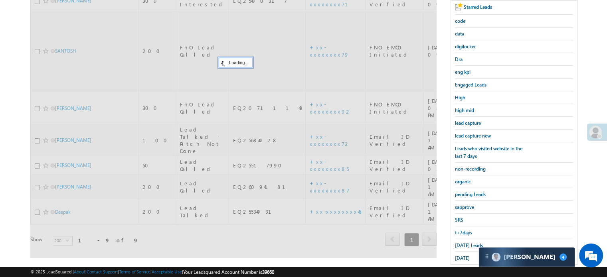
scroll to position [40, 0]
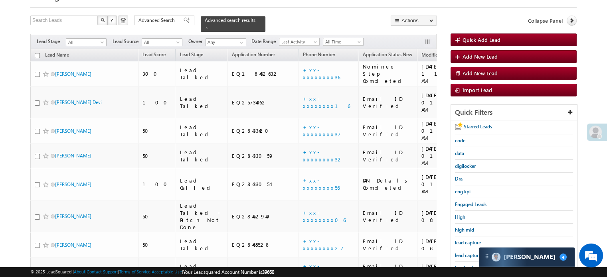
click at [467, 252] on span "lead capture new" at bounding box center [473, 255] width 36 height 6
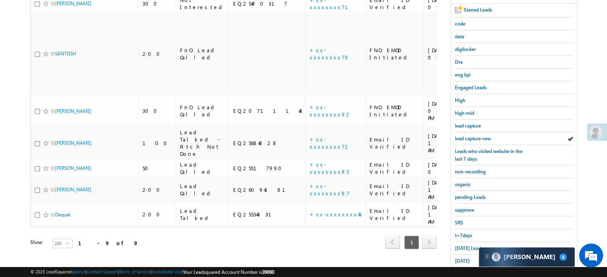
scroll to position [160, 0]
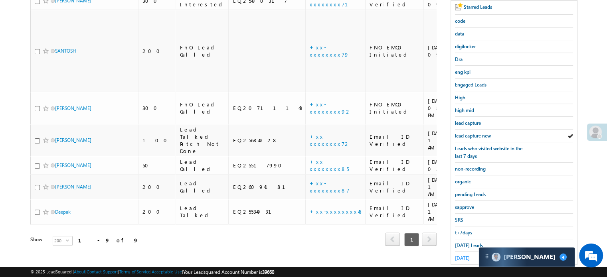
click at [469, 255] on span "yesterday" at bounding box center [462, 258] width 15 height 6
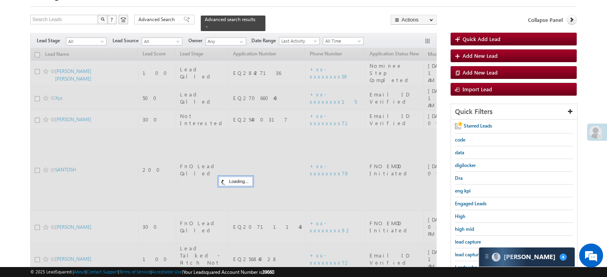
scroll to position [40, 0]
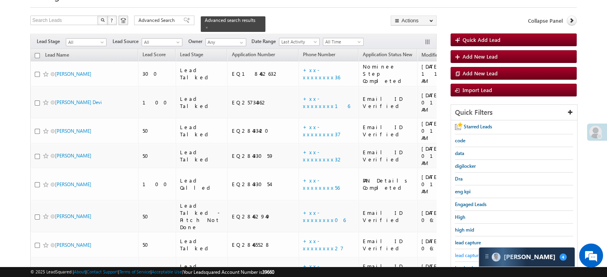
click at [470, 252] on link "lead capture new" at bounding box center [473, 256] width 36 height 8
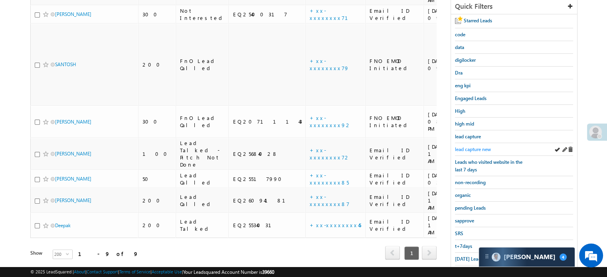
scroll to position [171, 0]
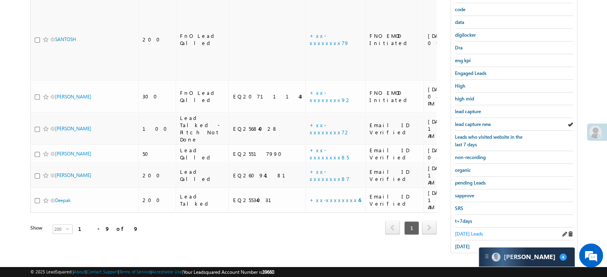
click at [464, 231] on span "Today's Leads" at bounding box center [469, 234] width 28 height 6
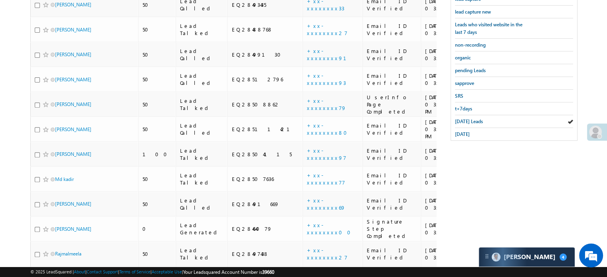
scroll to position [428, 0]
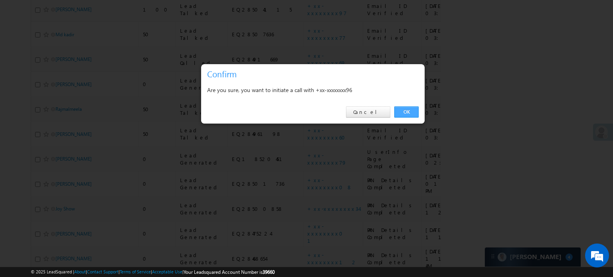
click at [406, 113] on link "OK" at bounding box center [406, 111] width 24 height 11
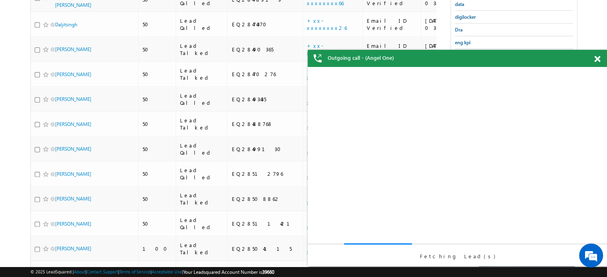
scroll to position [0, 0]
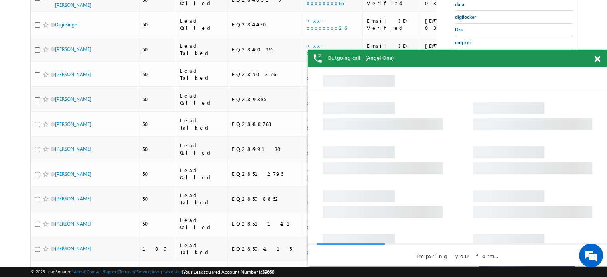
drag, startPoint x: 597, startPoint y: 58, endPoint x: 183, endPoint y: 14, distance: 416.0
click at [597, 58] on span at bounding box center [597, 59] width 6 height 7
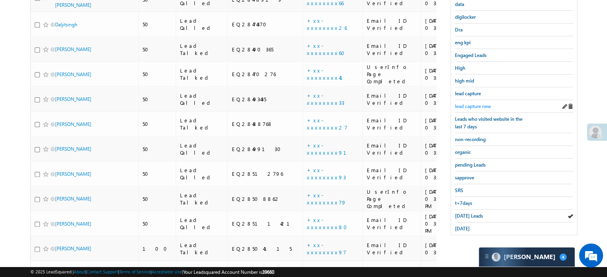
click at [474, 105] on span "lead capture new" at bounding box center [473, 106] width 36 height 6
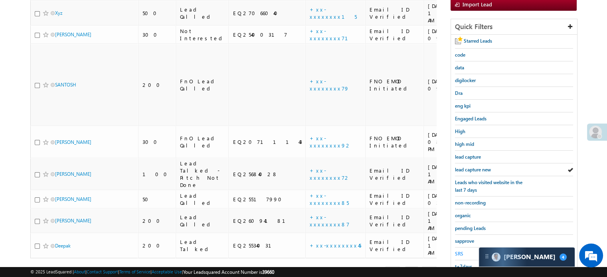
scroll to position [171, 0]
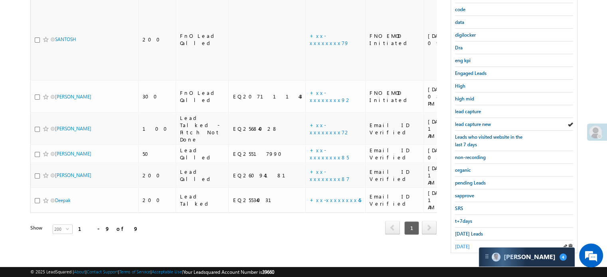
click at [455, 244] on span "yesterday" at bounding box center [462, 247] width 15 height 6
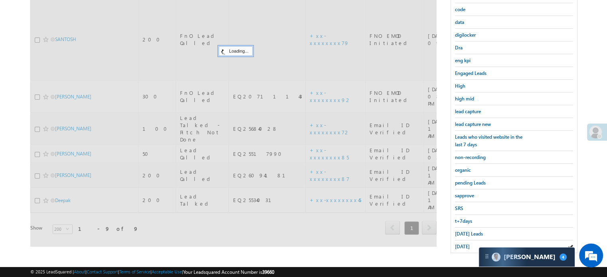
click at [461, 244] on span "yesterday" at bounding box center [462, 247] width 15 height 6
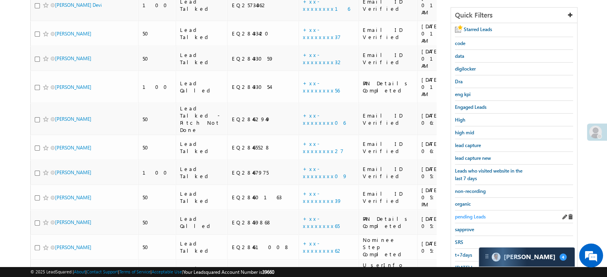
scroll to position [160, 0]
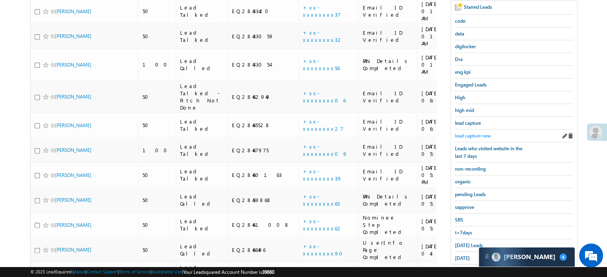
click at [465, 134] on span "lead capture new" at bounding box center [473, 136] width 36 height 6
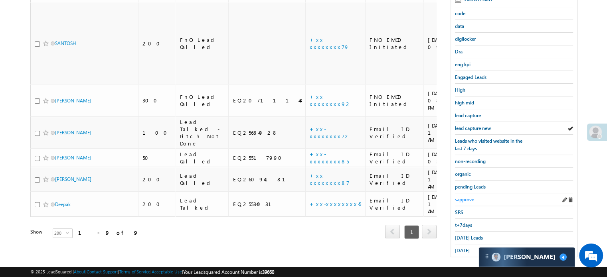
scroll to position [171, 0]
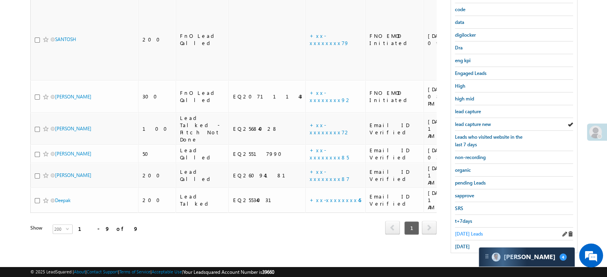
click at [461, 231] on span "Today's Leads" at bounding box center [469, 234] width 28 height 6
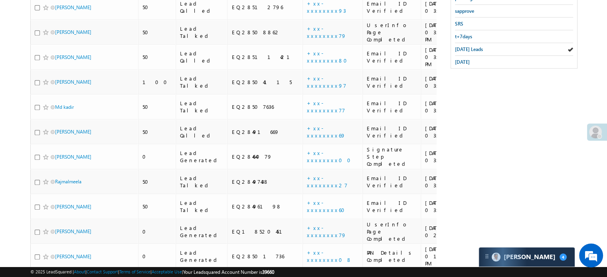
scroll to position [428, 0]
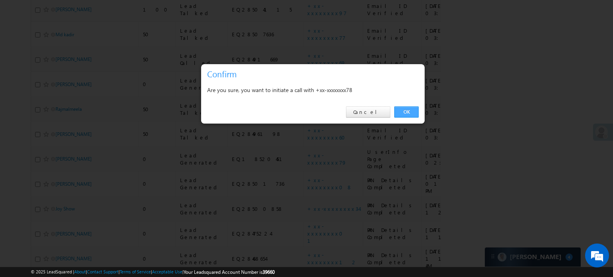
click at [396, 112] on link "OK" at bounding box center [406, 111] width 24 height 11
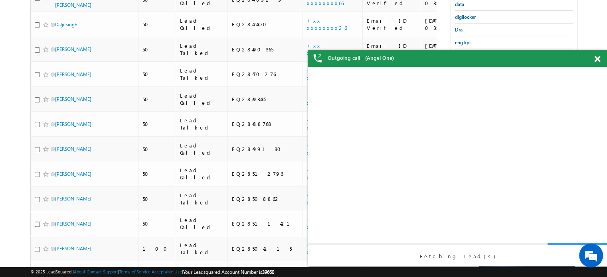
scroll to position [0, 0]
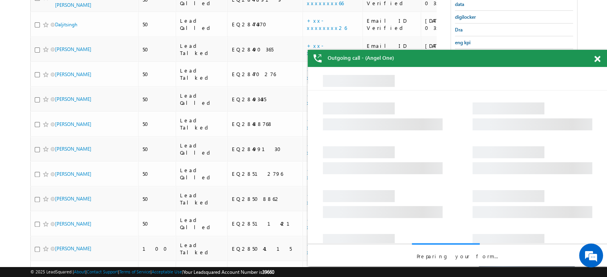
click at [597, 60] on span at bounding box center [597, 59] width 6 height 7
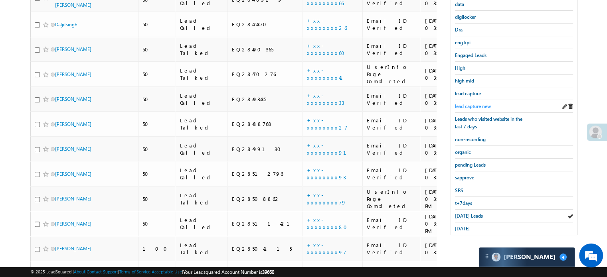
click at [483, 103] on link "lead capture new" at bounding box center [473, 107] width 36 height 8
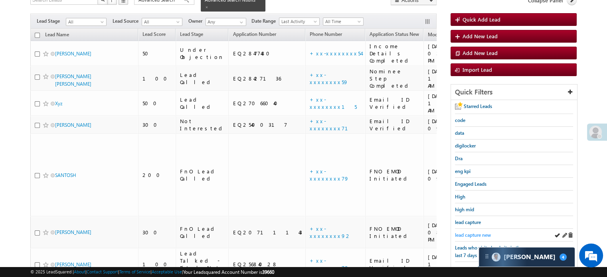
scroll to position [94, 0]
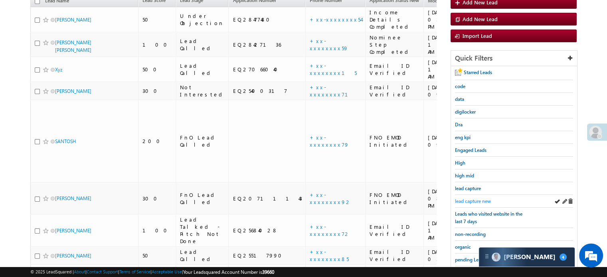
drag, startPoint x: 463, startPoint y: 194, endPoint x: 467, endPoint y: 197, distance: 5.4
click at [464, 195] on div "lead capture new" at bounding box center [514, 201] width 118 height 13
click at [467, 198] on span "lead capture new" at bounding box center [473, 201] width 36 height 6
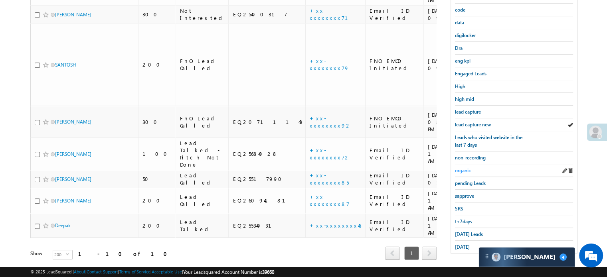
scroll to position [171, 0]
click at [474, 123] on span "lead capture new" at bounding box center [473, 124] width 36 height 6
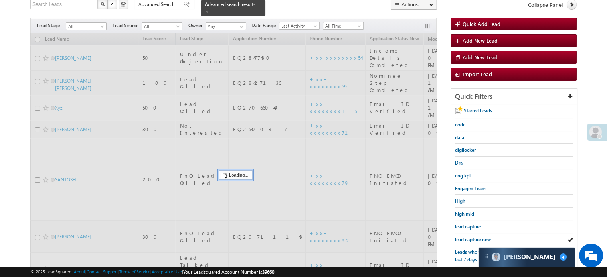
scroll to position [51, 0]
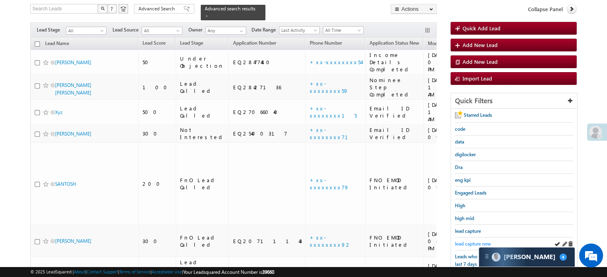
click at [469, 242] on span "lead capture new" at bounding box center [473, 244] width 36 height 6
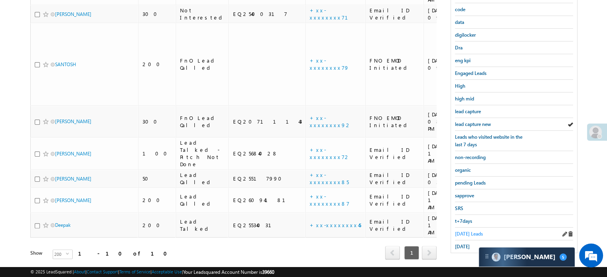
click at [463, 231] on span "Today's Leads" at bounding box center [469, 234] width 28 height 6
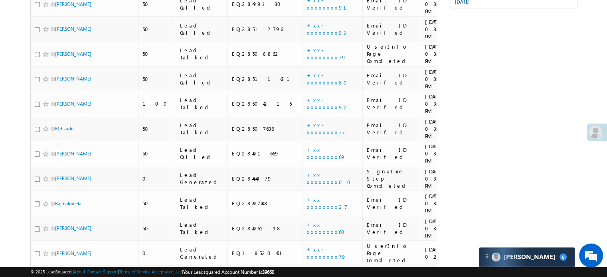
scroll to position [435, 0]
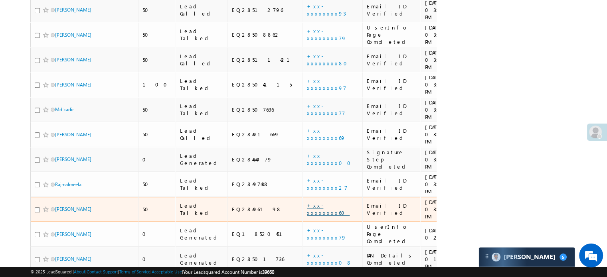
click at [307, 202] on link "+xx-xxxxxxxx60" at bounding box center [328, 209] width 43 height 14
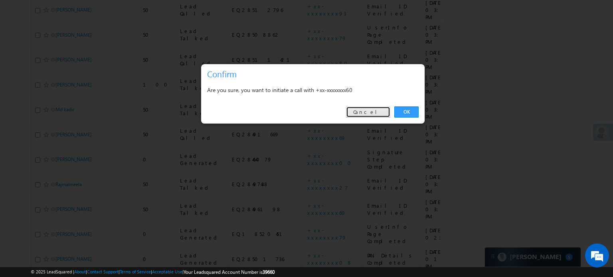
click at [381, 113] on link "Cancel" at bounding box center [368, 111] width 44 height 11
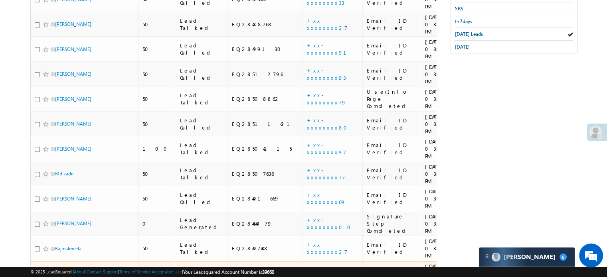
scroll to position [236, 0]
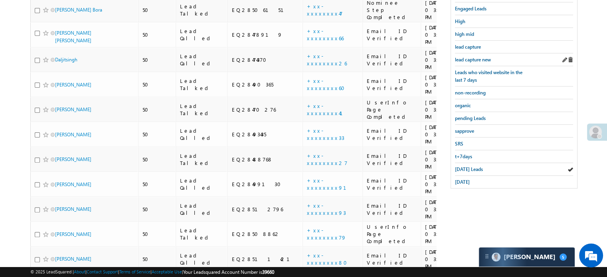
click at [467, 53] on div "lead capture new" at bounding box center [514, 59] width 118 height 13
click at [471, 57] on span "lead capture new" at bounding box center [473, 60] width 36 height 6
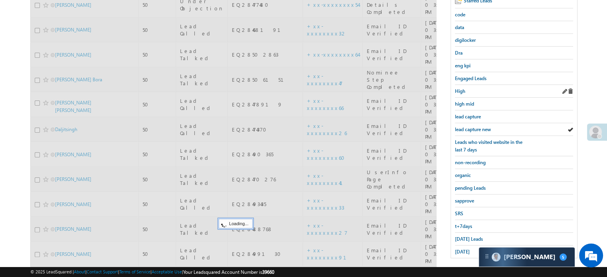
scroll to position [76, 0]
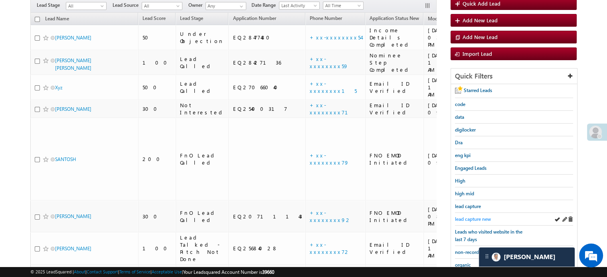
click at [469, 217] on span "lead capture new" at bounding box center [473, 219] width 36 height 6
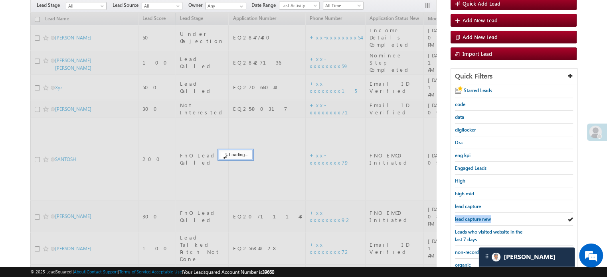
click at [469, 217] on span "lead capture new" at bounding box center [473, 219] width 36 height 6
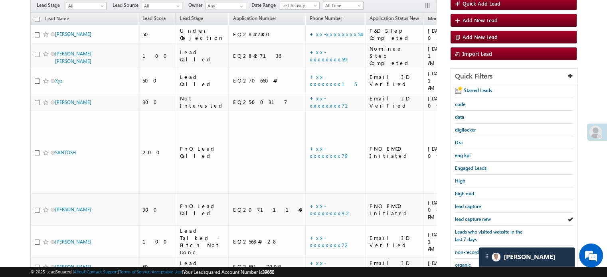
click at [469, 217] on span "lead capture new" at bounding box center [473, 219] width 36 height 6
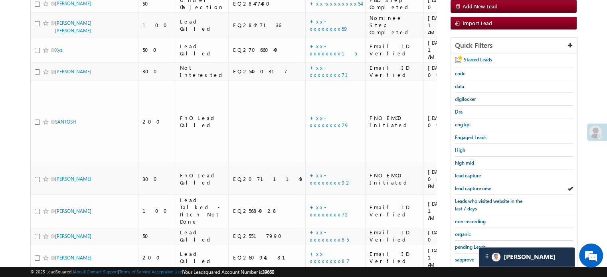
scroll to position [171, 0]
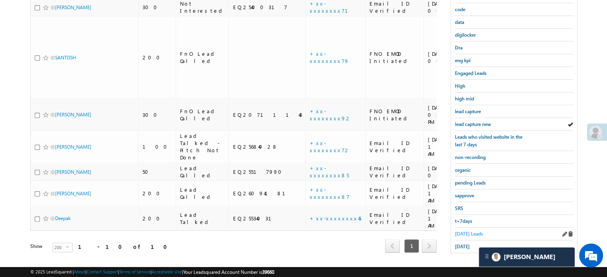
click at [468, 231] on span "Today's Leads" at bounding box center [469, 234] width 28 height 6
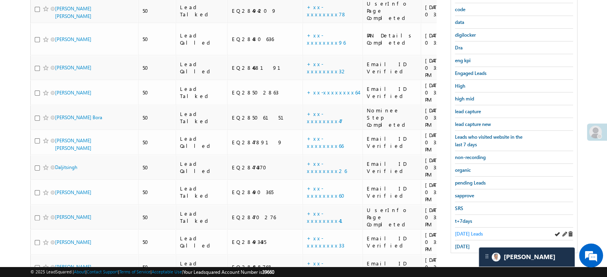
click at [469, 231] on span "Today's Leads" at bounding box center [469, 234] width 28 height 6
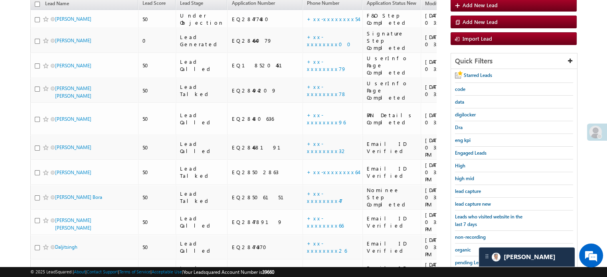
scroll to position [51, 0]
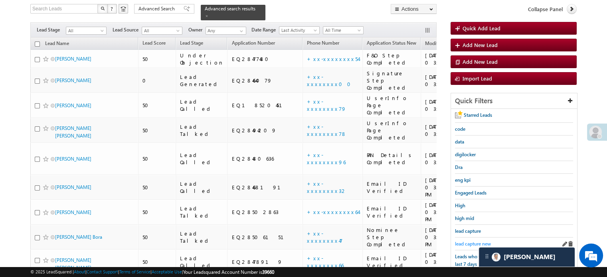
click at [469, 241] on span "lead capture new" at bounding box center [473, 244] width 36 height 6
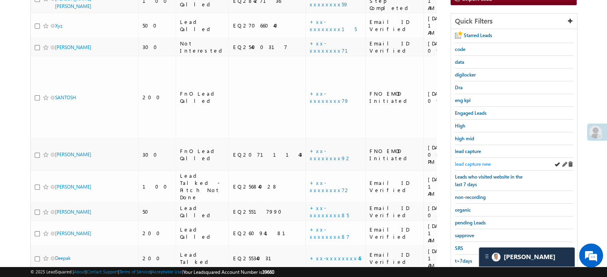
click at [481, 161] on span "lead capture new" at bounding box center [473, 164] width 36 height 6
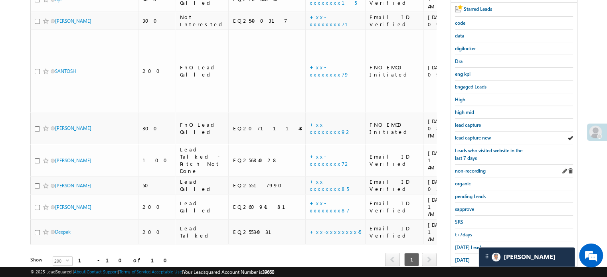
scroll to position [171, 0]
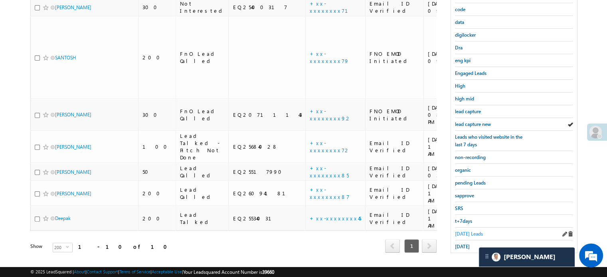
click at [463, 231] on span "Today's Leads" at bounding box center [469, 234] width 28 height 6
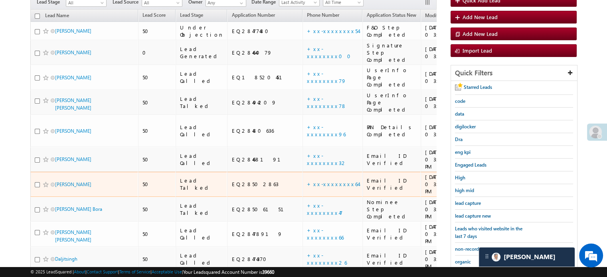
scroll to position [91, 0]
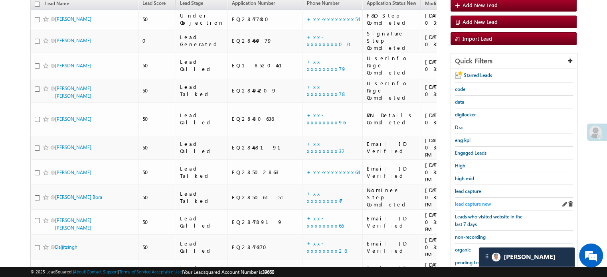
click at [467, 203] on span "lead capture new" at bounding box center [473, 204] width 36 height 6
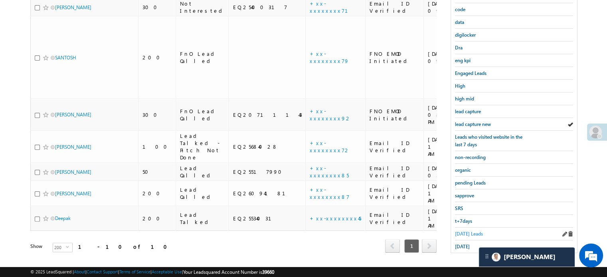
click at [457, 231] on span "Today's Leads" at bounding box center [469, 234] width 28 height 6
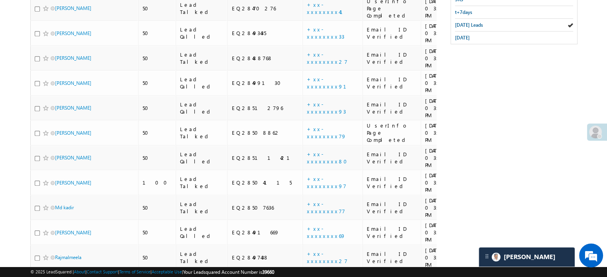
scroll to position [316, 0]
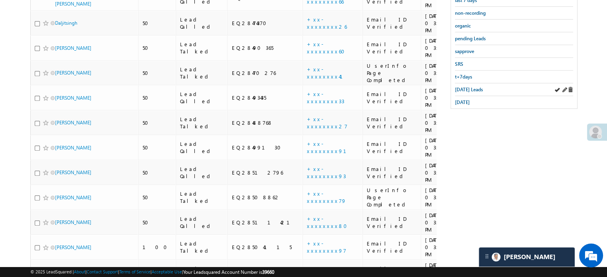
click at [466, 91] on div "Today's Leads" at bounding box center [514, 89] width 118 height 13
click at [469, 87] on span "Today's Leads" at bounding box center [469, 90] width 28 height 6
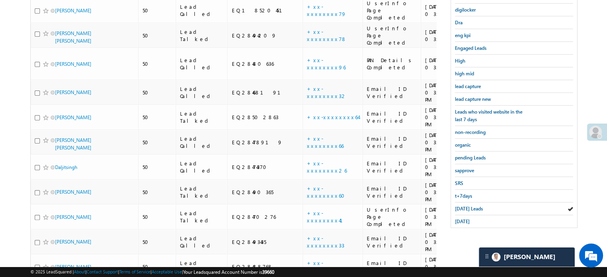
scroll to position [435, 0]
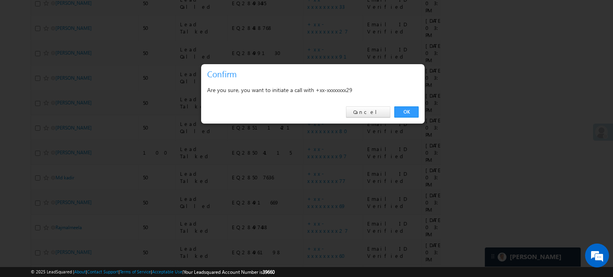
click at [402, 111] on link "OK" at bounding box center [406, 111] width 24 height 11
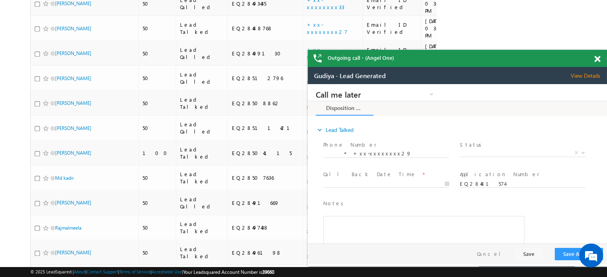
scroll to position [0, 0]
drag, startPoint x: 594, startPoint y: 59, endPoint x: 219, endPoint y: 7, distance: 379.3
click at [594, 59] on span at bounding box center [597, 59] width 6 height 7
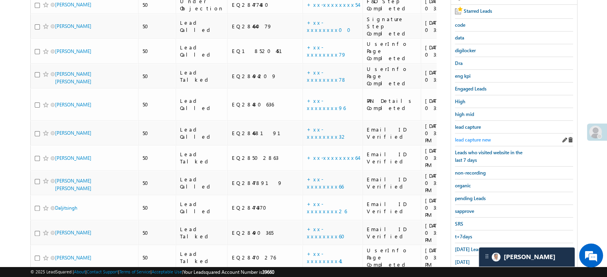
click at [455, 138] on span "lead capture new" at bounding box center [473, 140] width 36 height 6
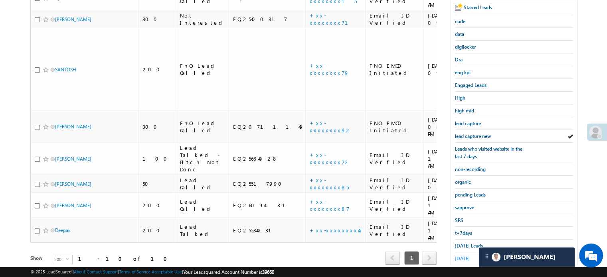
scroll to position [171, 0]
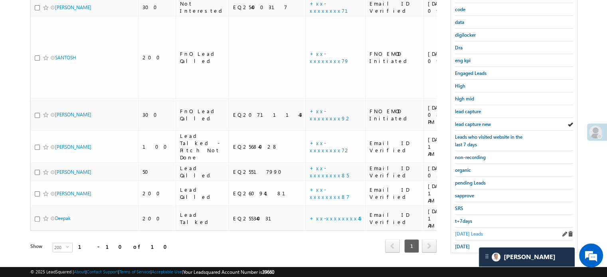
click at [461, 231] on span "Today's Leads" at bounding box center [469, 234] width 28 height 6
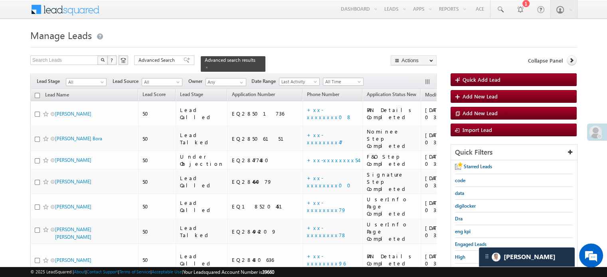
scroll to position [435, 0]
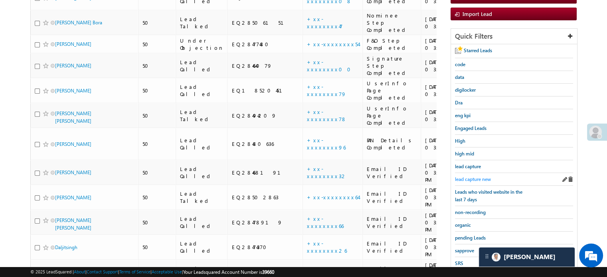
click at [461, 176] on span "lead capture new" at bounding box center [473, 179] width 36 height 6
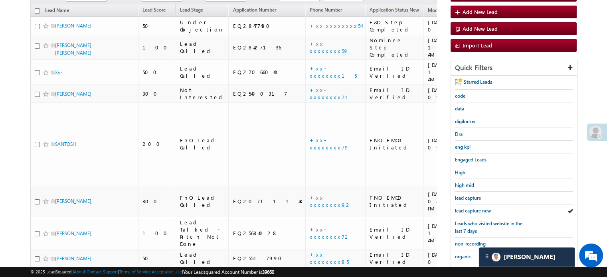
scroll to position [160, 0]
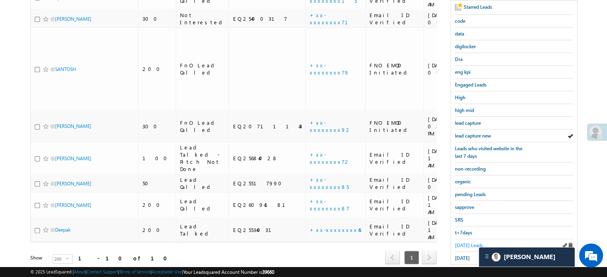
click at [466, 243] on span "Today's Leads" at bounding box center [469, 246] width 28 height 6
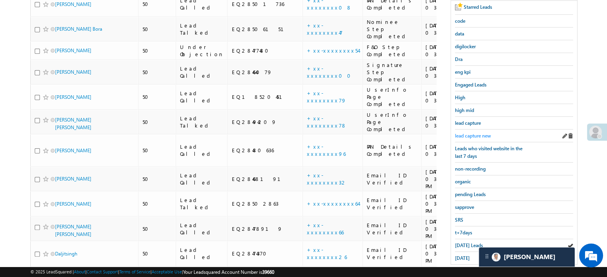
click at [458, 134] on span "lead capture new" at bounding box center [473, 136] width 36 height 6
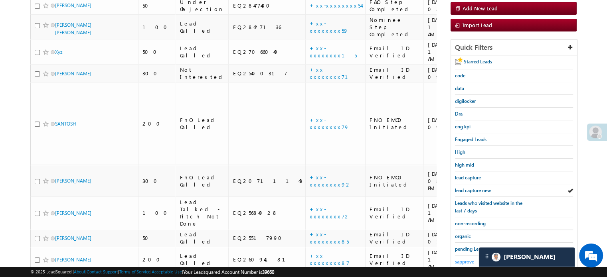
scroll to position [171, 0]
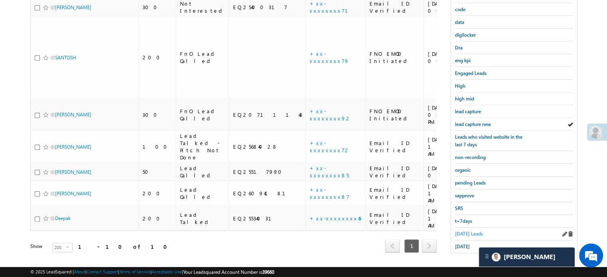
click at [462, 231] on span "Today's Leads" at bounding box center [469, 234] width 28 height 6
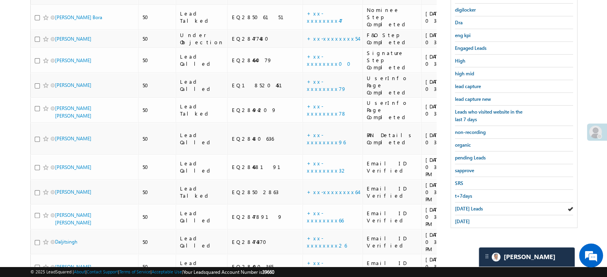
scroll to position [211, 0]
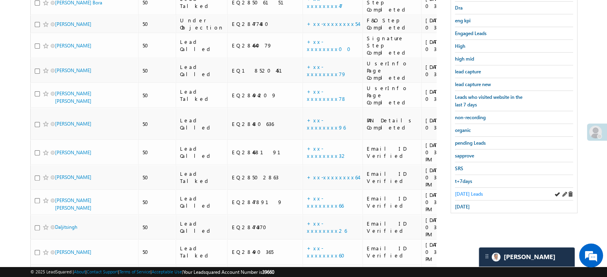
click at [469, 192] on span "Today's Leads" at bounding box center [469, 194] width 28 height 6
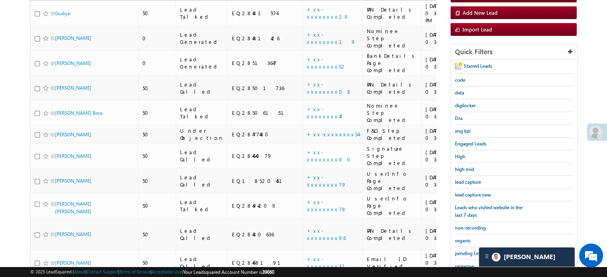
scroll to position [54, 0]
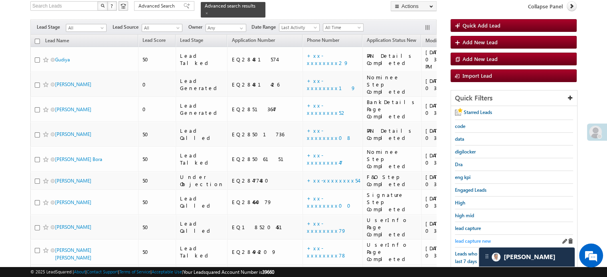
click at [472, 238] on span "lead capture new" at bounding box center [473, 241] width 36 height 6
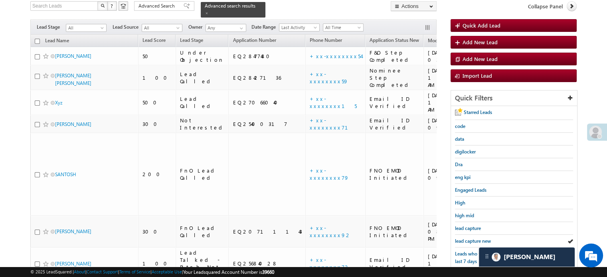
click at [472, 238] on span "lead capture new" at bounding box center [473, 241] width 36 height 6
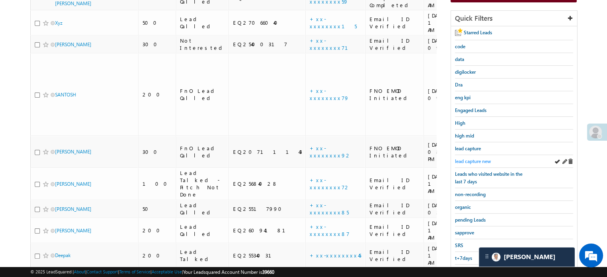
click at [464, 158] on span "lead capture new" at bounding box center [473, 161] width 36 height 6
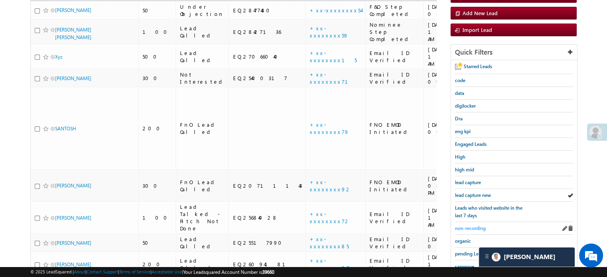
scroll to position [171, 0]
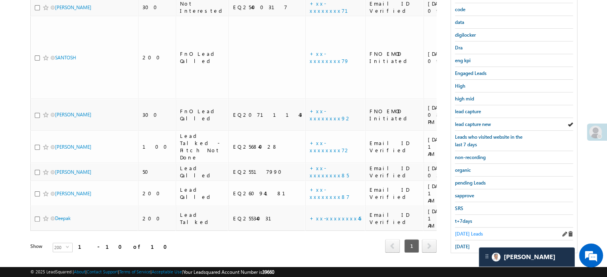
click at [477, 231] on span "Today's Leads" at bounding box center [469, 234] width 28 height 6
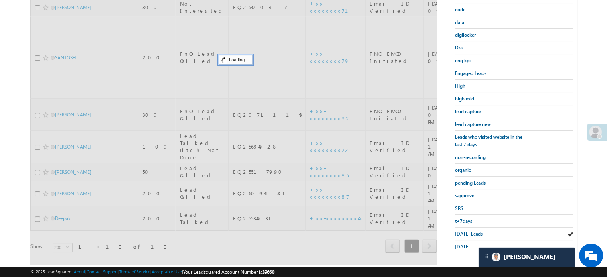
scroll to position [51, 0]
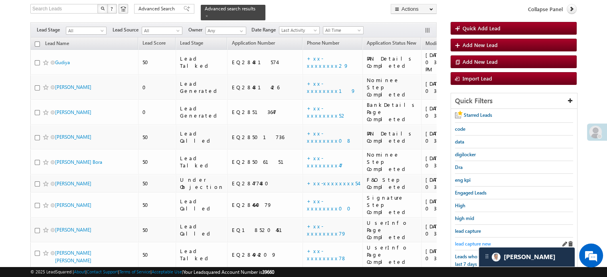
click at [469, 240] on link "lead capture new" at bounding box center [473, 244] width 36 height 8
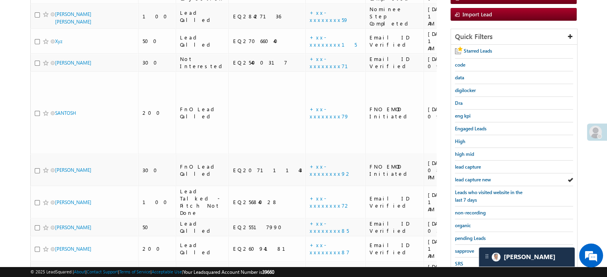
scroll to position [171, 0]
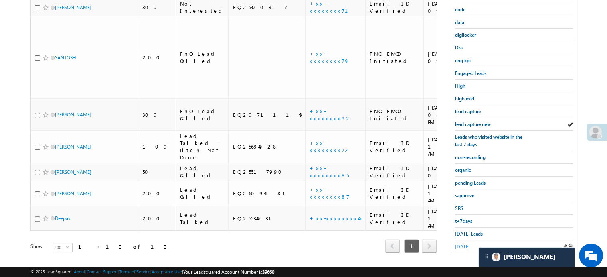
click at [458, 244] on span "yesterday" at bounding box center [462, 247] width 15 height 6
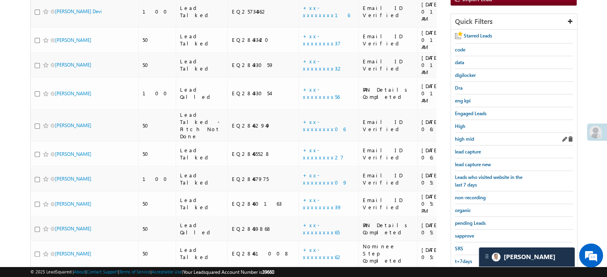
scroll to position [119, 0]
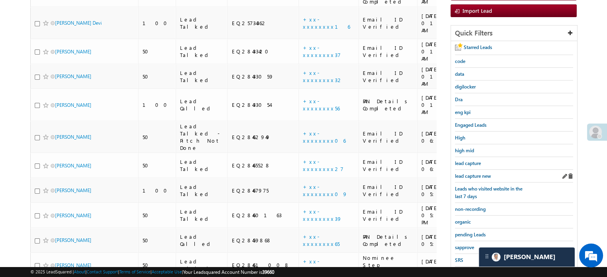
click at [479, 170] on div "lead capture new" at bounding box center [514, 176] width 118 height 13
click at [475, 174] on span "lead capture new" at bounding box center [473, 176] width 36 height 6
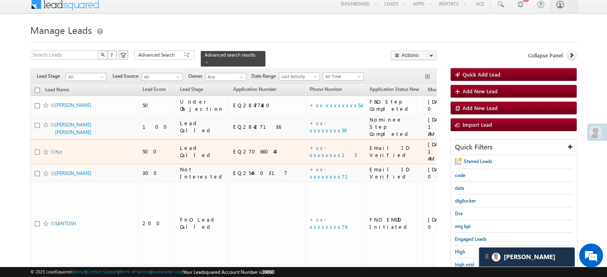
scroll to position [80, 0]
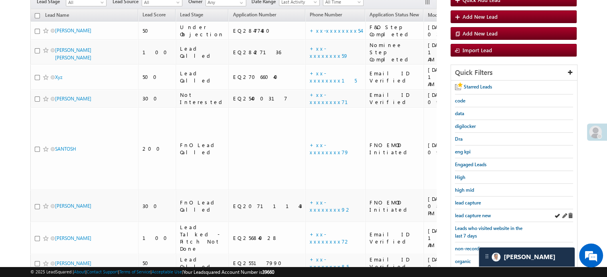
click at [469, 209] on div "lead capture new" at bounding box center [514, 215] width 118 height 13
click at [469, 215] on span "lead capture new" at bounding box center [473, 216] width 36 height 6
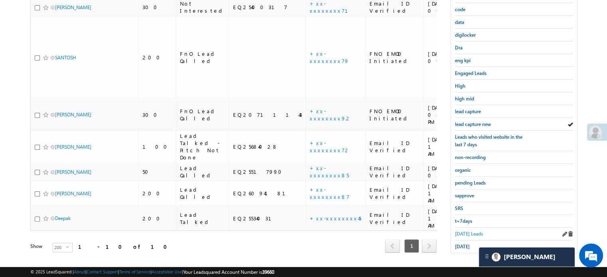
click at [461, 231] on span "Today's Leads" at bounding box center [469, 234] width 28 height 6
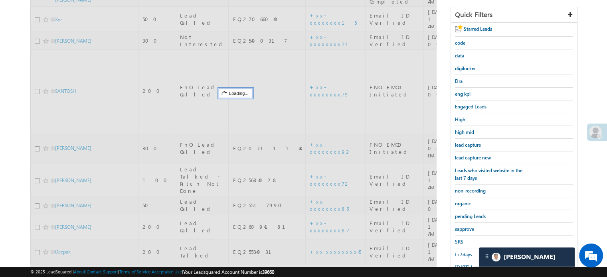
scroll to position [91, 0]
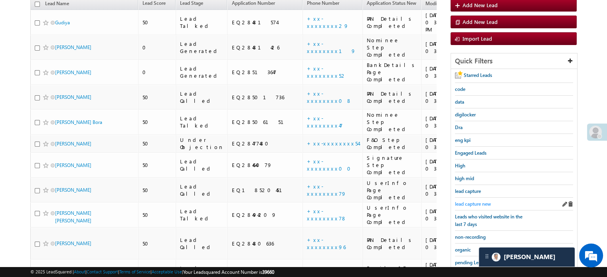
click at [468, 201] on span "lead capture new" at bounding box center [473, 204] width 36 height 6
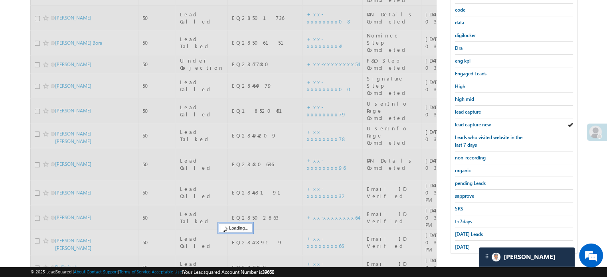
scroll to position [171, 0]
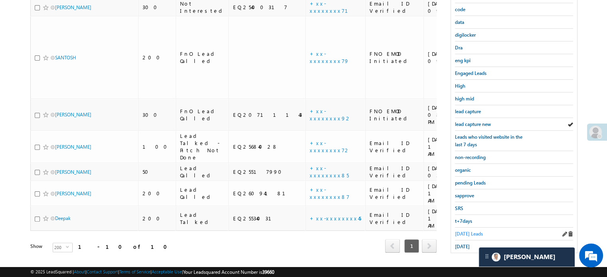
click at [466, 231] on span "Today's Leads" at bounding box center [469, 234] width 28 height 6
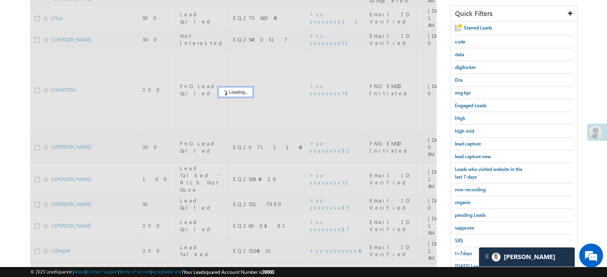
scroll to position [91, 0]
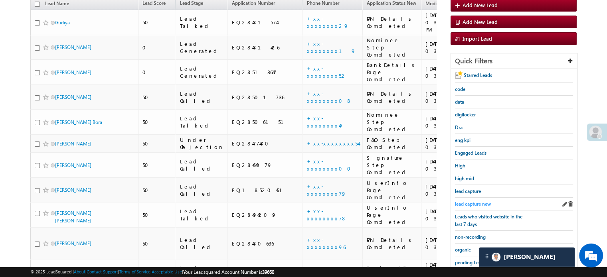
click at [470, 201] on span "lead capture new" at bounding box center [473, 204] width 36 height 6
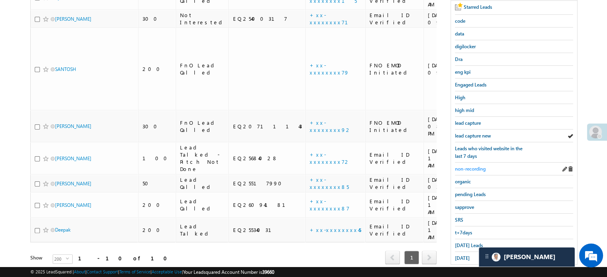
scroll to position [171, 0]
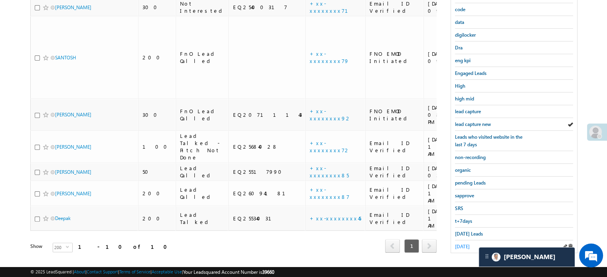
click at [466, 244] on span "yesterday" at bounding box center [462, 247] width 15 height 6
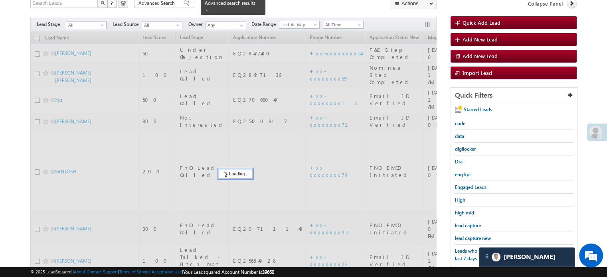
scroll to position [51, 0]
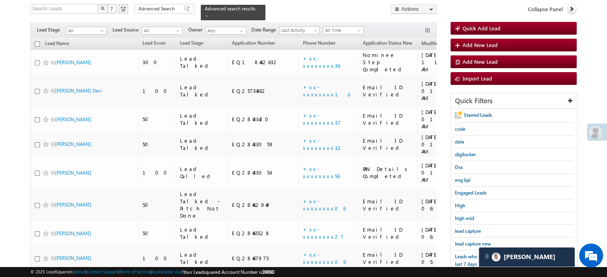
click at [466, 242] on span "lead capture new" at bounding box center [473, 244] width 36 height 6
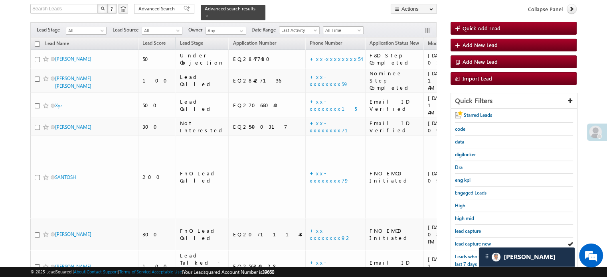
click at [466, 242] on span "lead capture new" at bounding box center [473, 244] width 36 height 6
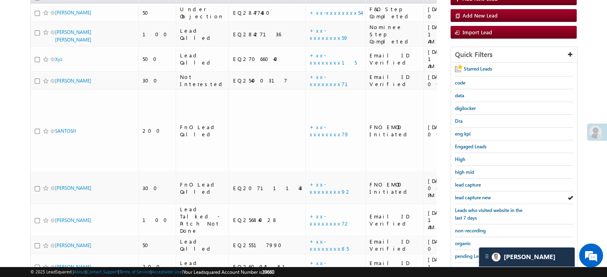
scroll to position [171, 0]
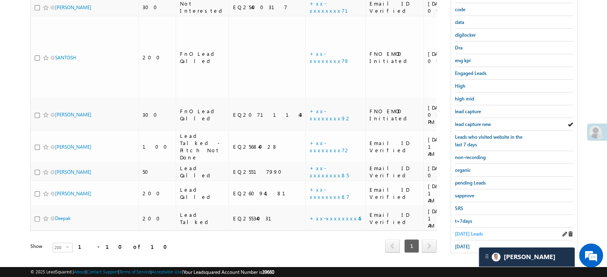
click at [463, 231] on span "Today's Leads" at bounding box center [469, 234] width 28 height 6
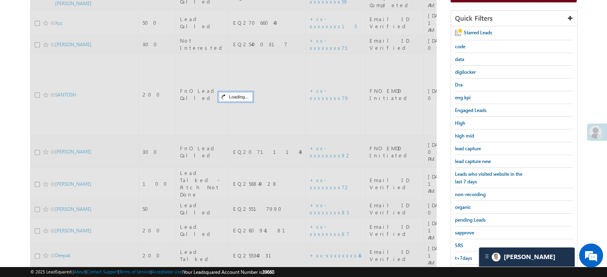
scroll to position [91, 0]
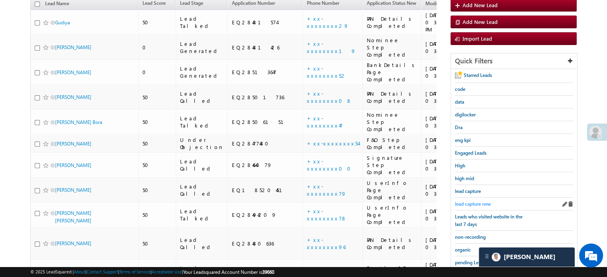
click at [475, 200] on link "lead capture new" at bounding box center [473, 204] width 36 height 8
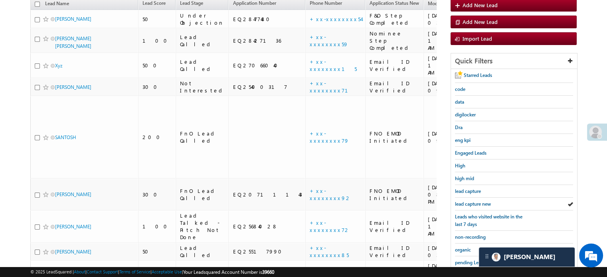
click at [475, 200] on link "lead capture new" at bounding box center [473, 204] width 36 height 8
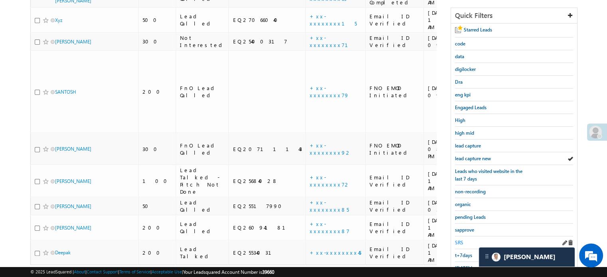
scroll to position [171, 0]
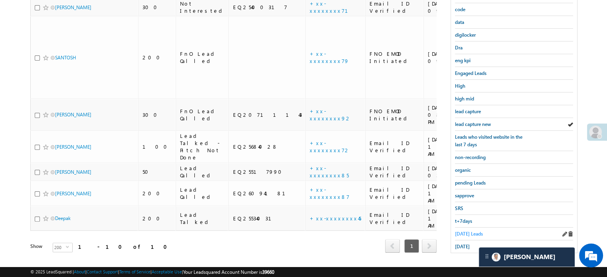
click at [458, 231] on span "Today's Leads" at bounding box center [469, 234] width 28 height 6
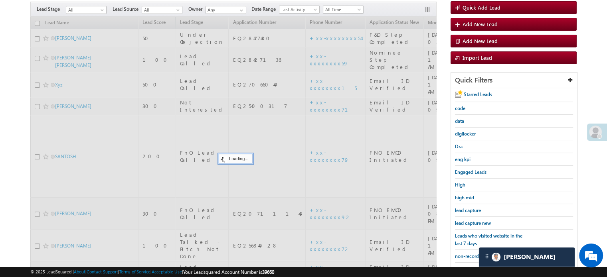
scroll to position [51, 0]
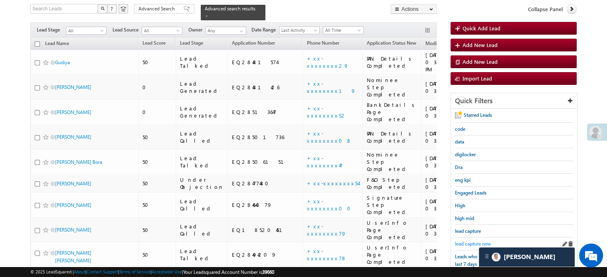
click at [466, 242] on span "lead capture new" at bounding box center [473, 244] width 36 height 6
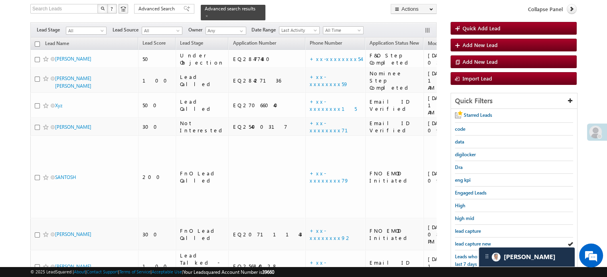
click at [466, 242] on span "lead capture new" at bounding box center [473, 244] width 36 height 6
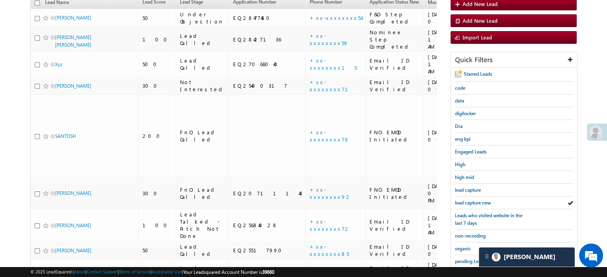
scroll to position [171, 0]
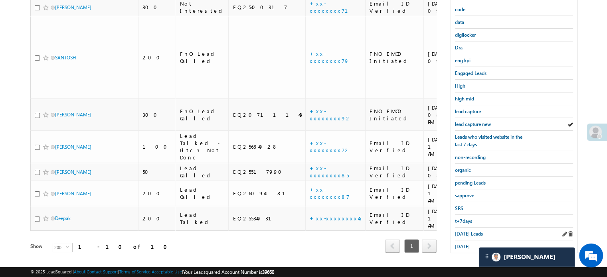
click at [464, 228] on div "Today's Leads" at bounding box center [514, 234] width 118 height 13
click at [466, 232] on span "Today's Leads" at bounding box center [469, 234] width 28 height 6
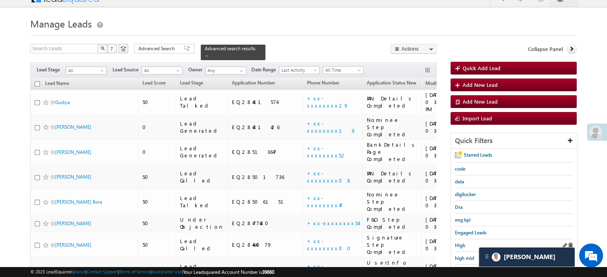
scroll to position [91, 0]
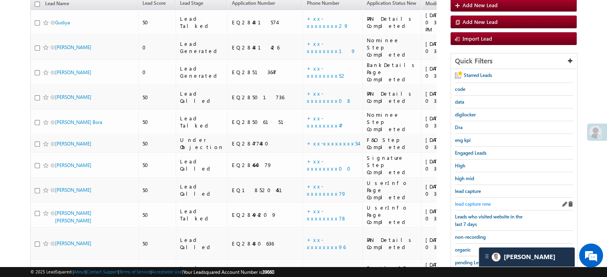
click at [474, 201] on span "lead capture new" at bounding box center [473, 204] width 36 height 6
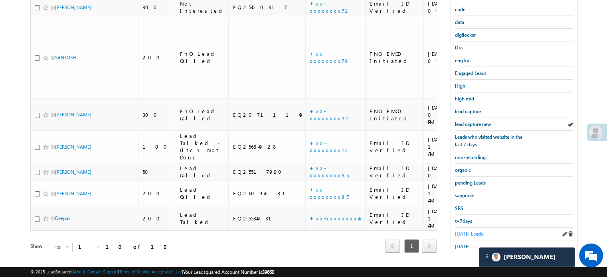
click at [464, 233] on span "Today's Leads" at bounding box center [469, 234] width 28 height 6
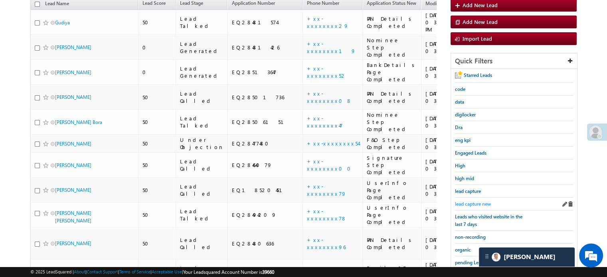
click at [467, 201] on span "lead capture new" at bounding box center [473, 204] width 36 height 6
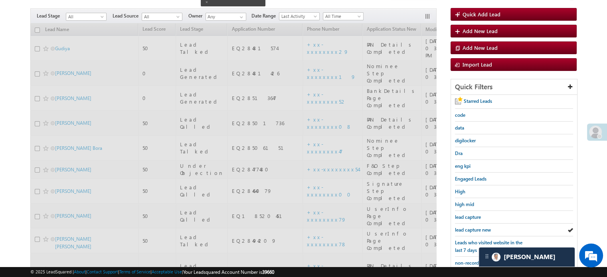
scroll to position [51, 0]
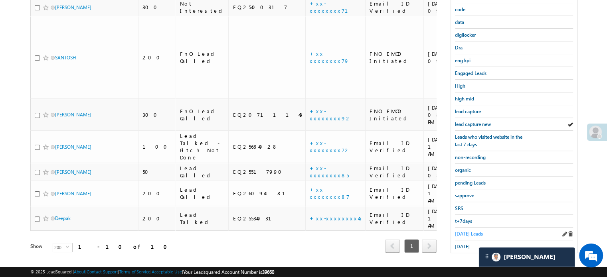
click at [460, 231] on span "Today's Leads" at bounding box center [469, 234] width 28 height 6
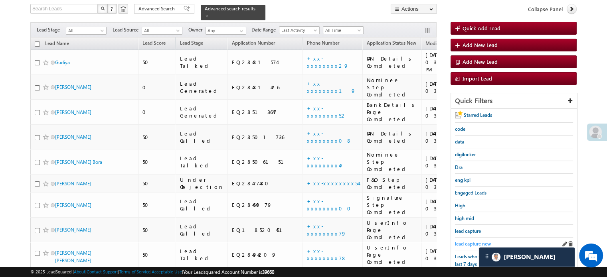
click at [463, 244] on span "lead capture new" at bounding box center [473, 244] width 36 height 6
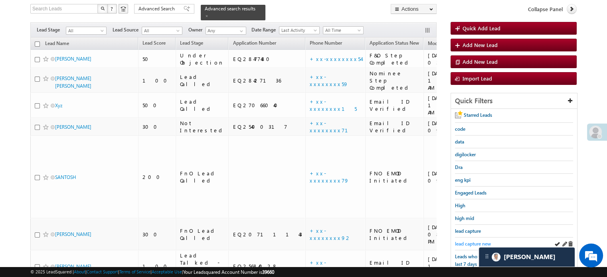
click at [465, 241] on span "lead capture new" at bounding box center [473, 244] width 36 height 6
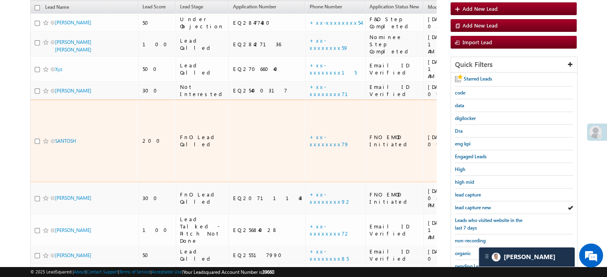
scroll to position [171, 0]
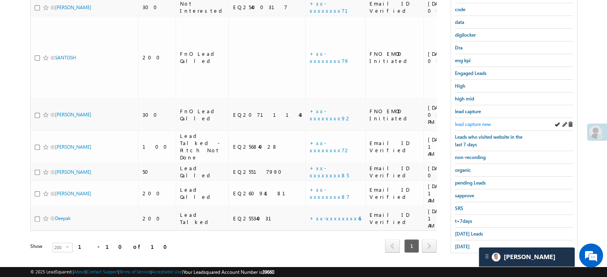
click at [480, 122] on span "lead capture new" at bounding box center [473, 124] width 36 height 6
click at [466, 231] on span "Today's Leads" at bounding box center [469, 234] width 28 height 6
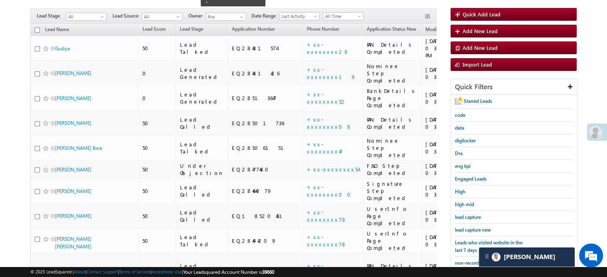
scroll to position [51, 0]
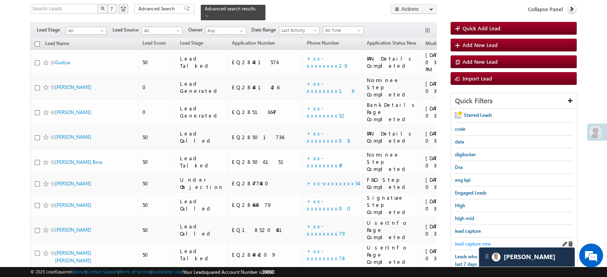
click at [465, 241] on span "lead capture new" at bounding box center [473, 244] width 36 height 6
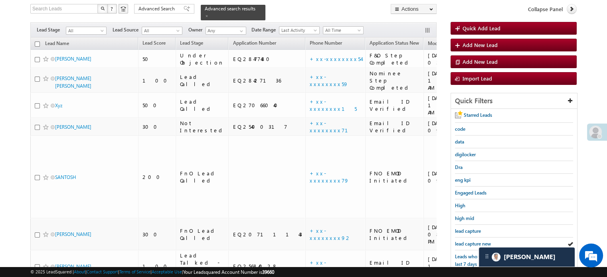
click at [465, 241] on span "lead capture new" at bounding box center [473, 244] width 36 height 6
click at [469, 241] on span "lead capture new" at bounding box center [473, 244] width 36 height 6
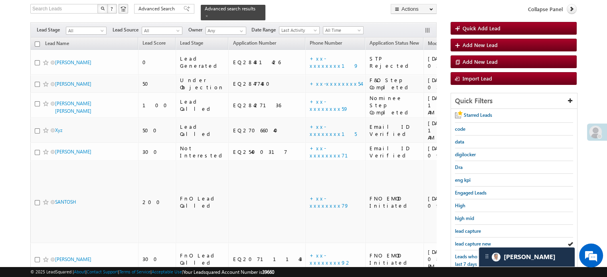
click at [469, 241] on span "lead capture new" at bounding box center [473, 244] width 36 height 6
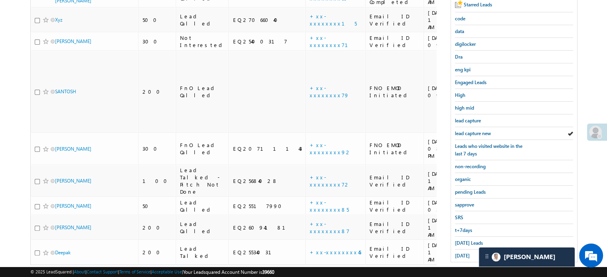
scroll to position [171, 0]
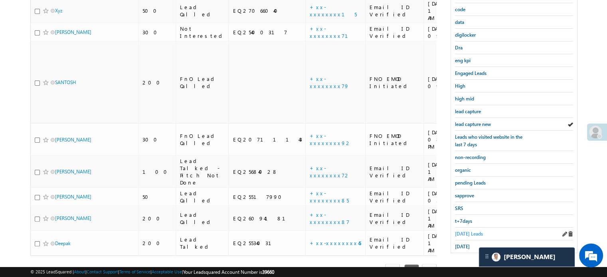
click at [467, 231] on span "Today's Leads" at bounding box center [469, 234] width 28 height 6
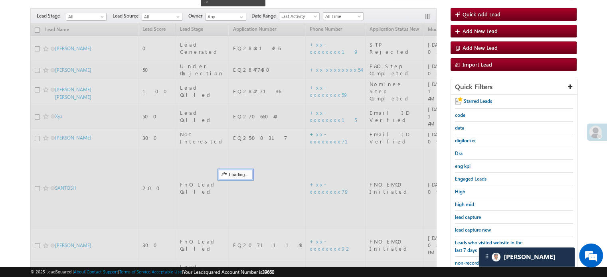
scroll to position [51, 0]
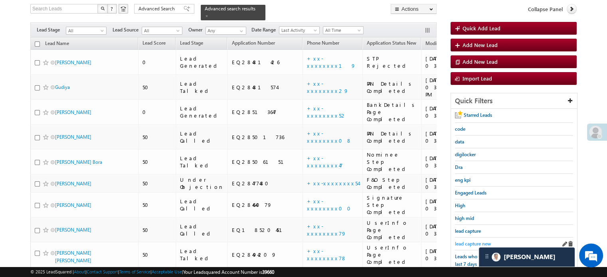
click at [468, 241] on span "lead capture new" at bounding box center [473, 244] width 36 height 6
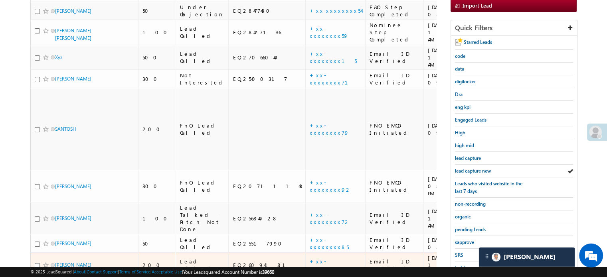
scroll to position [171, 0]
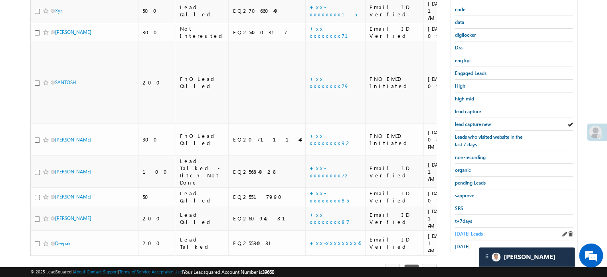
click at [460, 231] on span "Today's Leads" at bounding box center [469, 234] width 28 height 6
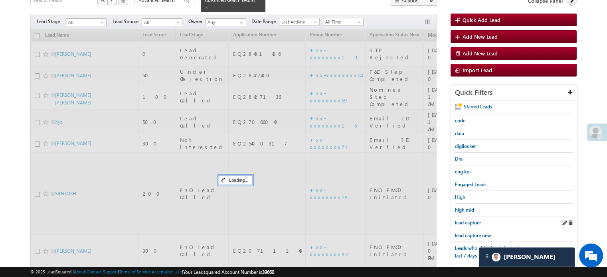
scroll to position [51, 0]
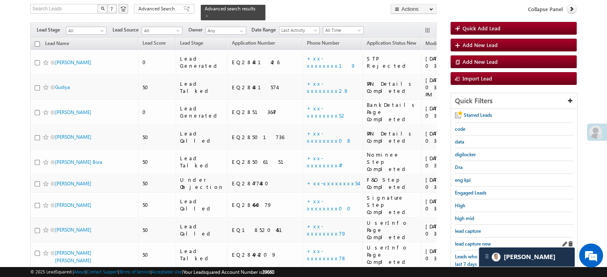
click at [463, 238] on div "lead capture new" at bounding box center [514, 244] width 118 height 13
click at [475, 240] on link "lead capture new" at bounding box center [473, 244] width 36 height 8
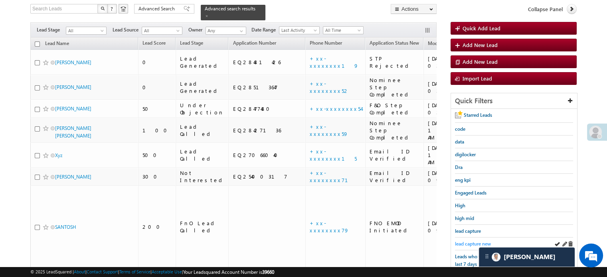
click at [476, 241] on span "lead capture new" at bounding box center [473, 244] width 36 height 6
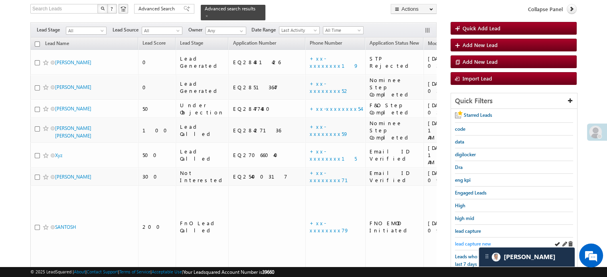
click at [471, 245] on link "lead capture new" at bounding box center [473, 244] width 36 height 8
click at [471, 245] on span "lead capture new" at bounding box center [473, 244] width 36 height 6
click at [477, 243] on span "lead capture new" at bounding box center [473, 244] width 36 height 6
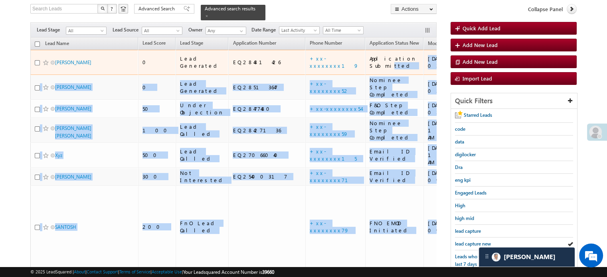
drag, startPoint x: 313, startPoint y: 56, endPoint x: 361, endPoint y: 50, distance: 47.9
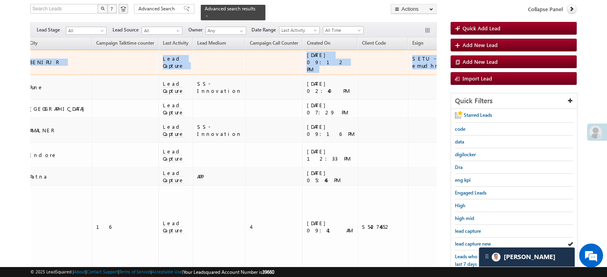
scroll to position [0, 472]
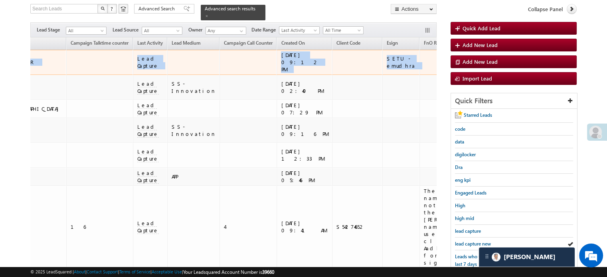
drag, startPoint x: 357, startPoint y: 51, endPoint x: 434, endPoint y: 55, distance: 77.4
click at [434, 55] on tr "Anaya Sheikh 0 Lead Generated EQ28481426 +xx-xxxxxxxx19 Application Submitted 0…" at bounding box center [316, 62] width 1517 height 25
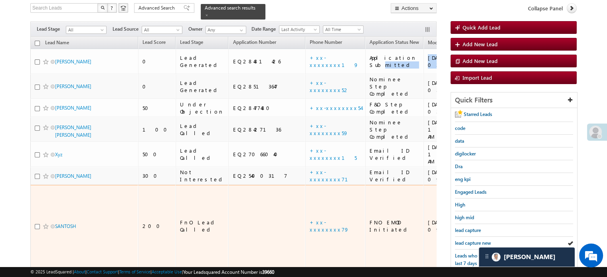
scroll to position [51, 0]
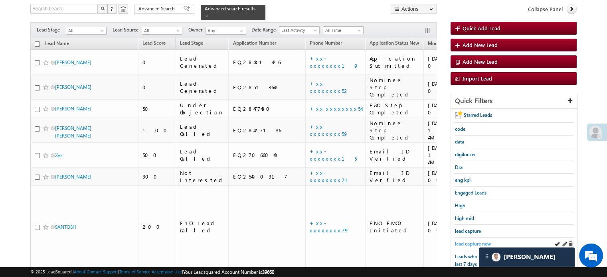
click at [466, 243] on span "lead capture new" at bounding box center [473, 244] width 36 height 6
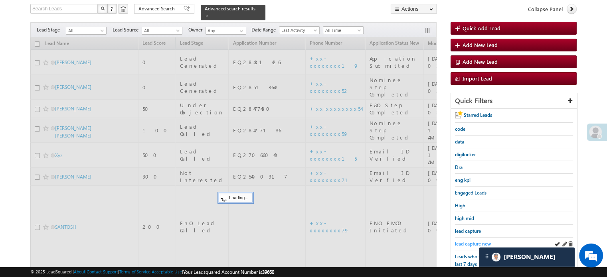
click at [467, 242] on span "lead capture new" at bounding box center [473, 244] width 36 height 6
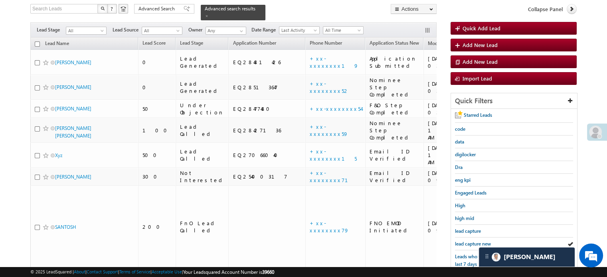
click at [467, 242] on span "lead capture new" at bounding box center [473, 244] width 36 height 6
click at [471, 241] on span "lead capture new" at bounding box center [473, 244] width 36 height 6
click at [472, 241] on span "lead capture new" at bounding box center [473, 244] width 36 height 6
click at [468, 241] on span "lead capture new" at bounding box center [473, 244] width 36 height 6
click at [475, 245] on div "lead capture new" at bounding box center [514, 244] width 118 height 13
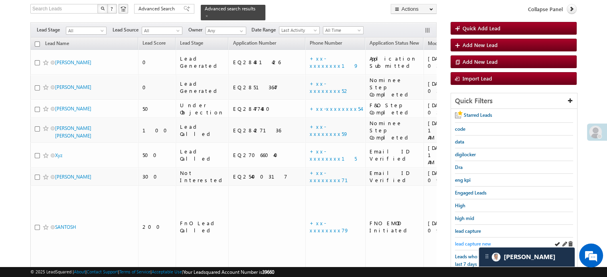
click at [471, 241] on span "lead capture new" at bounding box center [473, 244] width 36 height 6
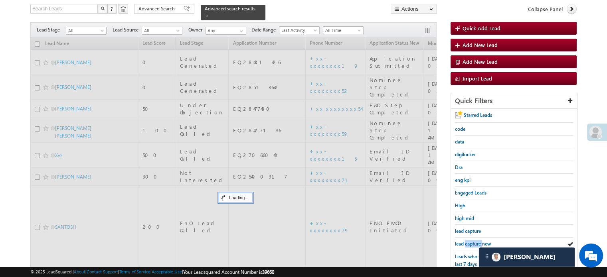
click at [471, 241] on span "lead capture new" at bounding box center [473, 244] width 36 height 6
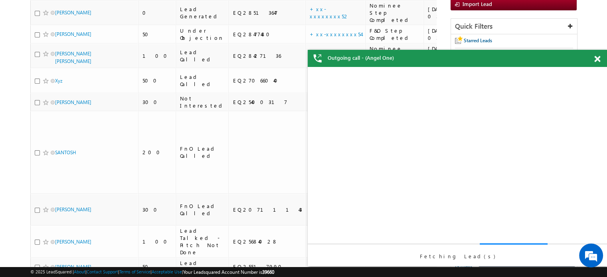
scroll to position [131, 0]
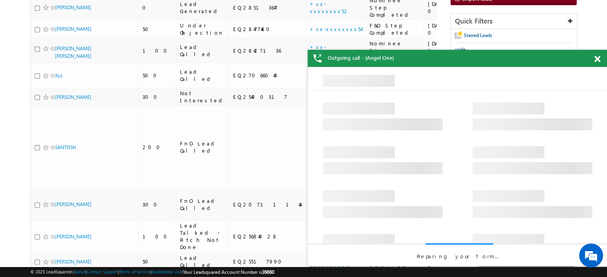
click at [597, 60] on span at bounding box center [597, 59] width 6 height 7
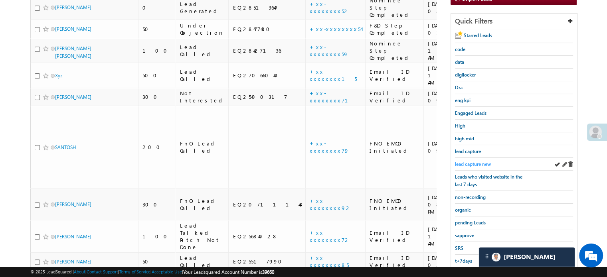
click at [490, 161] on span "lead capture new" at bounding box center [473, 164] width 36 height 6
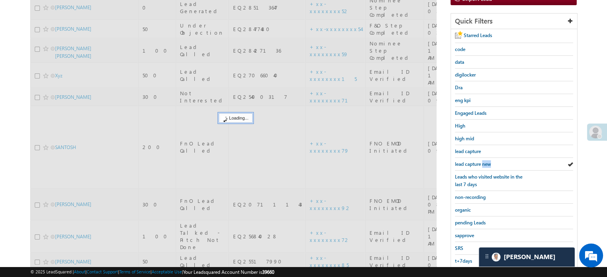
click at [490, 161] on span "lead capture new" at bounding box center [473, 164] width 36 height 6
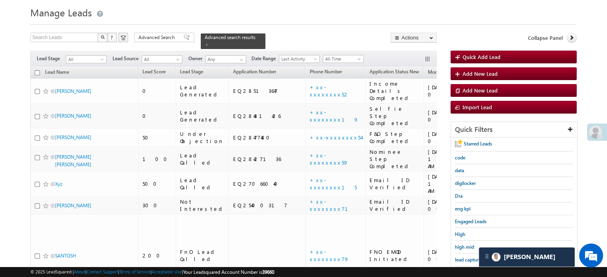
scroll to position [12, 0]
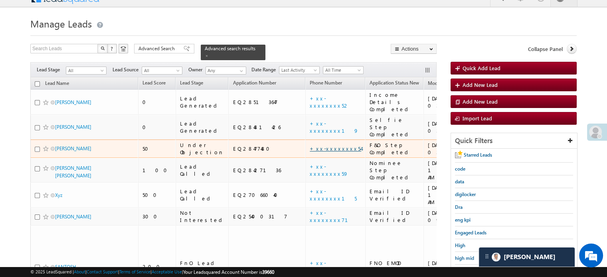
click at [310, 145] on link "+xx-xxxxxxxx54" at bounding box center [335, 148] width 51 height 7
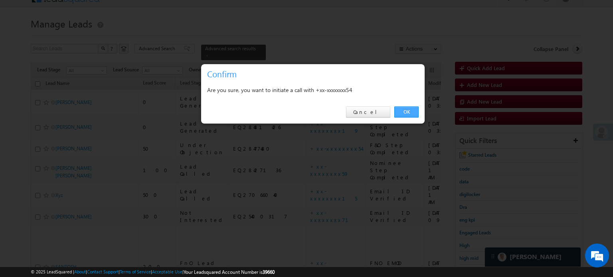
click at [412, 112] on link "OK" at bounding box center [406, 111] width 24 height 11
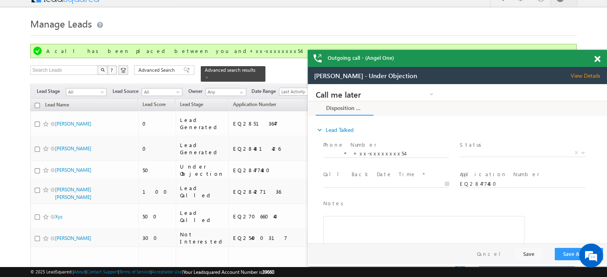
scroll to position [0, 0]
click at [597, 57] on span at bounding box center [597, 59] width 6 height 7
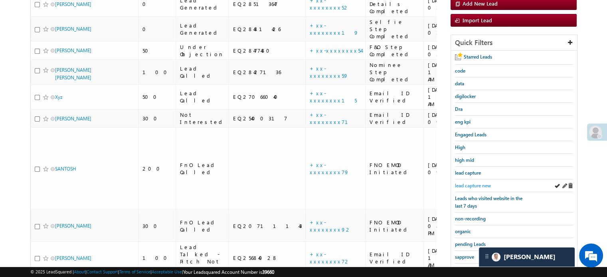
click at [480, 183] on span "lead capture new" at bounding box center [473, 186] width 36 height 6
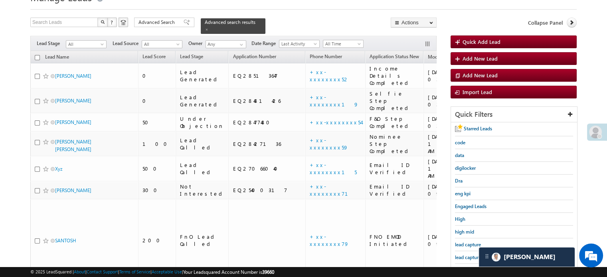
scroll to position [51, 0]
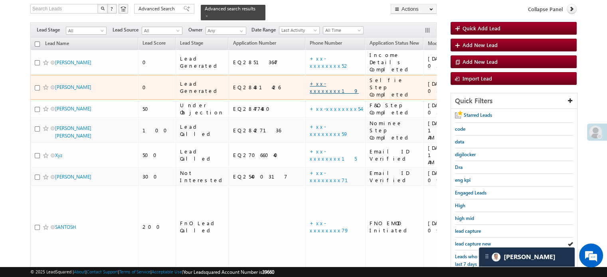
click at [310, 80] on link "+xx-xxxxxxxx19" at bounding box center [334, 87] width 49 height 14
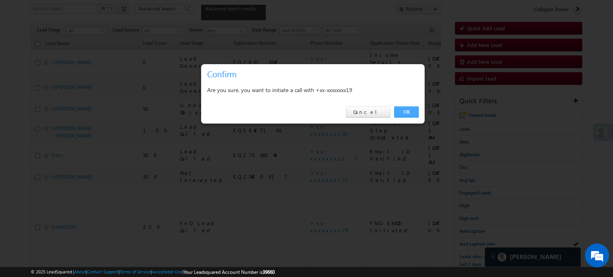
click at [404, 110] on link "OK" at bounding box center [406, 111] width 24 height 11
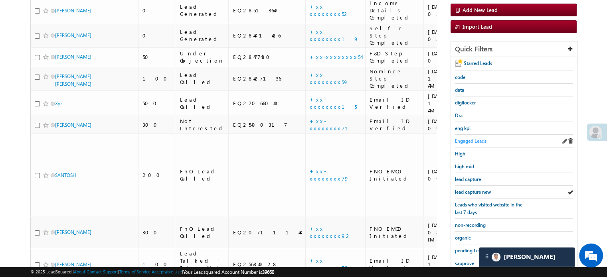
scroll to position [131, 0]
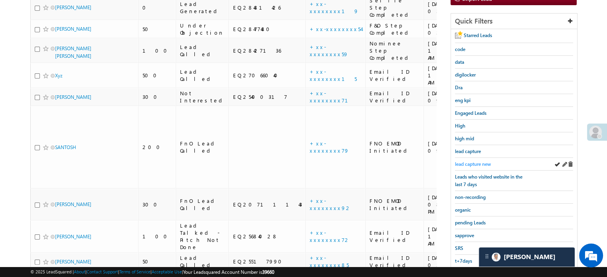
click at [471, 161] on span "lead capture new" at bounding box center [473, 164] width 36 height 6
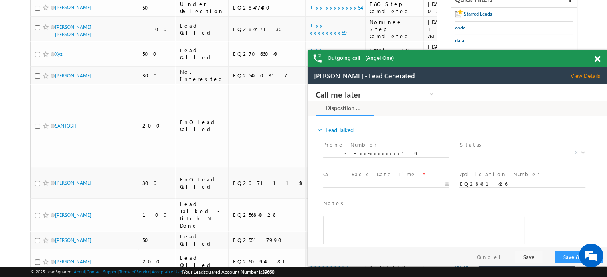
scroll to position [0, 0]
click at [595, 58] on span at bounding box center [597, 59] width 6 height 7
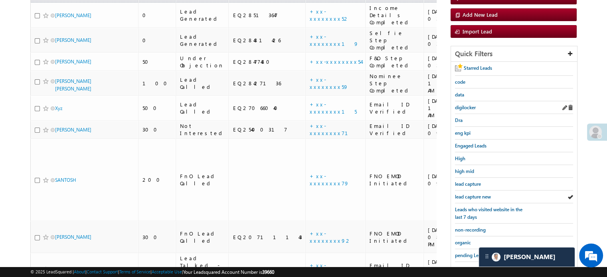
scroll to position [73, 0]
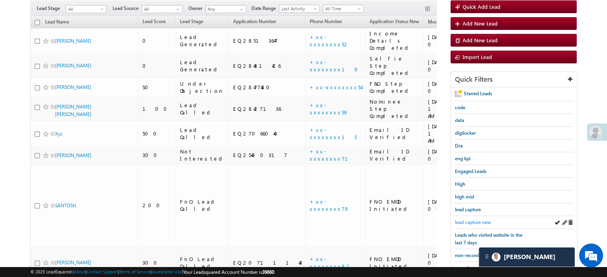
click at [474, 219] on span "lead capture new" at bounding box center [473, 222] width 36 height 6
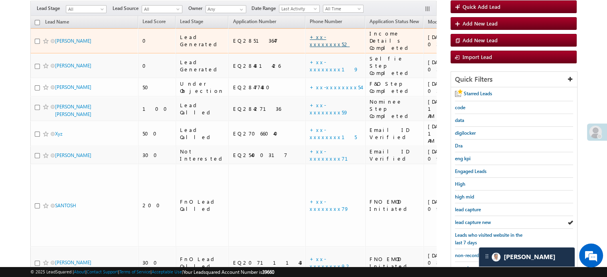
click at [310, 34] on link "+xx-xxxxxxxx52" at bounding box center [330, 41] width 40 height 14
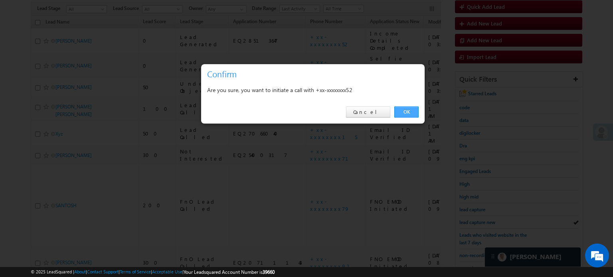
click at [401, 114] on link "OK" at bounding box center [406, 111] width 24 height 11
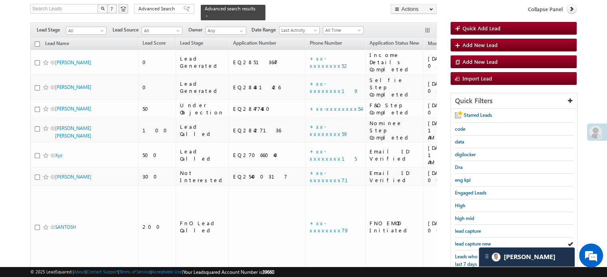
scroll to position [94, 0]
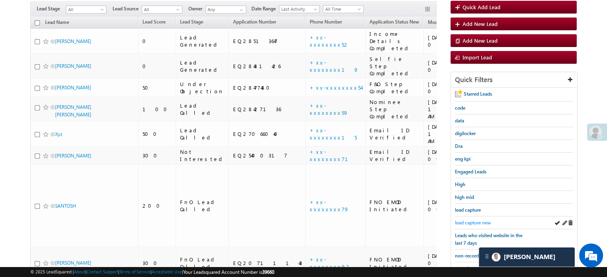
click at [468, 220] on span "lead capture new" at bounding box center [473, 223] width 36 height 6
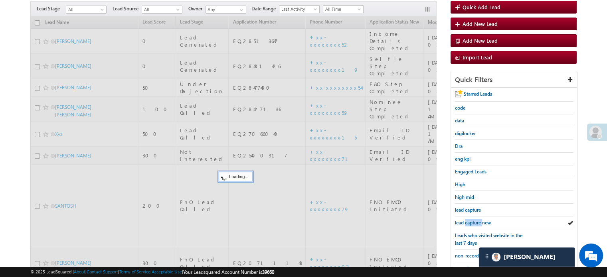
click at [468, 220] on span "lead capture new" at bounding box center [473, 223] width 36 height 6
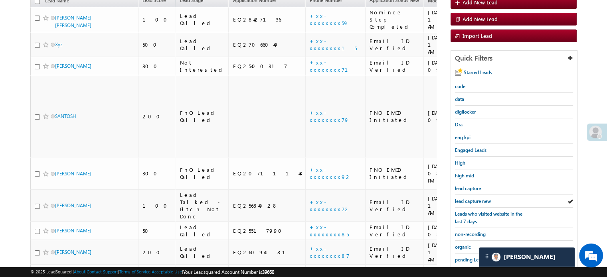
scroll to position [73, 0]
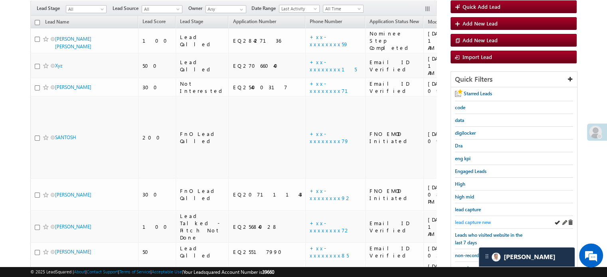
click at [463, 220] on span "lead capture new" at bounding box center [473, 222] width 36 height 6
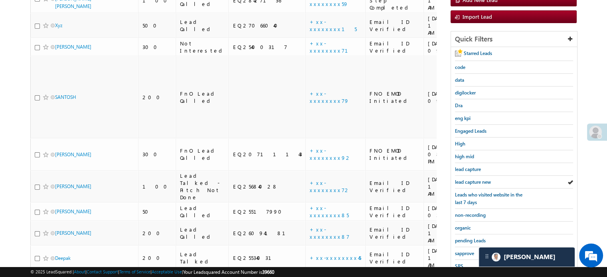
scroll to position [153, 0]
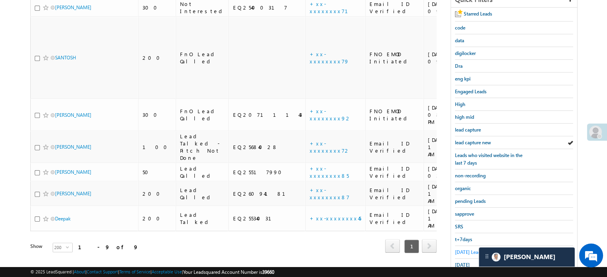
click at [467, 249] on span "Today's Leads" at bounding box center [469, 252] width 28 height 6
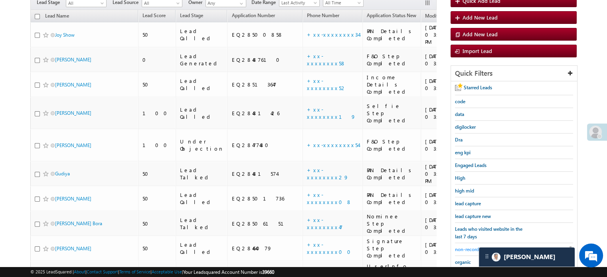
scroll to position [80, 0]
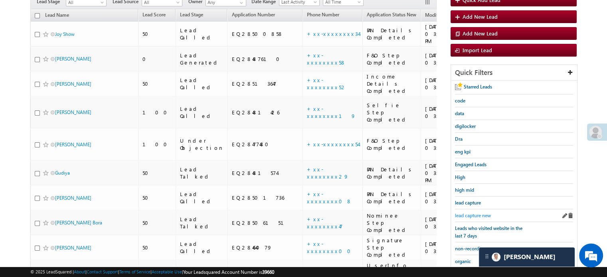
click at [484, 214] on span "lead capture new" at bounding box center [473, 216] width 36 height 6
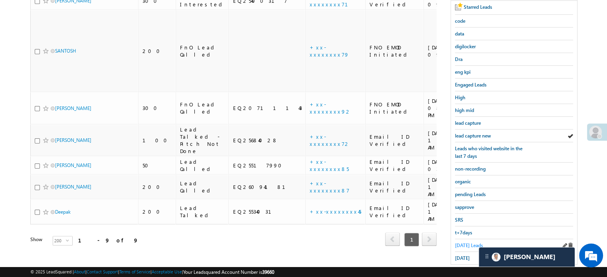
click at [469, 243] on span "Today's Leads" at bounding box center [469, 246] width 28 height 6
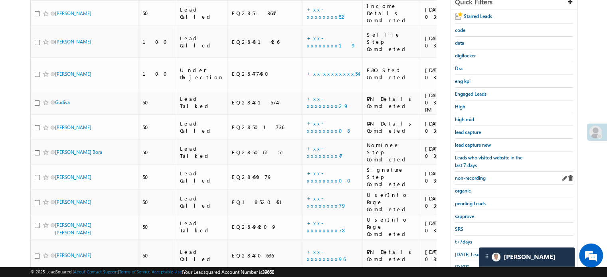
scroll to position [152, 0]
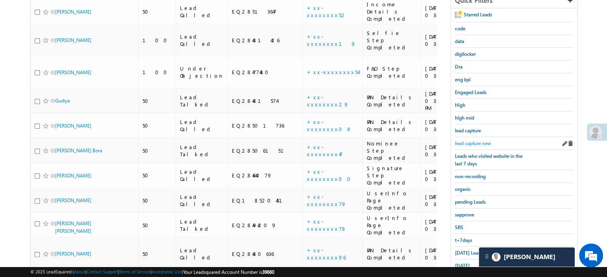
click at [462, 140] on span "lead capture new" at bounding box center [473, 143] width 36 height 6
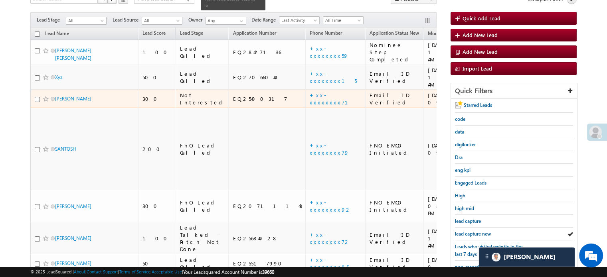
scroll to position [112, 0]
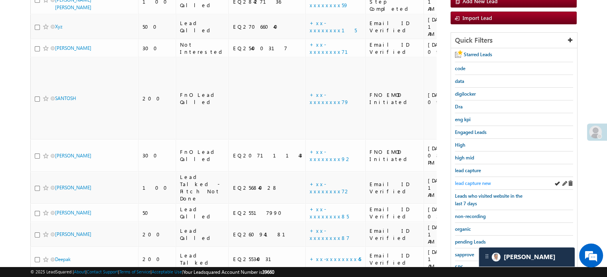
click at [462, 183] on span "lead capture new" at bounding box center [473, 183] width 36 height 6
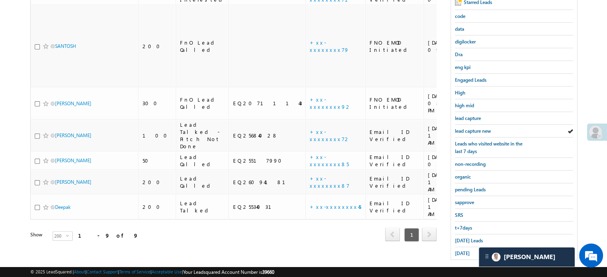
scroll to position [171, 0]
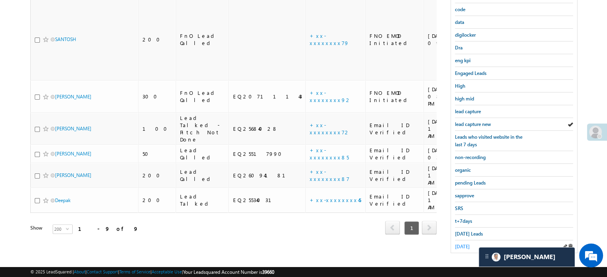
click at [462, 244] on span "yesterday" at bounding box center [462, 247] width 15 height 6
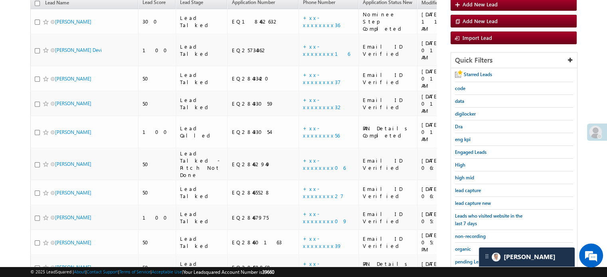
scroll to position [91, 0]
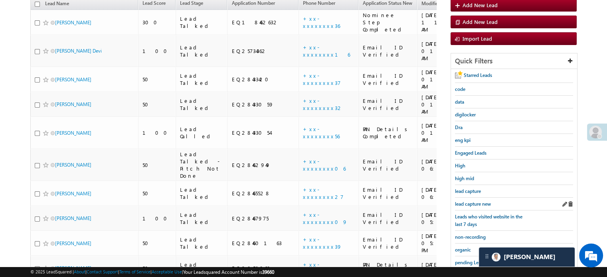
click at [476, 198] on div "lead capture new" at bounding box center [514, 204] width 118 height 13
click at [477, 201] on span "lead capture new" at bounding box center [473, 204] width 36 height 6
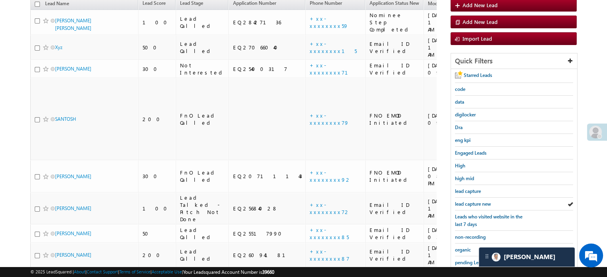
click at [477, 201] on span "lead capture new" at bounding box center [473, 204] width 36 height 6
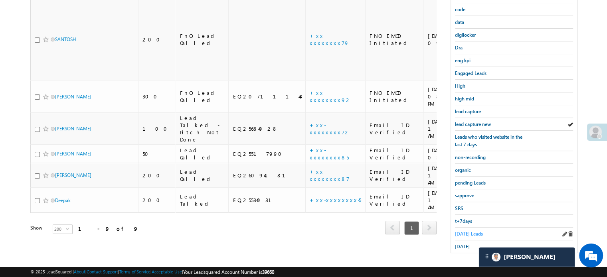
click at [468, 231] on span "Today's Leads" at bounding box center [469, 234] width 28 height 6
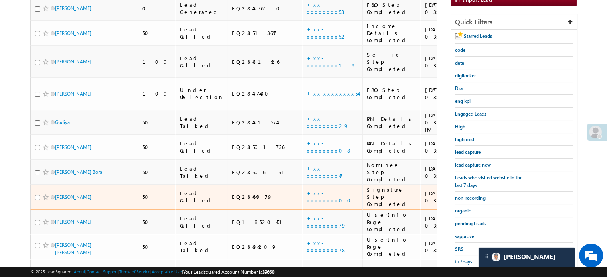
scroll to position [131, 0]
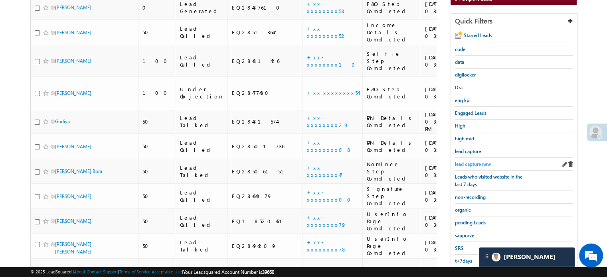
click at [457, 161] on span "lead capture new" at bounding box center [473, 164] width 36 height 6
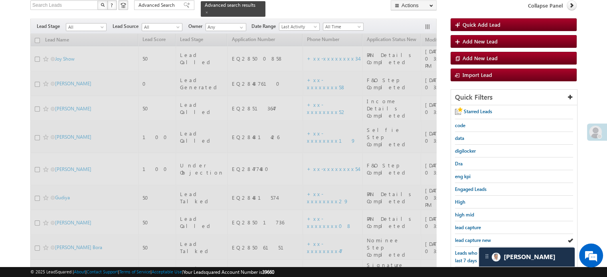
scroll to position [51, 0]
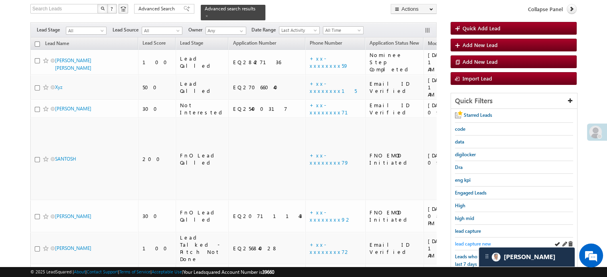
click at [462, 241] on span "lead capture new" at bounding box center [473, 244] width 36 height 6
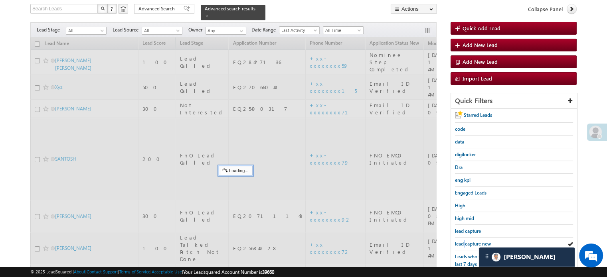
click at [462, 241] on span "lead capture new" at bounding box center [473, 244] width 36 height 6
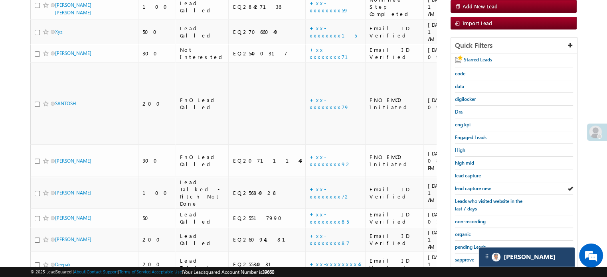
scroll to position [171, 0]
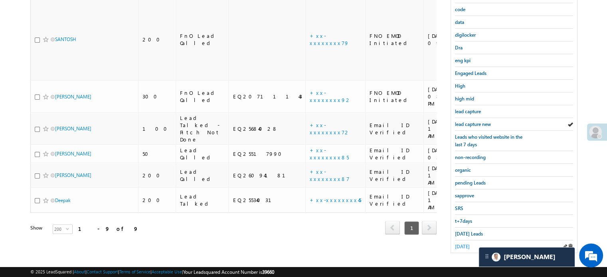
click at [461, 244] on span "yesterday" at bounding box center [462, 247] width 15 height 6
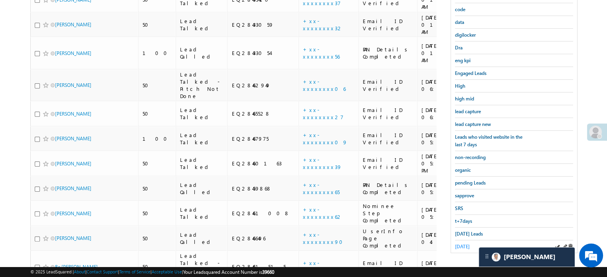
scroll to position [51, 0]
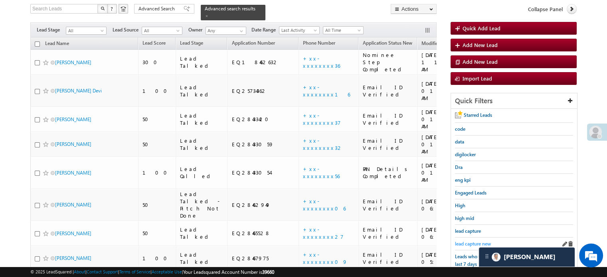
click at [471, 241] on span "lead capture new" at bounding box center [473, 244] width 36 height 6
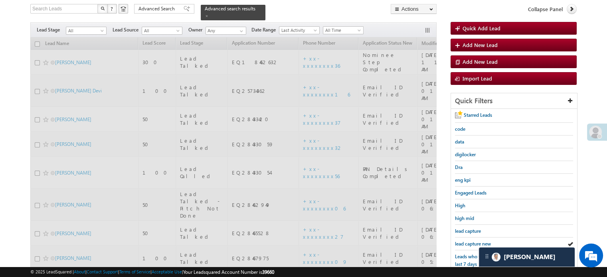
click at [471, 241] on span "lead capture new" at bounding box center [473, 244] width 36 height 6
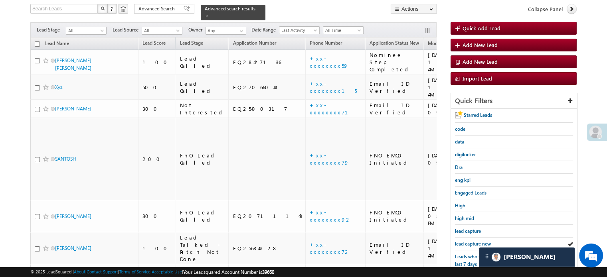
click at [471, 241] on span "lead capture new" at bounding box center [473, 244] width 36 height 6
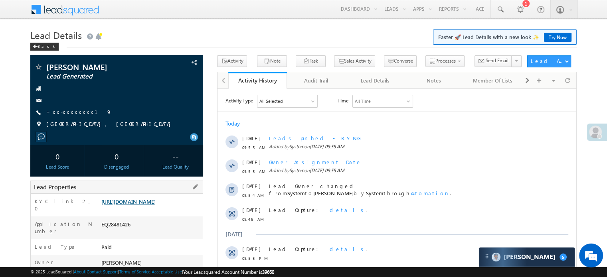
click at [132, 205] on link "[URL][DOMAIN_NAME]" at bounding box center [128, 201] width 54 height 7
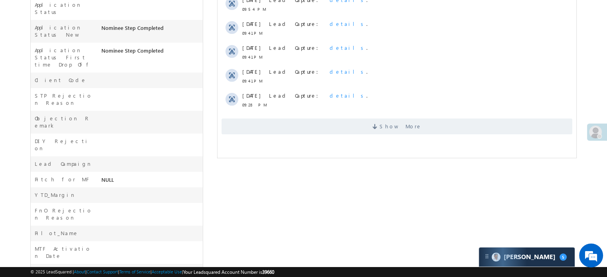
scroll to position [279, 0]
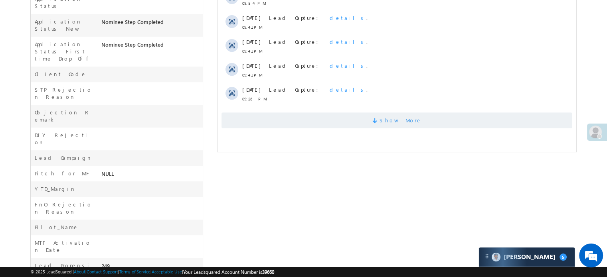
click at [308, 118] on span "Show More" at bounding box center [396, 120] width 351 height 16
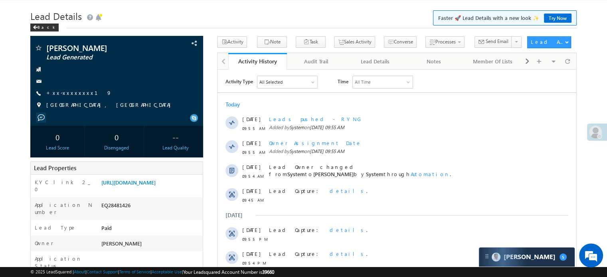
scroll to position [0, 0]
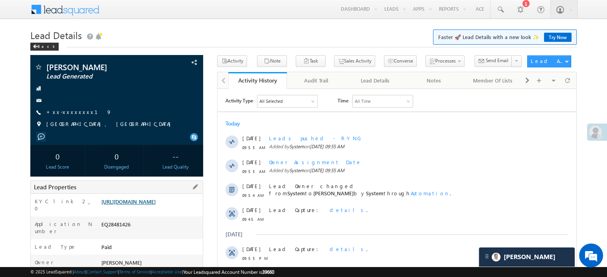
click at [145, 205] on link "[URL][DOMAIN_NAME]" at bounding box center [128, 201] width 54 height 7
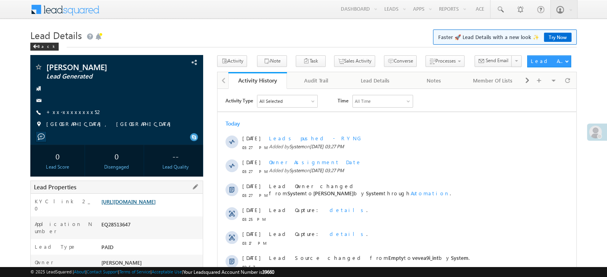
click at [152, 204] on link "[URL][DOMAIN_NAME]" at bounding box center [128, 201] width 54 height 7
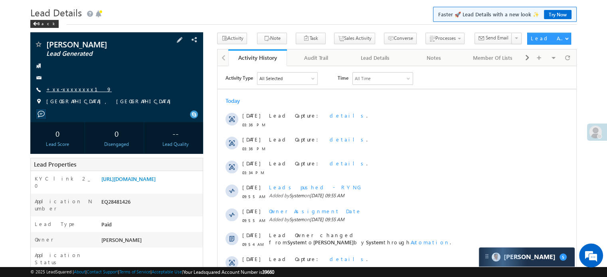
click at [60, 91] on link "+xx-xxxxxxxx19" at bounding box center [78, 89] width 65 height 7
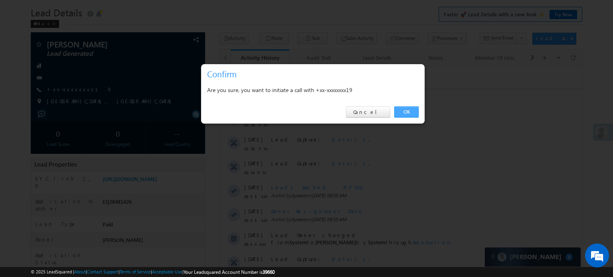
click at [412, 116] on link "OK" at bounding box center [406, 111] width 24 height 11
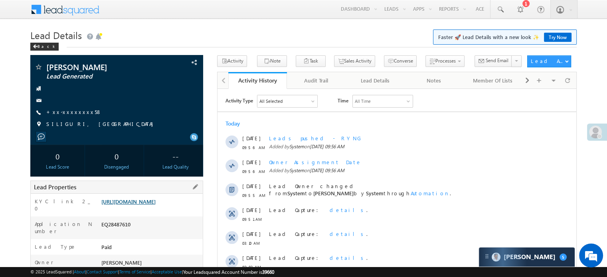
click at [156, 205] on link "[URL][DOMAIN_NAME]" at bounding box center [128, 201] width 54 height 7
click at [65, 113] on link "+xx-xxxxxxxx58" at bounding box center [73, 111] width 55 height 7
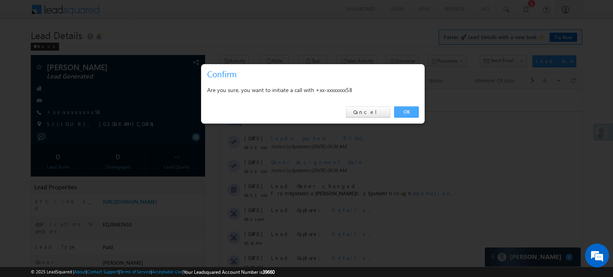
click at [408, 112] on link "OK" at bounding box center [406, 111] width 24 height 11
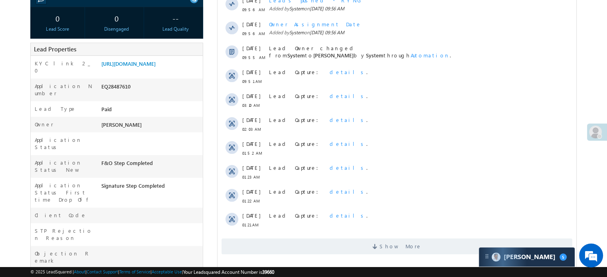
scroll to position [200, 0]
